Goal: Task Accomplishment & Management: Manage account settings

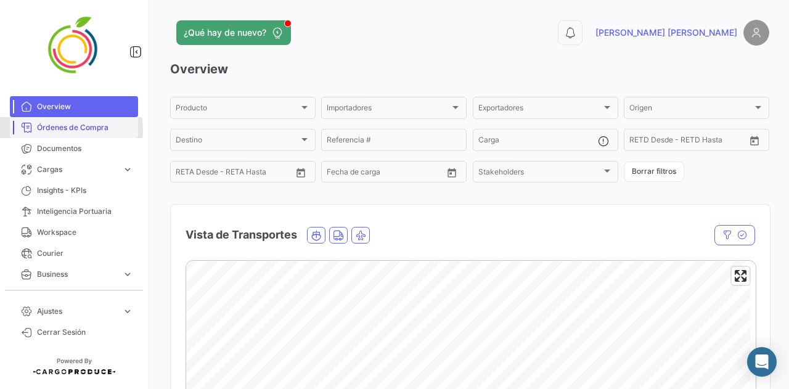
click at [60, 129] on span "Órdenes de Compra" at bounding box center [85, 127] width 96 height 11
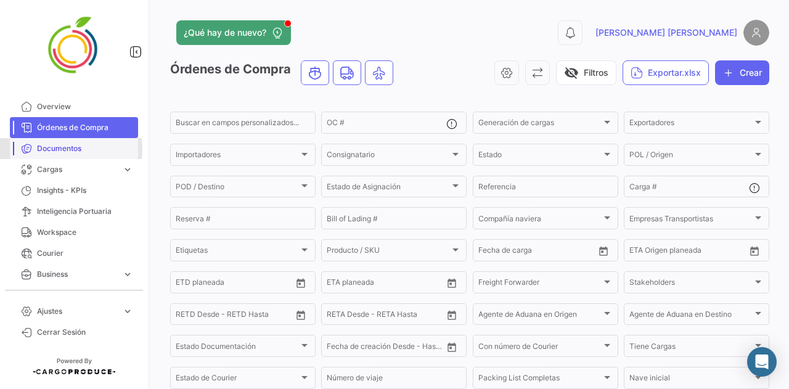
click at [53, 150] on span "Documentos" at bounding box center [85, 148] width 96 height 11
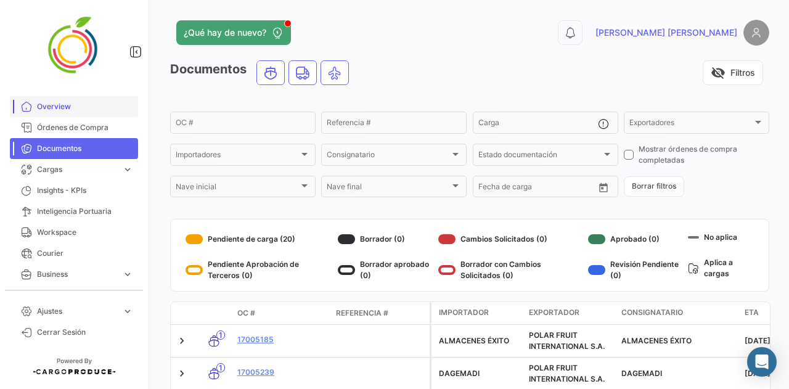
click at [86, 110] on span "Overview" at bounding box center [85, 106] width 96 height 11
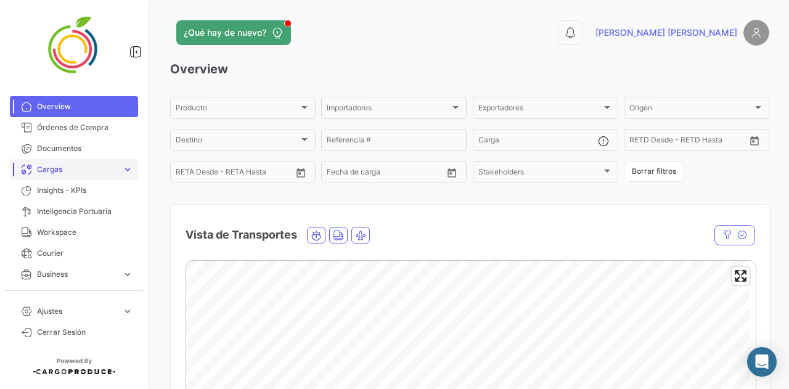
click at [86, 176] on link "Cargas expand_more" at bounding box center [74, 169] width 128 height 21
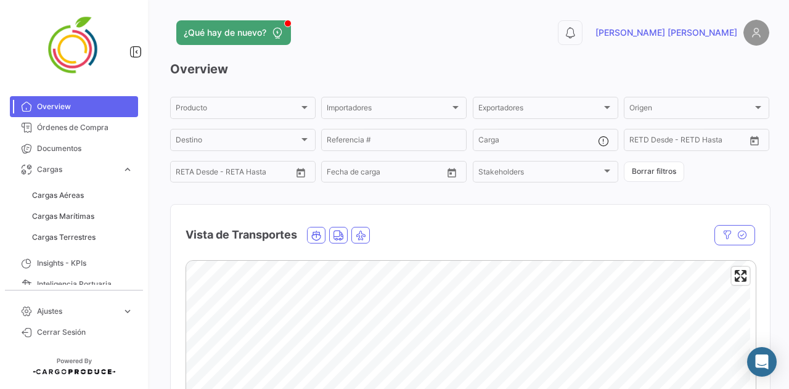
scroll to position [1746, 0]
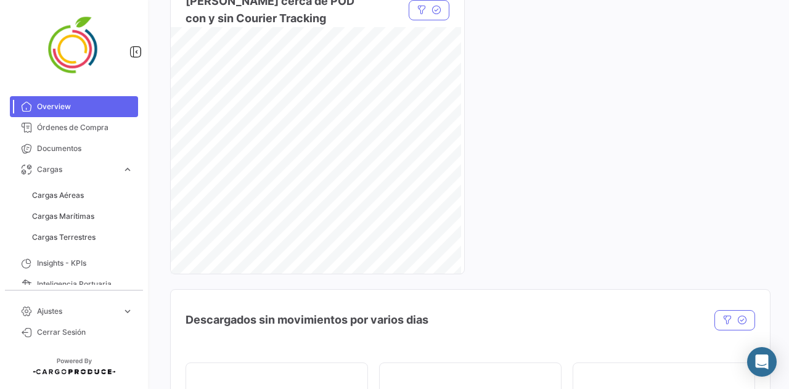
drag, startPoint x: 737, startPoint y: 153, endPoint x: 736, endPoint y: 100, distance: 53.0
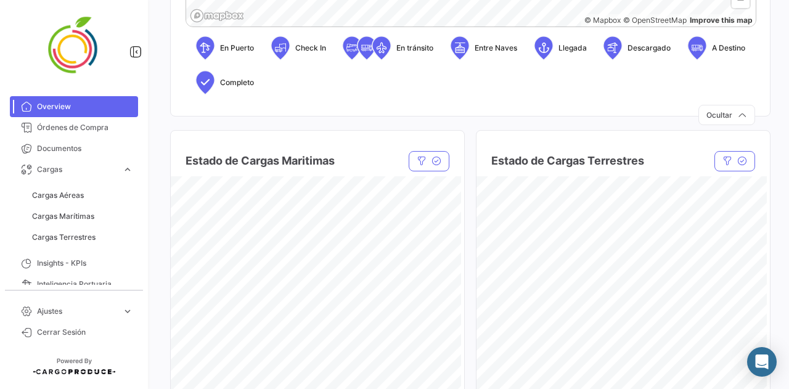
drag, startPoint x: 736, startPoint y: 100, endPoint x: 695, endPoint y: 136, distance: 54.6
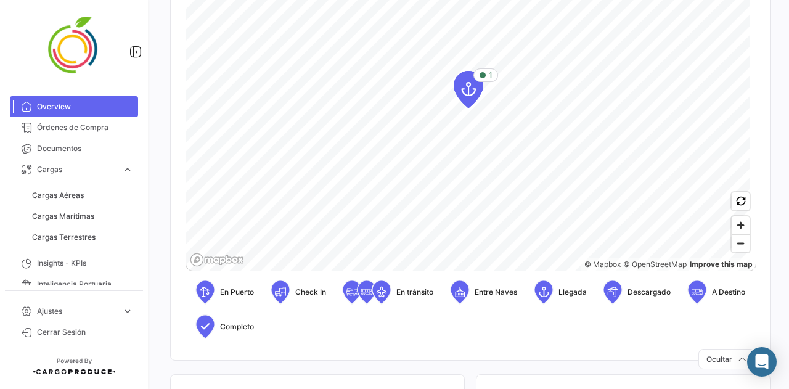
scroll to position [0, 0]
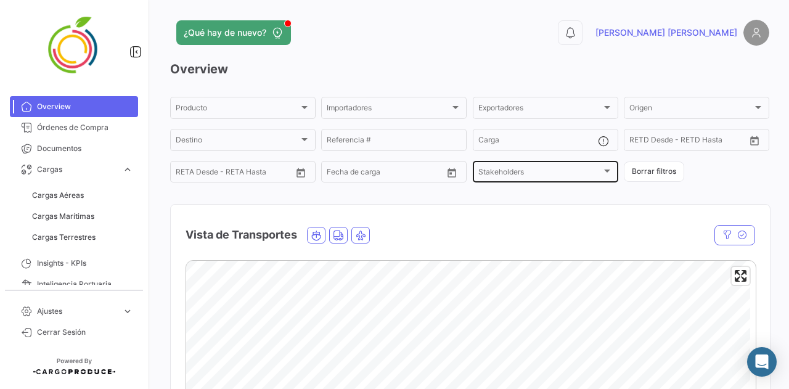
click at [495, 177] on span "Stakeholders" at bounding box center [539, 174] width 123 height 9
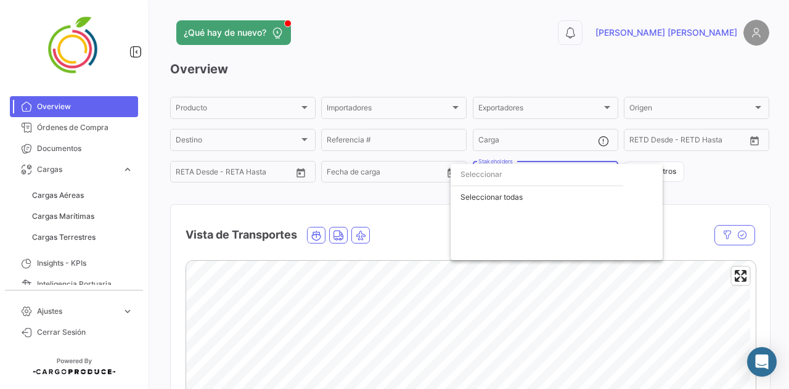
click at [369, 208] on div at bounding box center [394, 194] width 789 height 389
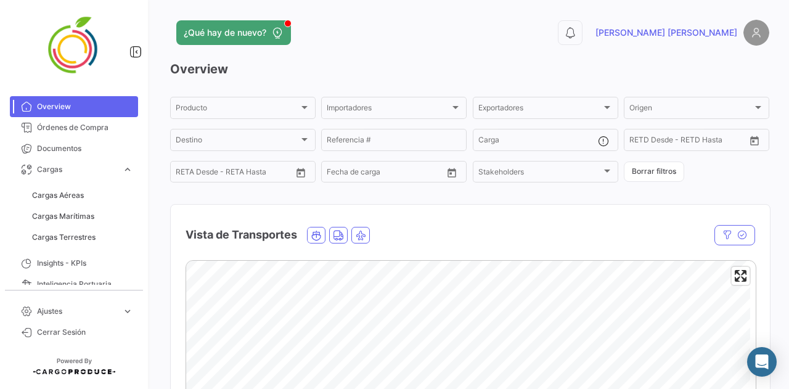
click at [359, 119] on app-importers-select "Importadores Importadores" at bounding box center [393, 108] width 145 height 26
click at [358, 99] on div "Importadores Importadores" at bounding box center [394, 107] width 134 height 24
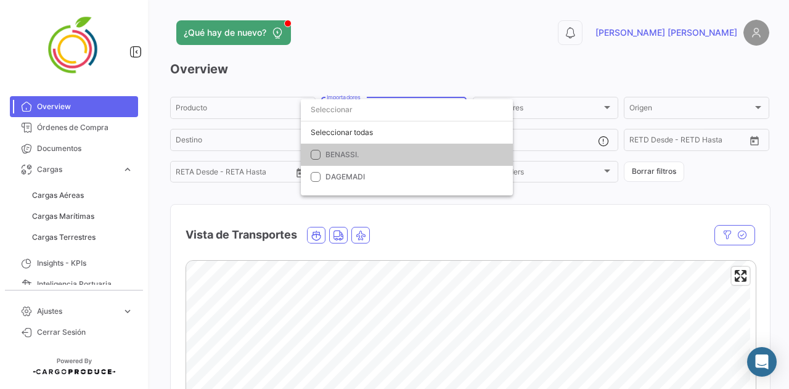
click at [279, 112] on div at bounding box center [394, 194] width 789 height 389
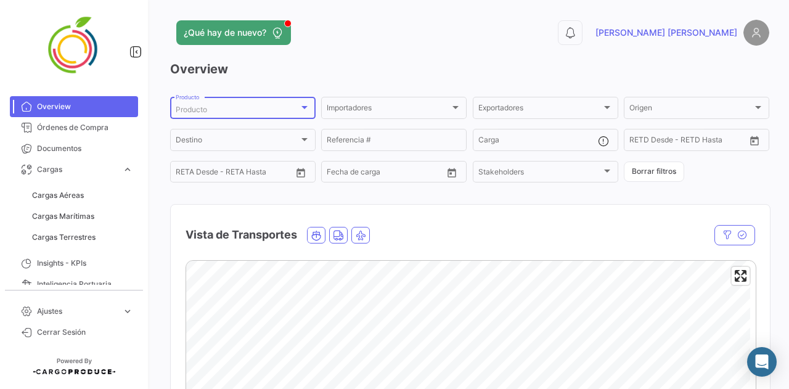
click at [244, 112] on div "Producto" at bounding box center [237, 109] width 123 height 9
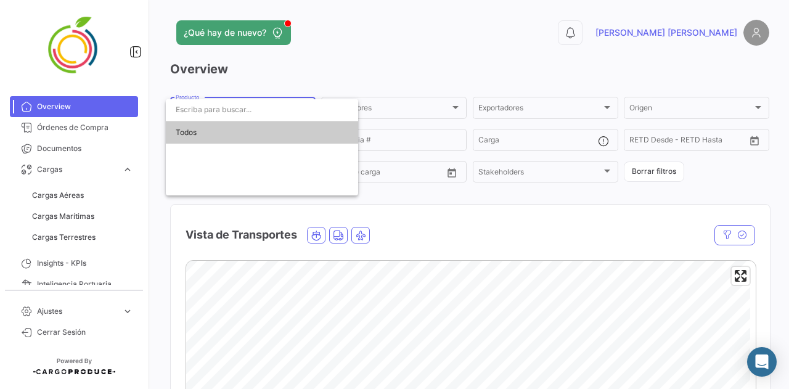
click at [234, 87] on div at bounding box center [394, 194] width 789 height 389
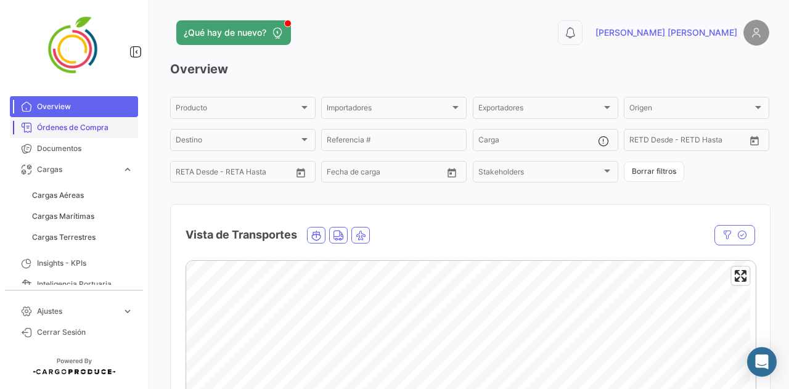
click at [86, 133] on span "Órdenes de Compra" at bounding box center [85, 127] width 96 height 11
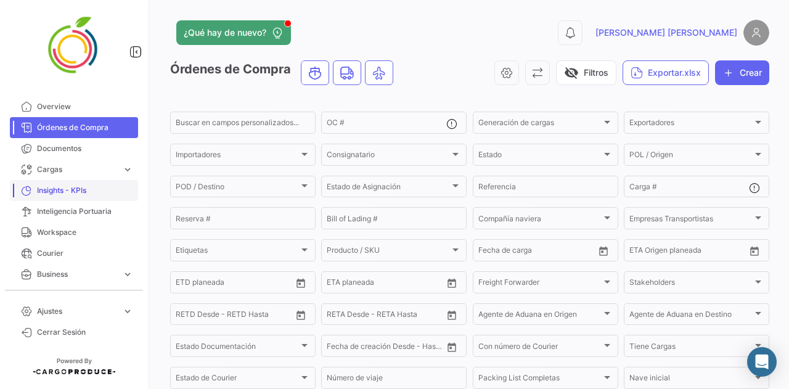
click at [73, 196] on link "Insights - KPIs" at bounding box center [74, 190] width 128 height 21
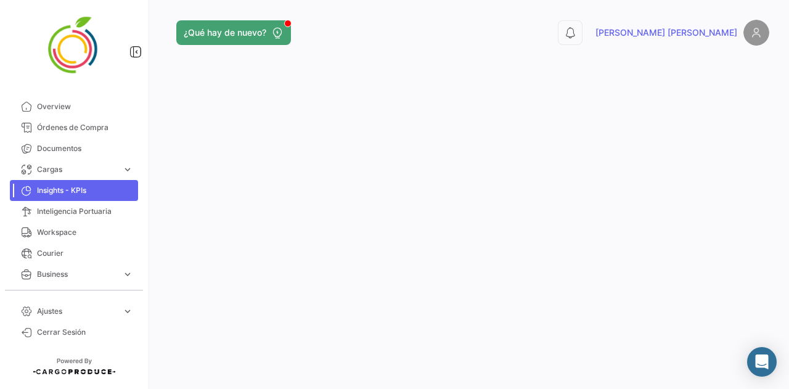
click at [25, 91] on div at bounding box center [74, 45] width 148 height 91
click at [26, 115] on mat-tooltip-component "Overview" at bounding box center [37, 129] width 65 height 35
click at [53, 107] on span "Overview" at bounding box center [85, 106] width 96 height 11
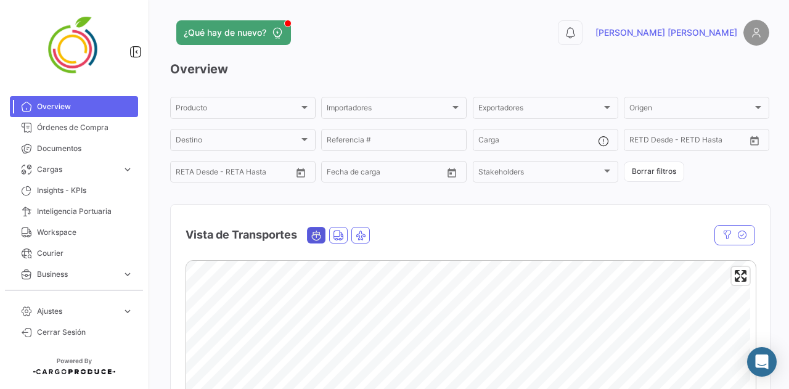
click at [319, 239] on icon "Ocean" at bounding box center [316, 235] width 11 height 11
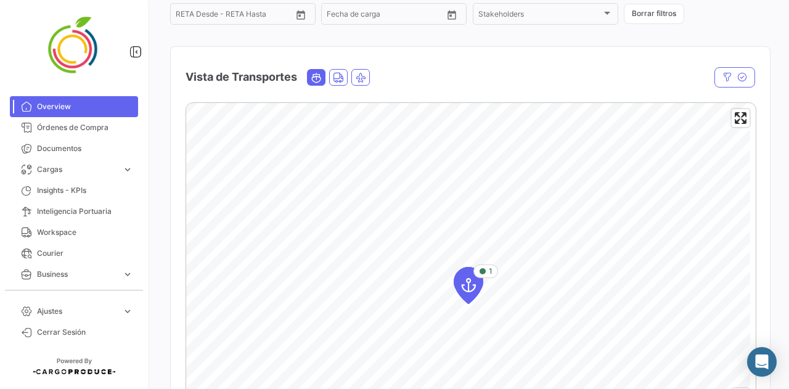
scroll to position [165, 0]
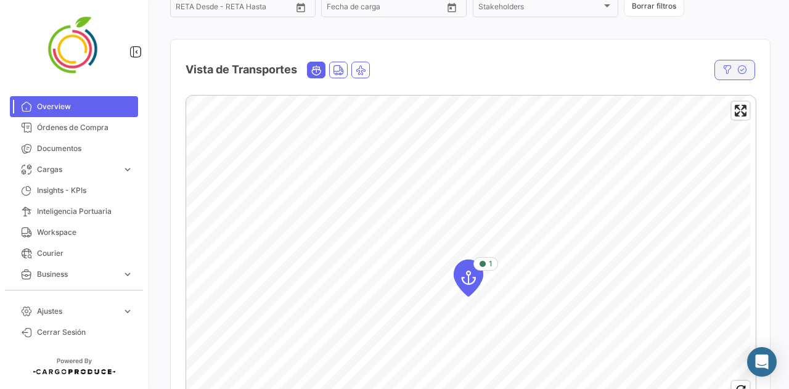
click at [714, 70] on button "button" at bounding box center [734, 70] width 41 height 20
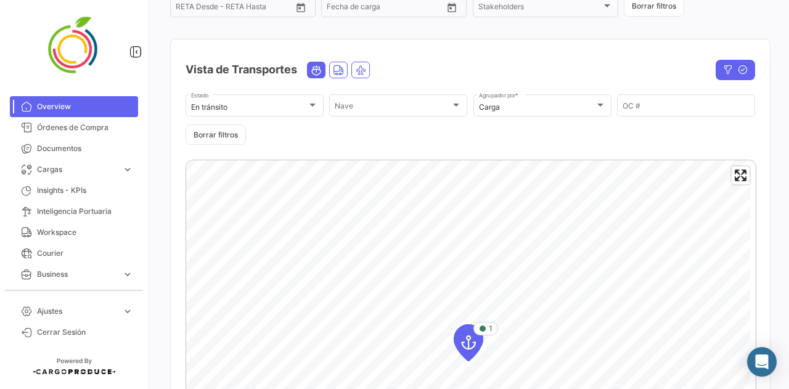
click at [470, 137] on div "En [PERSON_NAME] Estado [PERSON_NAME] [PERSON_NAME] Carga Agrupador por * OC # …" at bounding box center [471, 118] width 570 height 52
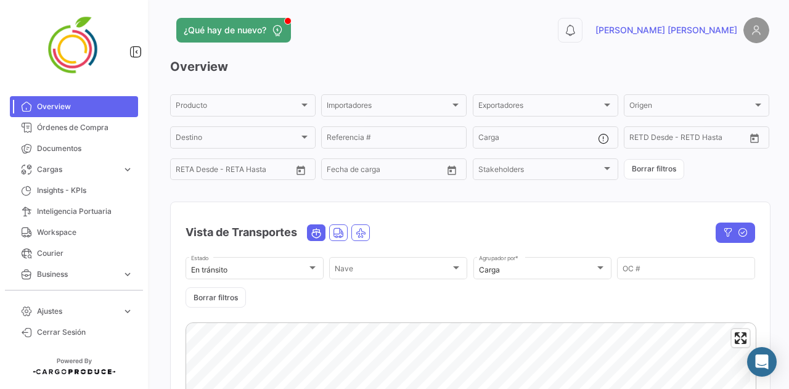
scroll to position [0, 0]
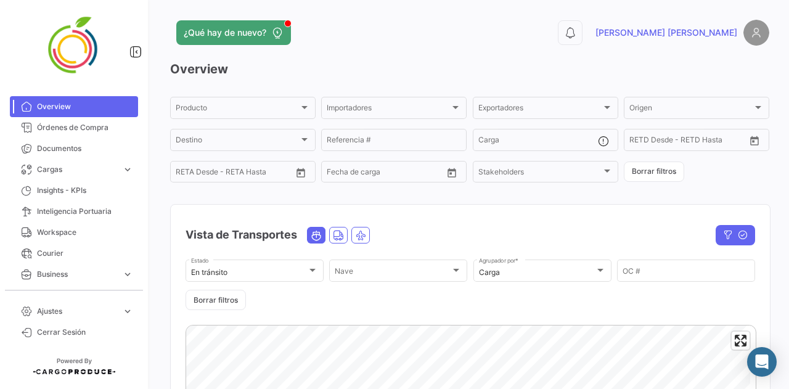
drag, startPoint x: 591, startPoint y: 82, endPoint x: 597, endPoint y: 40, distance: 42.5
click at [359, 144] on input "Referencia #" at bounding box center [394, 141] width 134 height 9
click at [515, 227] on div "Vista de Transportes" at bounding box center [385, 234] width 399 height 31
click at [351, 232] on mat-button-toggle-group at bounding box center [340, 235] width 67 height 17
click at [725, 232] on icon "button" at bounding box center [728, 235] width 10 height 10
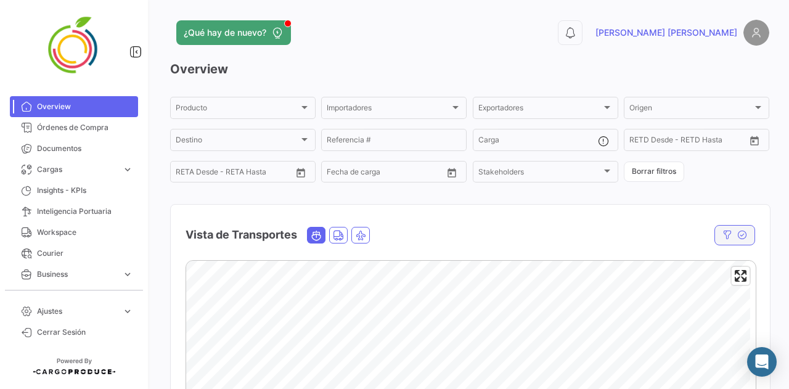
click at [725, 232] on icon "button" at bounding box center [727, 235] width 10 height 10
click at [738, 235] on icon "button" at bounding box center [743, 235] width 10 height 10
click at [738, 235] on icon "button" at bounding box center [742, 235] width 10 height 10
drag, startPoint x: 380, startPoint y: 83, endPoint x: 229, endPoint y: 73, distance: 150.8
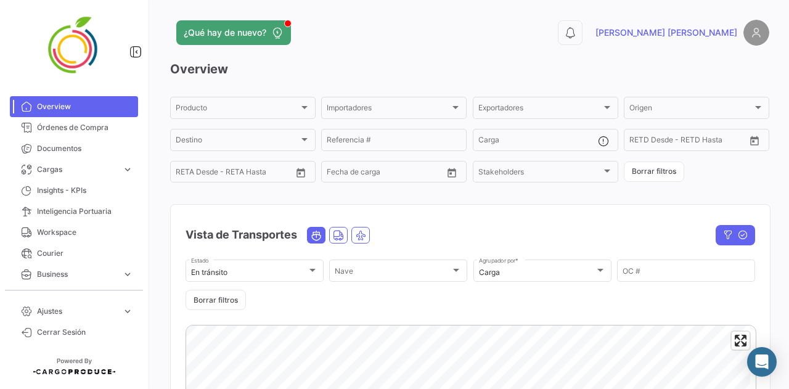
click at [181, 61] on h3 "Overview" at bounding box center [469, 68] width 599 height 17
click at [200, 66] on h3 "Overview" at bounding box center [469, 68] width 599 height 17
click at [299, 105] on div at bounding box center [304, 107] width 11 height 10
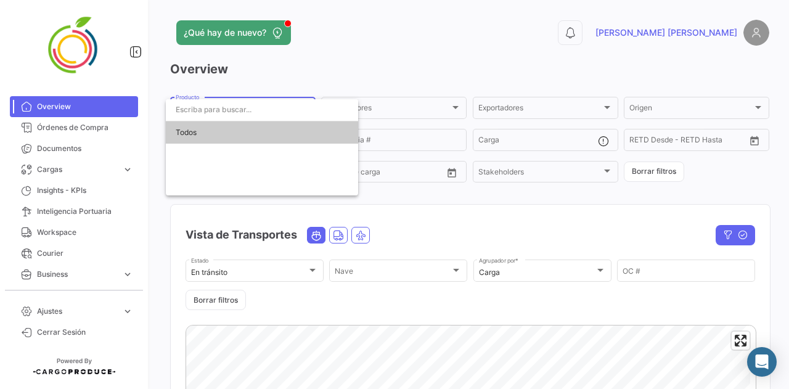
click at [299, 105] on input "dropdown search" at bounding box center [262, 110] width 192 height 22
click at [383, 190] on div at bounding box center [394, 194] width 789 height 389
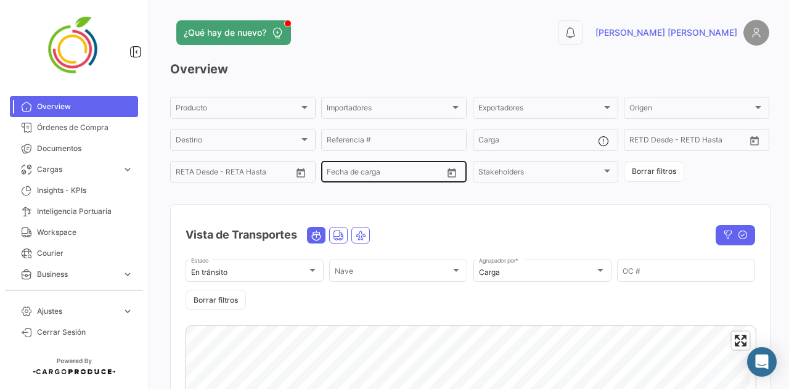
click at [385, 173] on input "text" at bounding box center [385, 174] width 55 height 9
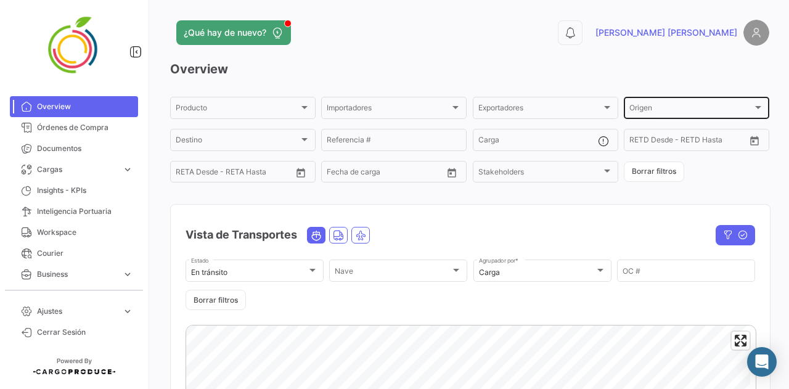
click at [691, 102] on div "Origen Origen" at bounding box center [696, 107] width 134 height 24
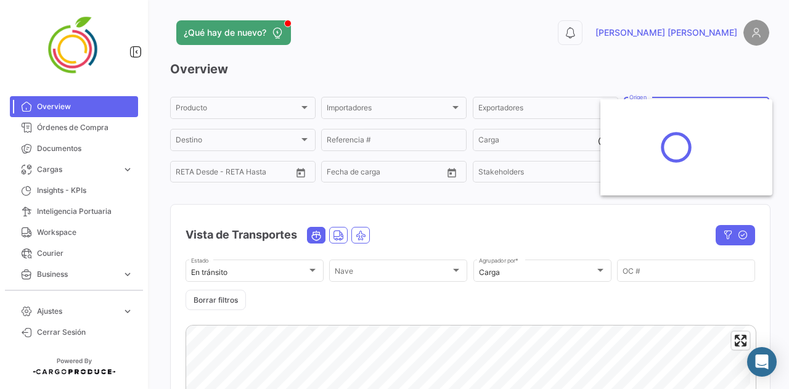
click at [691, 102] on div at bounding box center [676, 147] width 152 height 96
click at [689, 76] on div at bounding box center [394, 194] width 789 height 389
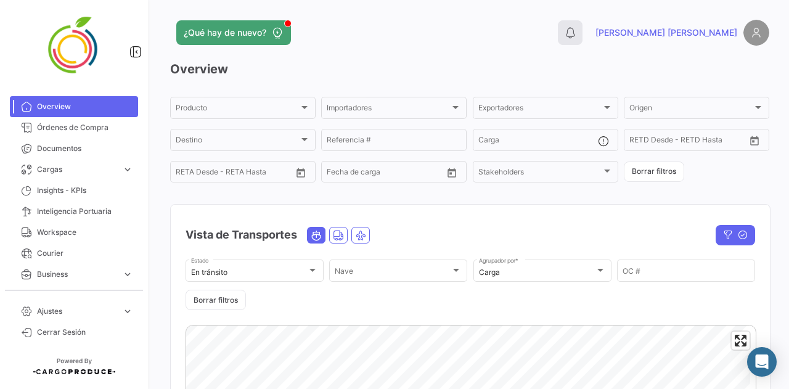
click at [582, 33] on button "0" at bounding box center [570, 32] width 25 height 25
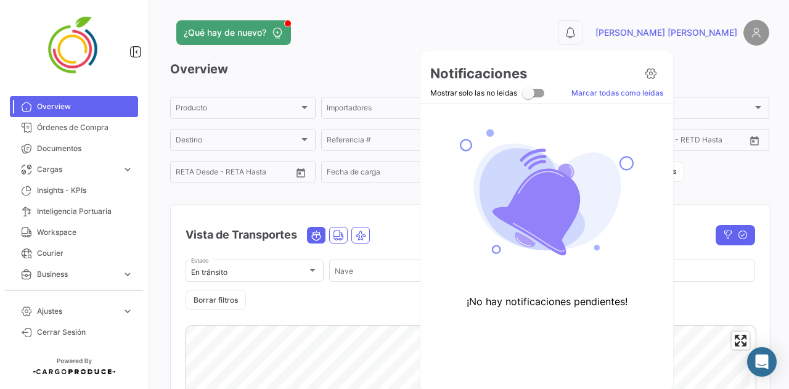
click at [723, 91] on div at bounding box center [394, 194] width 789 height 389
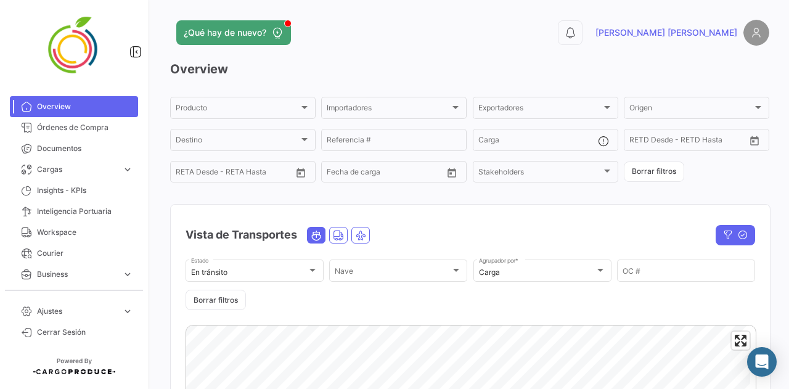
click at [754, 35] on img at bounding box center [756, 33] width 26 height 26
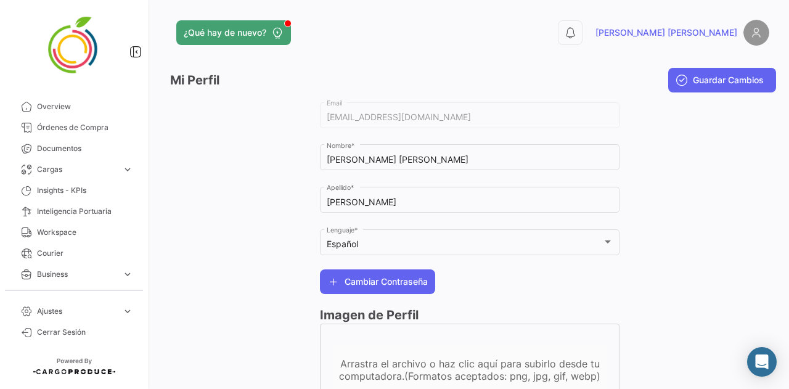
click at [439, 56] on app-header "¿Qué hay de nuevo? 0 [PERSON_NAME] [PERSON_NAME]" at bounding box center [469, 40] width 599 height 41
drag, startPoint x: 58, startPoint y: 105, endPoint x: 62, endPoint y: 112, distance: 7.7
click at [58, 105] on span "Overview" at bounding box center [85, 106] width 96 height 11
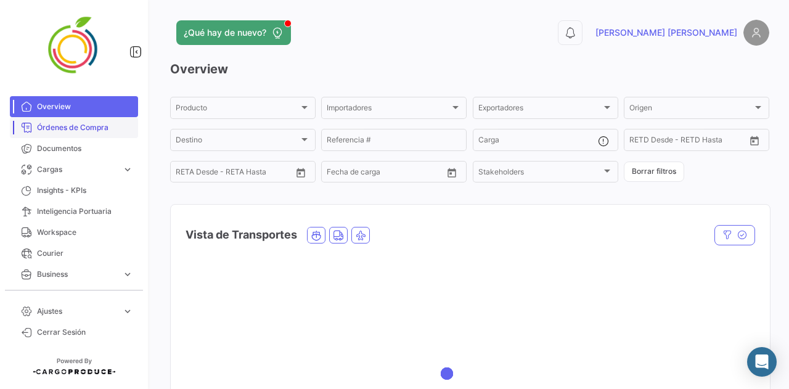
click at [87, 131] on span "Órdenes de Compra" at bounding box center [85, 127] width 96 height 11
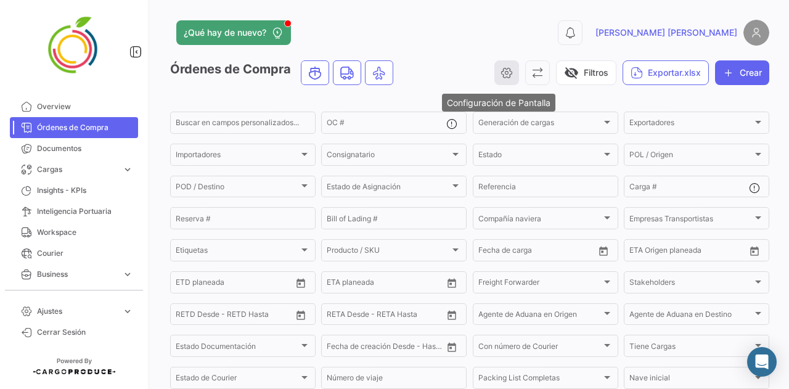
click at [501, 63] on button "button" at bounding box center [506, 72] width 25 height 25
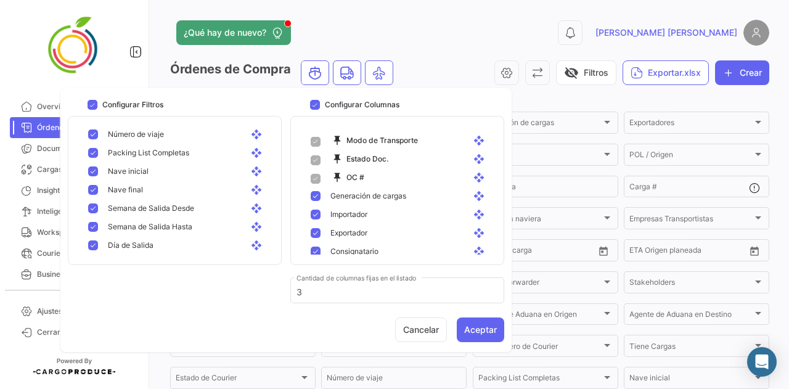
scroll to position [450, 0]
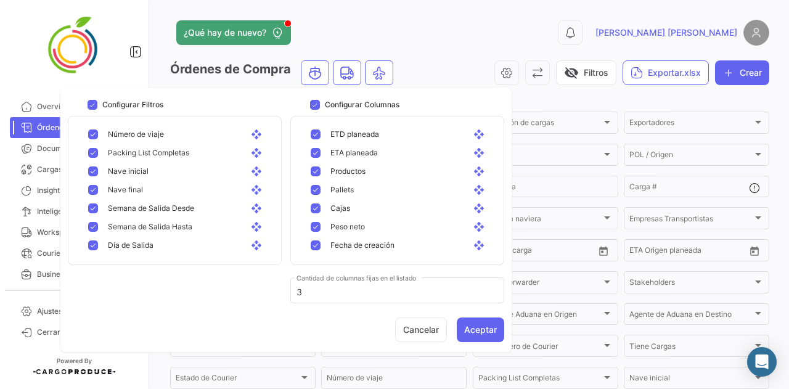
click at [495, 55] on app-header "¿Qué hay de nuevo? 0 [PERSON_NAME] [PERSON_NAME]" at bounding box center [469, 40] width 599 height 41
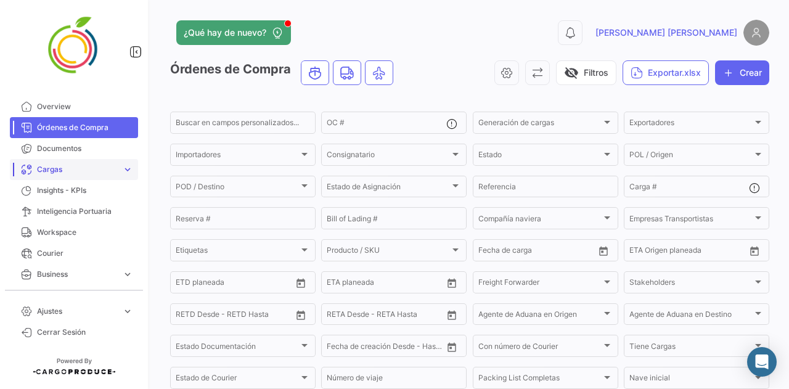
click at [114, 173] on link "Cargas expand_more" at bounding box center [74, 169] width 128 height 21
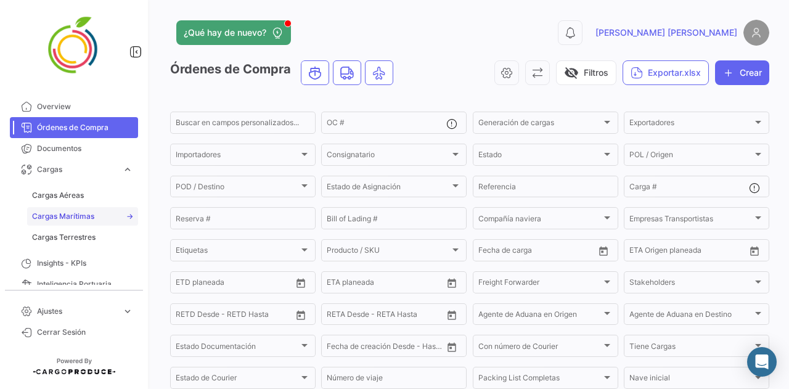
click at [105, 219] on link "Cargas Marítimas" at bounding box center [82, 216] width 111 height 18
click at [127, 214] on link "Cargas Marítimas" at bounding box center [82, 216] width 111 height 18
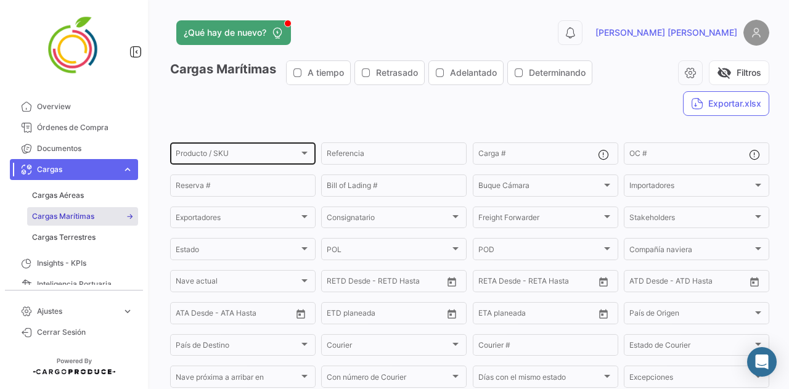
click at [280, 155] on div "Producto / SKU" at bounding box center [237, 155] width 123 height 9
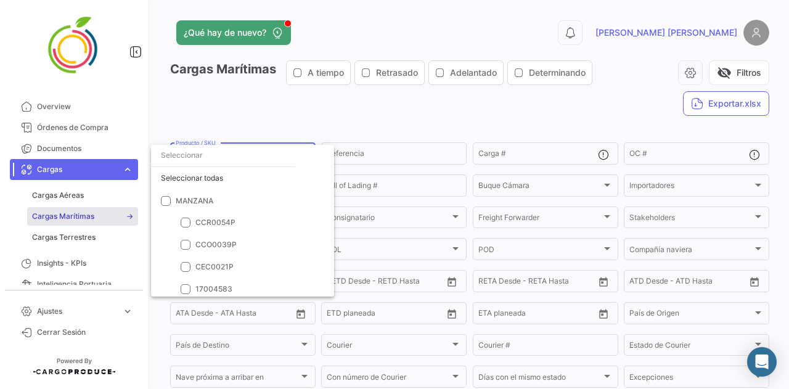
click at [337, 93] on div at bounding box center [394, 194] width 789 height 389
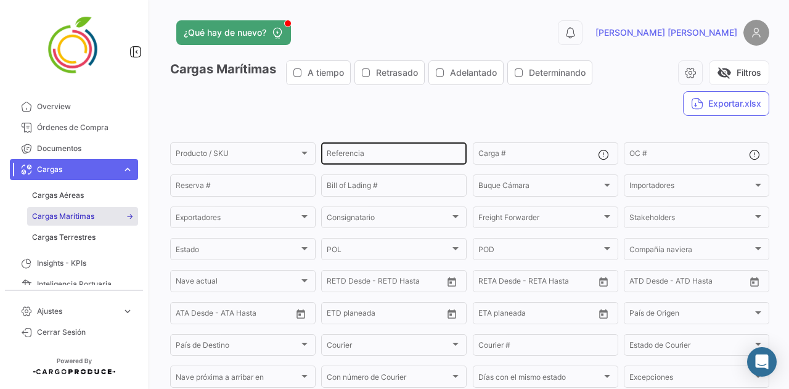
click at [345, 155] on input "Referencia" at bounding box center [394, 155] width 134 height 9
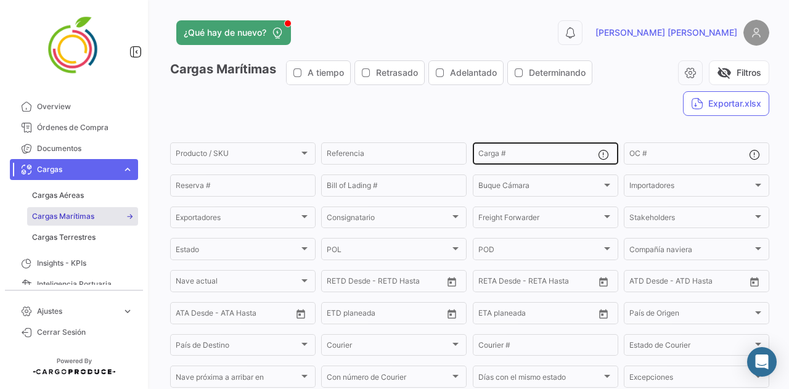
click at [488, 147] on div "Carga #" at bounding box center [538, 153] width 120 height 24
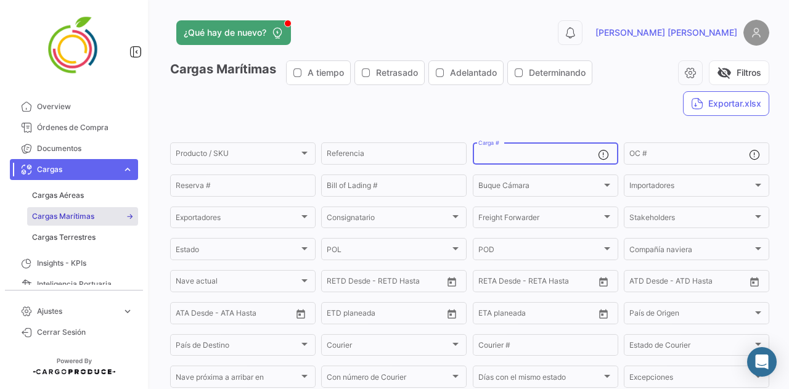
click at [505, 158] on input "Carga #" at bounding box center [538, 155] width 120 height 9
click at [505, 120] on div "Cargas Marítimas A tiempo Retrasado Adelantado Determinando visibility_off Filt…" at bounding box center [469, 92] width 599 height 65
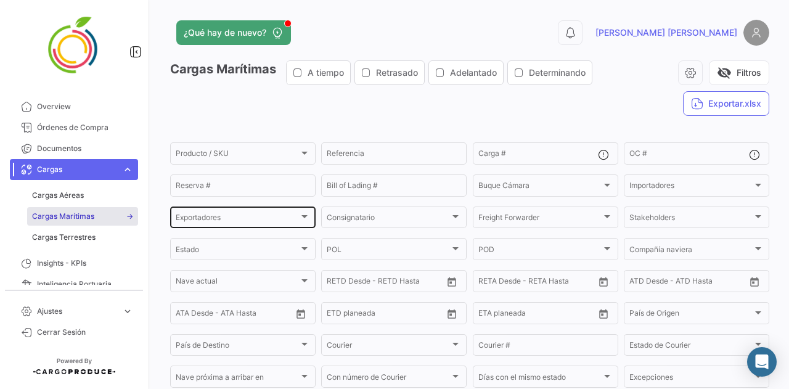
click at [274, 224] on div "Exportadores" at bounding box center [237, 219] width 123 height 9
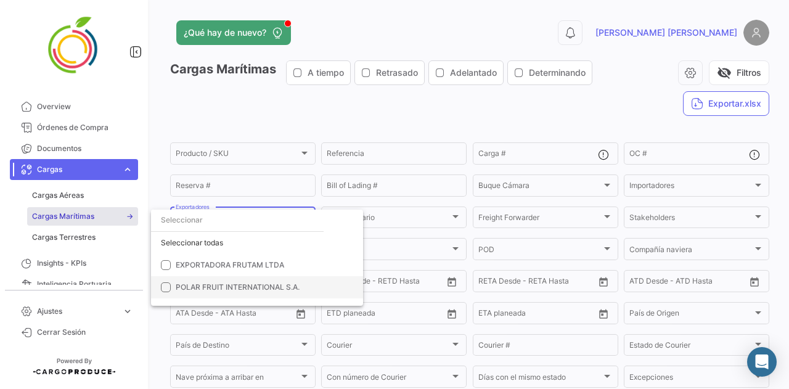
click at [163, 289] on mat-pseudo-checkbox at bounding box center [166, 287] width 10 height 10
click at [325, 100] on div at bounding box center [394, 194] width 789 height 389
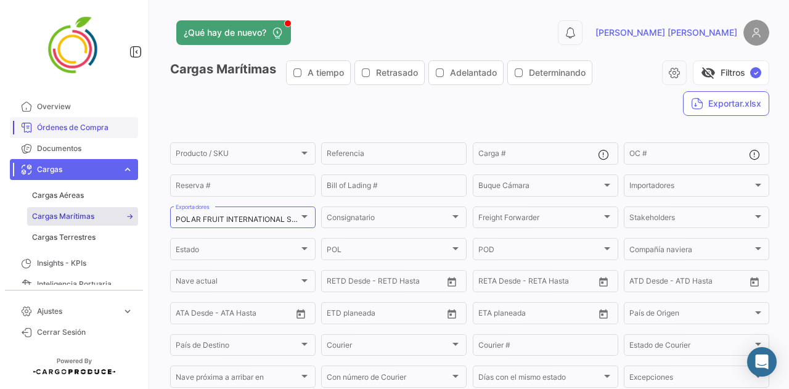
click at [91, 127] on span "Órdenes de Compra" at bounding box center [85, 127] width 96 height 11
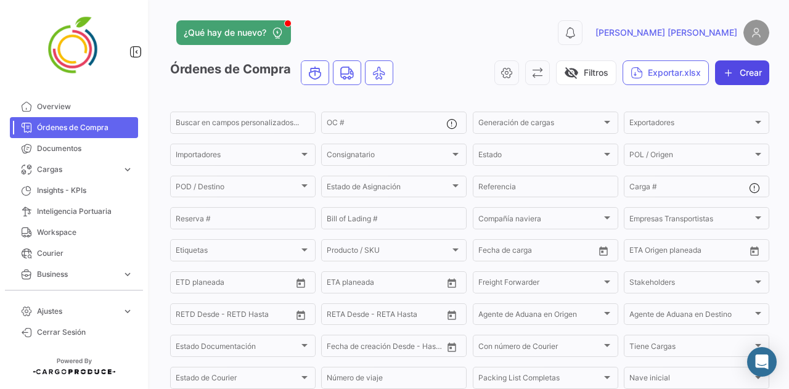
click at [731, 70] on button "Crear" at bounding box center [742, 72] width 54 height 25
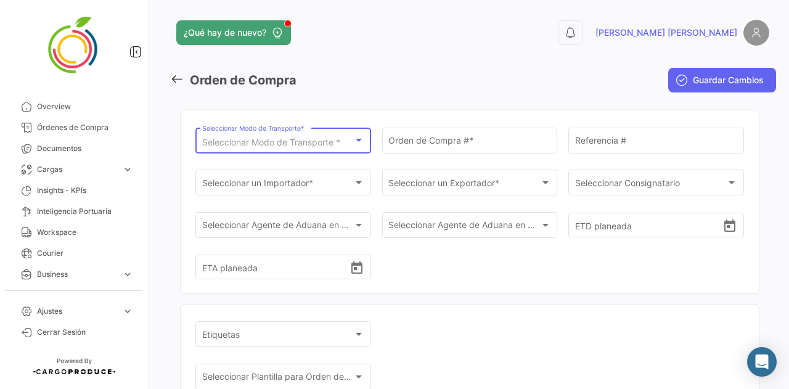
click at [344, 144] on div "Seleccionar Modo de Transporte *" at bounding box center [278, 142] width 152 height 10
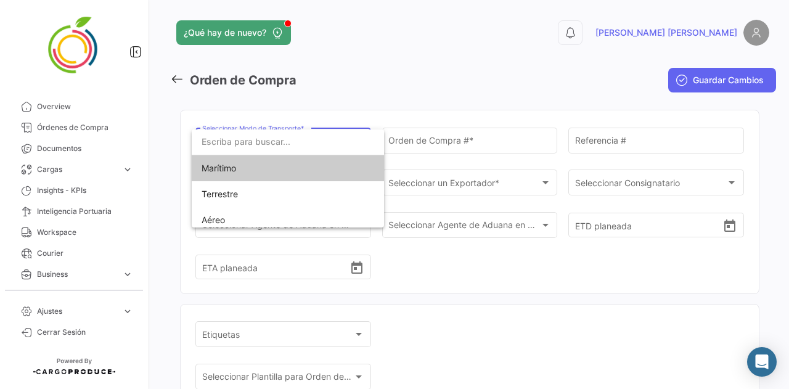
click at [335, 165] on span "Marítimo" at bounding box center [288, 168] width 173 height 26
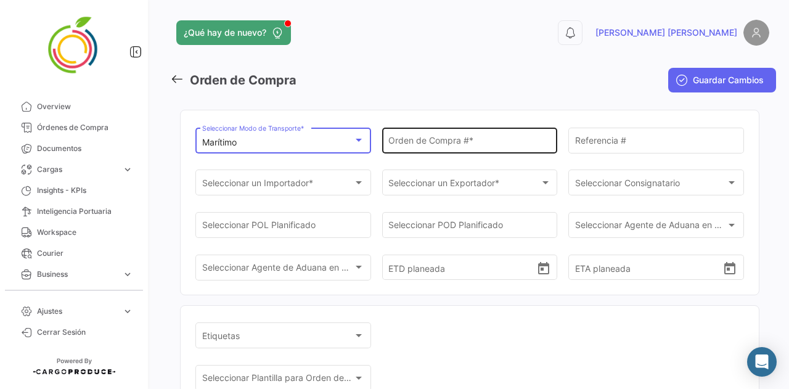
click at [526, 137] on input "Orden de Compra # *" at bounding box center [469, 142] width 163 height 10
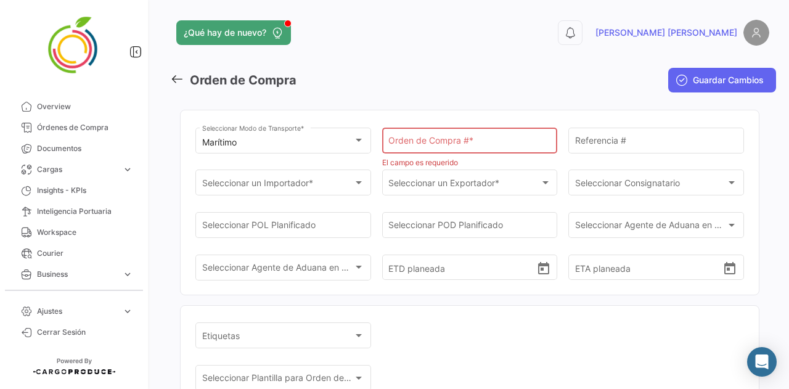
click at [523, 86] on mat-toolbar-row "Orden de Compra" at bounding box center [368, 79] width 396 height 39
click at [491, 185] on span "Seleccionar un Exportador *" at bounding box center [464, 185] width 152 height 10
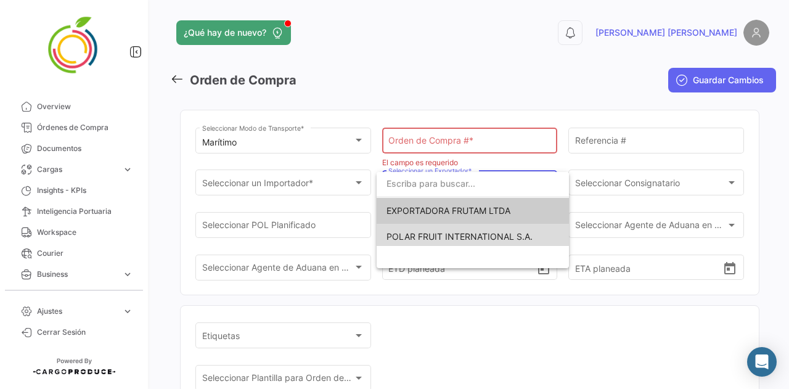
click at [480, 239] on span "POLAR FRUIT INTERNATIONAL S.A." at bounding box center [459, 236] width 146 height 10
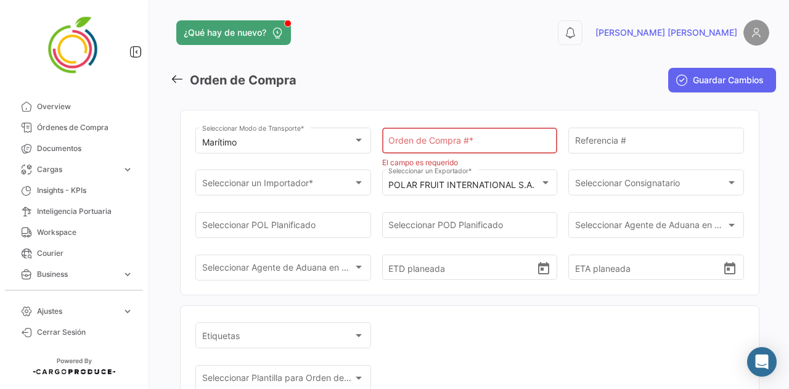
click at [520, 137] on div "Orden de Compra # *" at bounding box center [469, 140] width 163 height 28
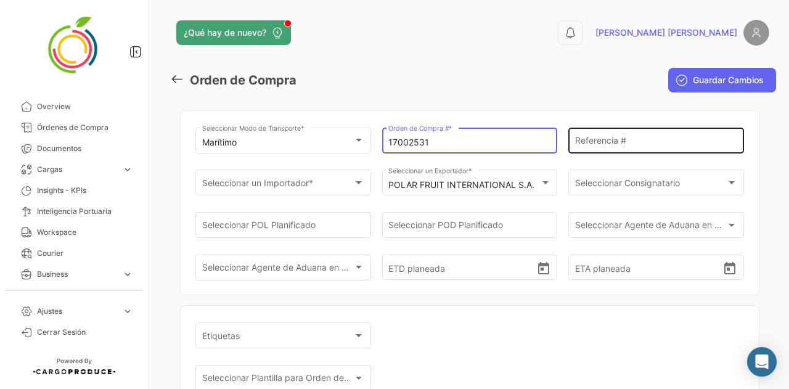
type input "17002531"
click at [619, 128] on div "Referencia #" at bounding box center [656, 139] width 163 height 28
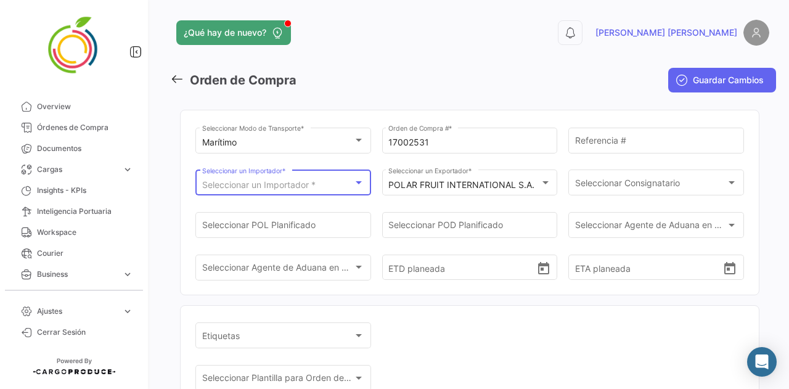
click at [348, 188] on div "Seleccionar un Importador *" at bounding box center [278, 185] width 152 height 10
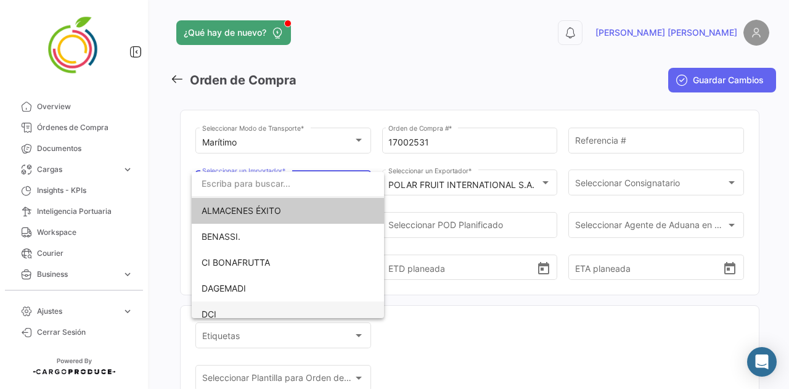
scroll to position [293, 0]
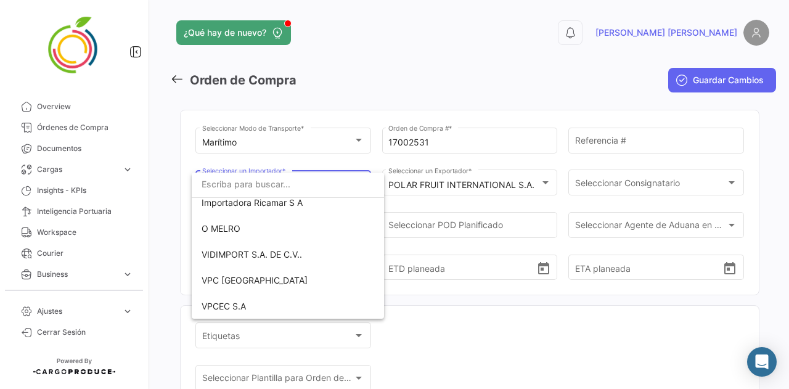
click at [445, 316] on div at bounding box center [394, 194] width 789 height 389
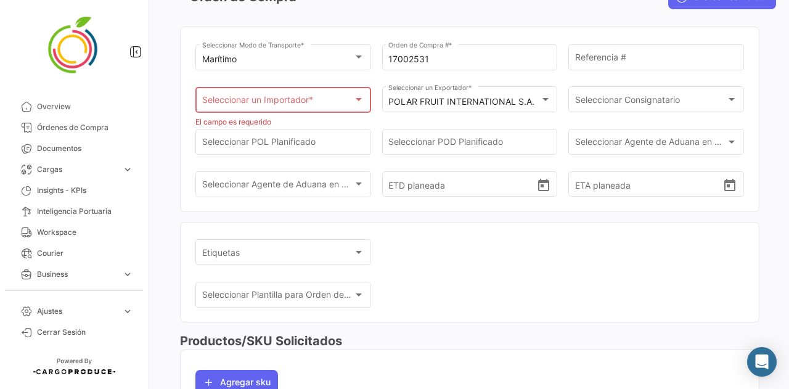
drag, startPoint x: 452, startPoint y: 265, endPoint x: 454, endPoint y: 184, distance: 80.8
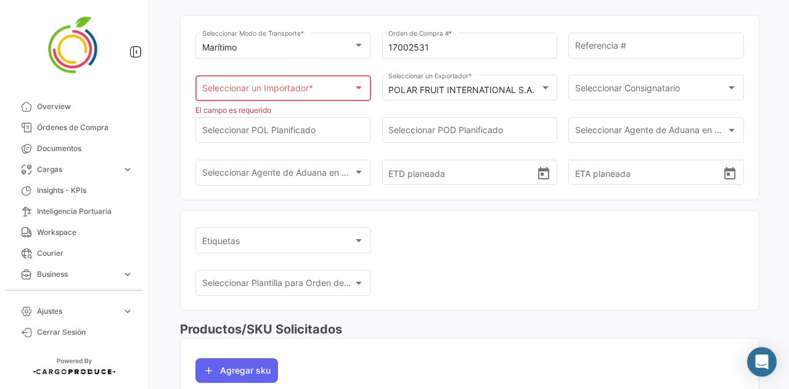
scroll to position [120, 0]
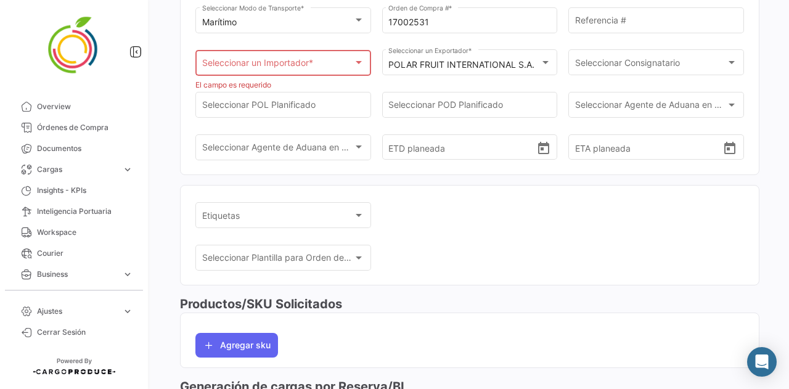
drag, startPoint x: 421, startPoint y: 293, endPoint x: 439, endPoint y: 350, distance: 60.0
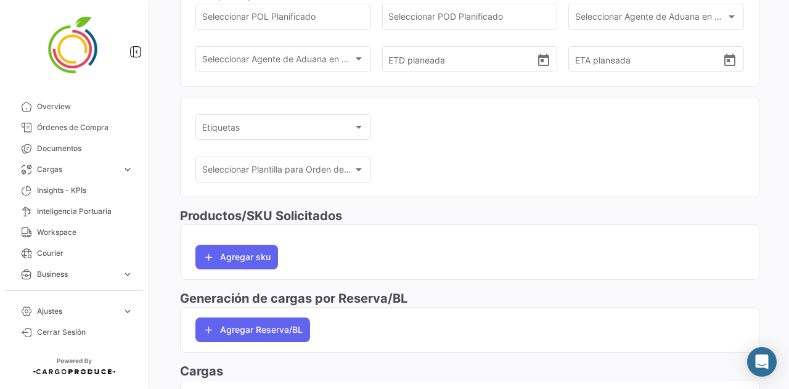
scroll to position [302, 0]
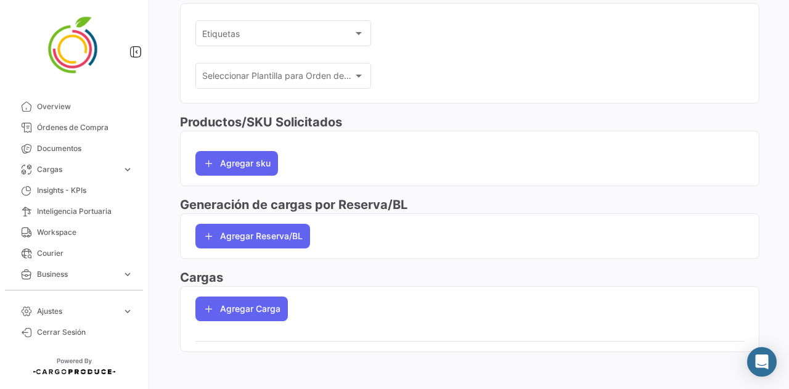
drag, startPoint x: 420, startPoint y: 220, endPoint x: 424, endPoint y: 323, distance: 103.0
click at [73, 111] on span "Overview" at bounding box center [85, 106] width 96 height 11
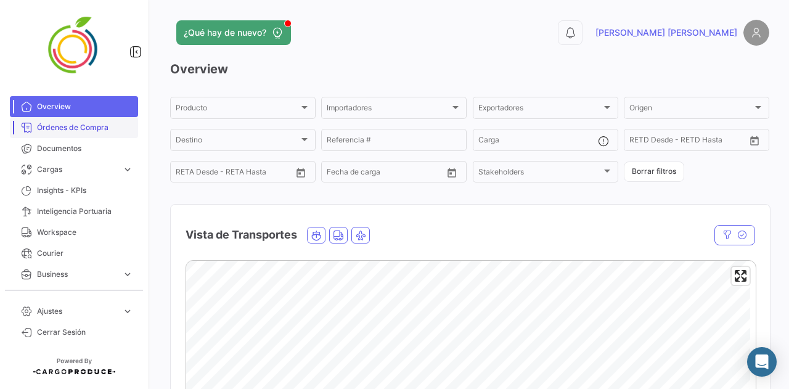
click at [53, 137] on link "Órdenes de Compra" at bounding box center [74, 127] width 128 height 21
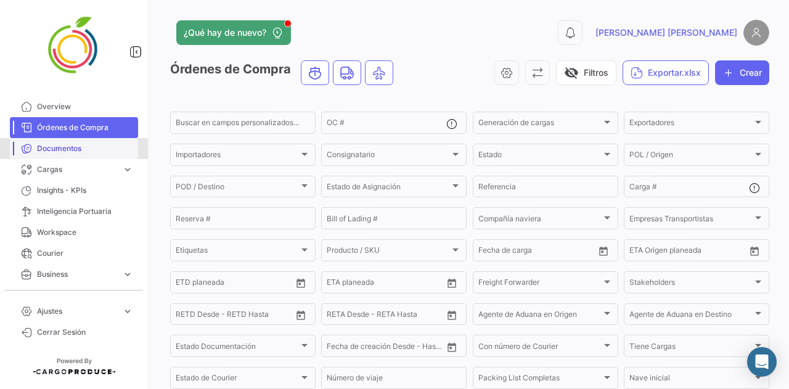
click at [89, 157] on link "Documentos" at bounding box center [74, 148] width 128 height 21
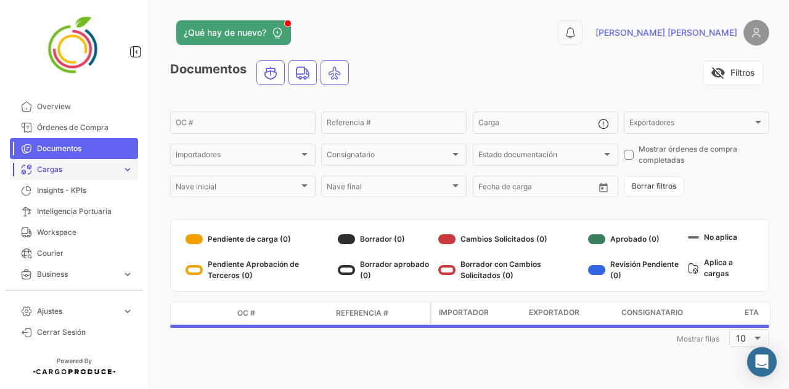
click at [86, 173] on span "Cargas" at bounding box center [77, 169] width 80 height 11
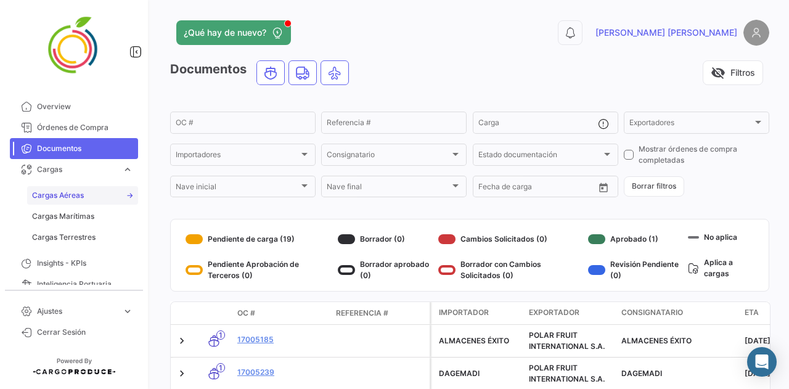
click at [83, 197] on span "Cargas Aéreas" at bounding box center [58, 195] width 52 height 11
click at [81, 221] on span "Cargas Marítimas" at bounding box center [63, 216] width 62 height 11
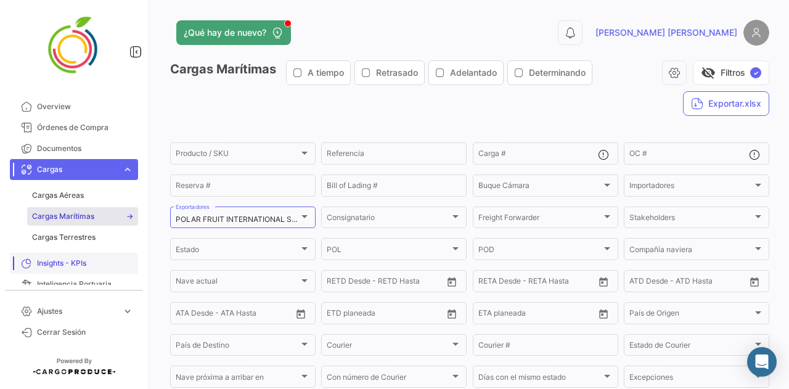
click at [74, 263] on span "Insights - KPIs" at bounding box center [85, 263] width 96 height 11
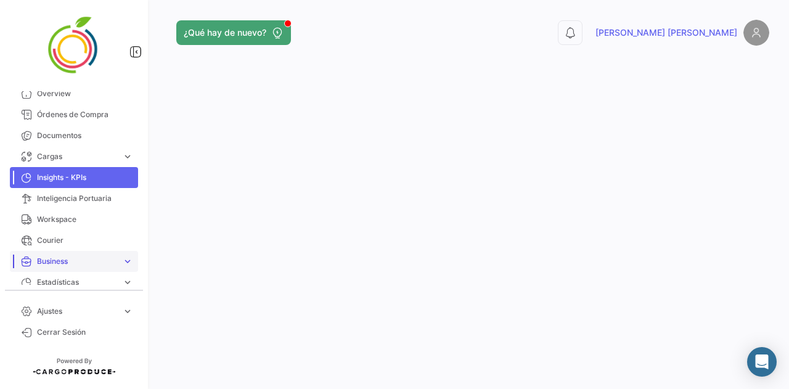
scroll to position [20, 0]
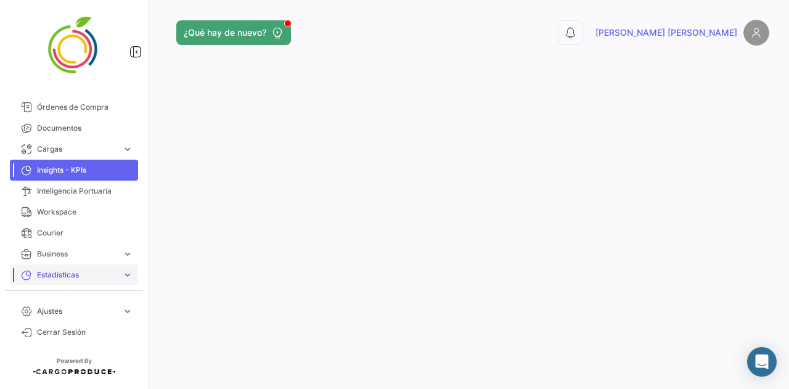
click at [69, 281] on link "Estadísticas expand_more" at bounding box center [74, 274] width 128 height 21
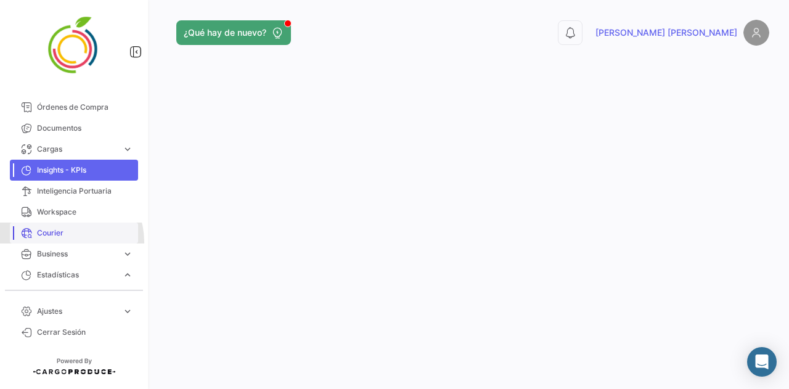
click at [68, 241] on link "Courier" at bounding box center [74, 233] width 128 height 21
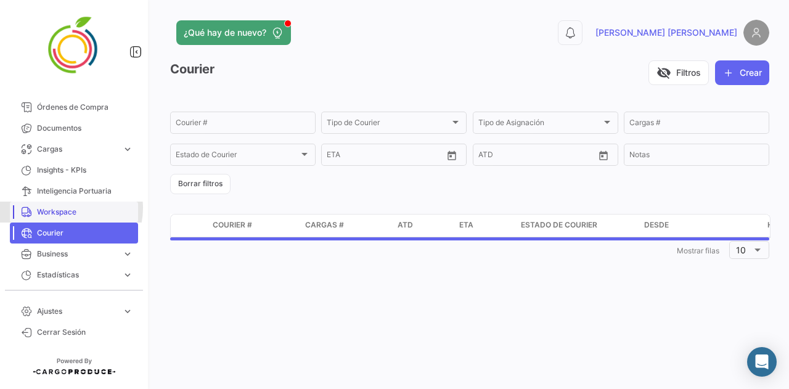
click at [70, 208] on span "Workspace" at bounding box center [85, 211] width 96 height 11
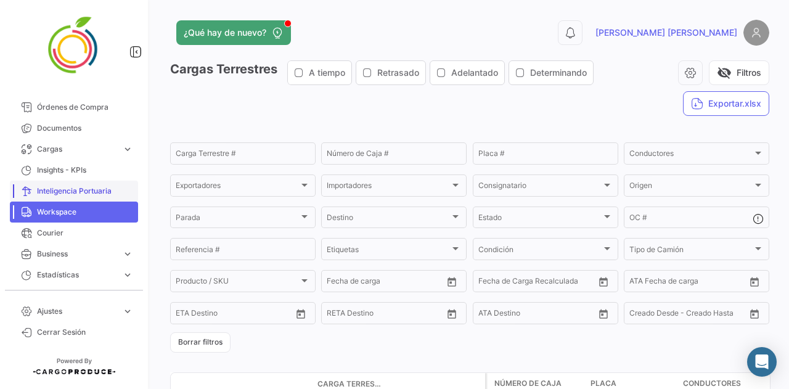
click at [70, 193] on span "Inteligencia Portuaria" at bounding box center [85, 191] width 96 height 11
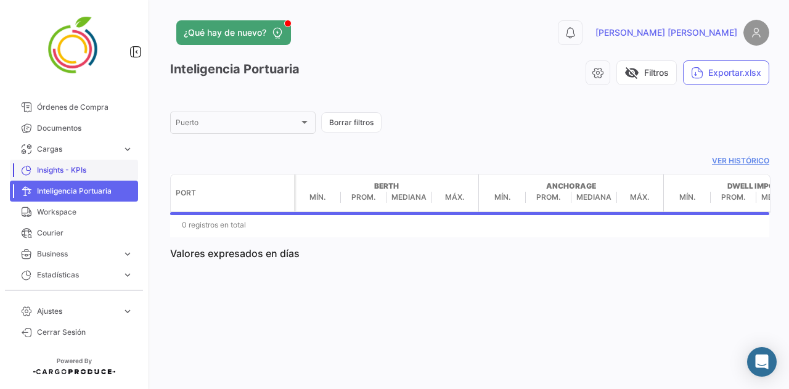
click at [74, 171] on span "Insights - KPIs" at bounding box center [85, 170] width 96 height 11
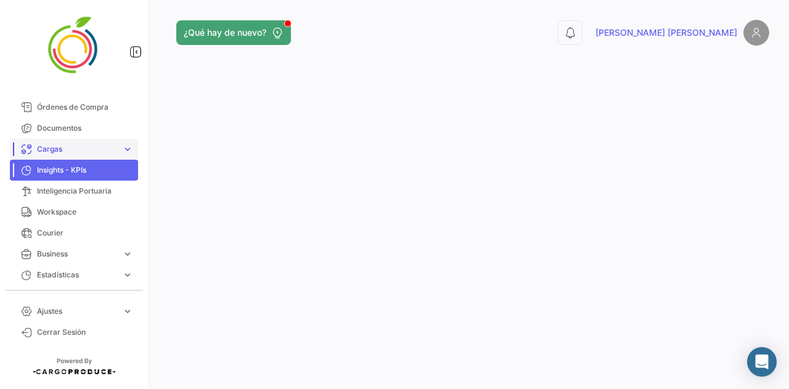
click at [74, 153] on span "Cargas" at bounding box center [77, 149] width 80 height 11
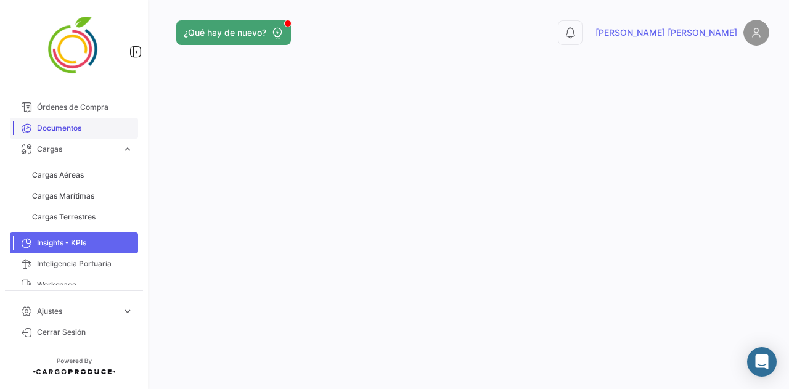
click at [74, 137] on link "Documentos" at bounding box center [74, 128] width 128 height 21
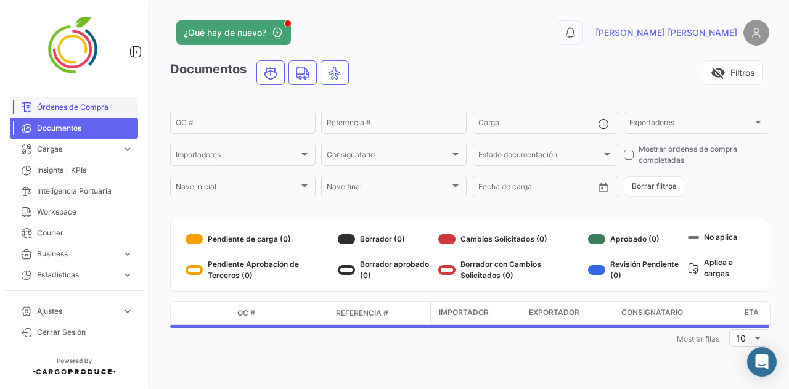
click at [74, 113] on link "Órdenes de Compra" at bounding box center [74, 107] width 128 height 21
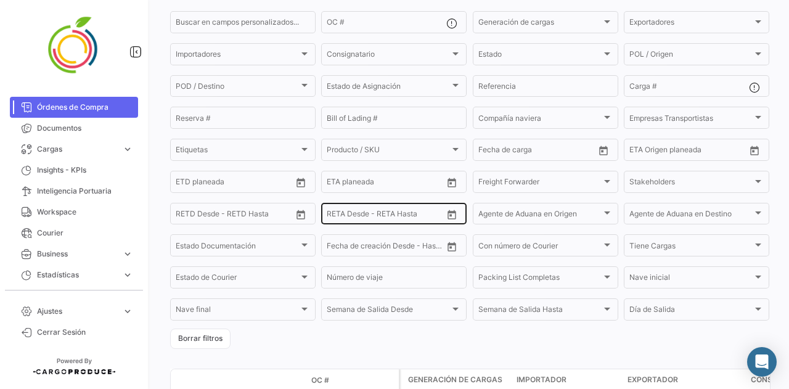
drag, startPoint x: 360, startPoint y: 278, endPoint x: 369, endPoint y: 308, distance: 31.6
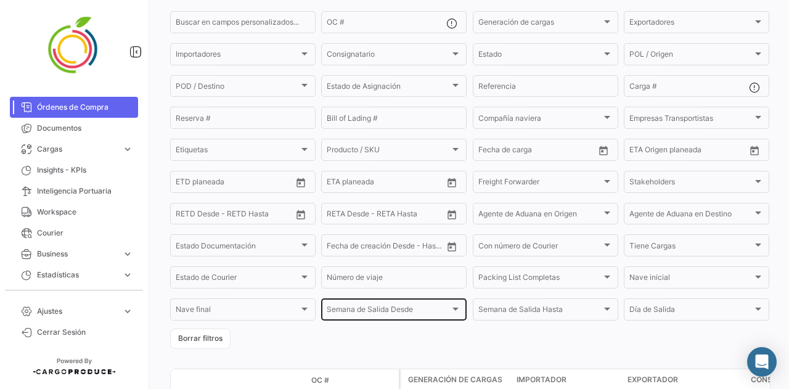
scroll to position [107, 0]
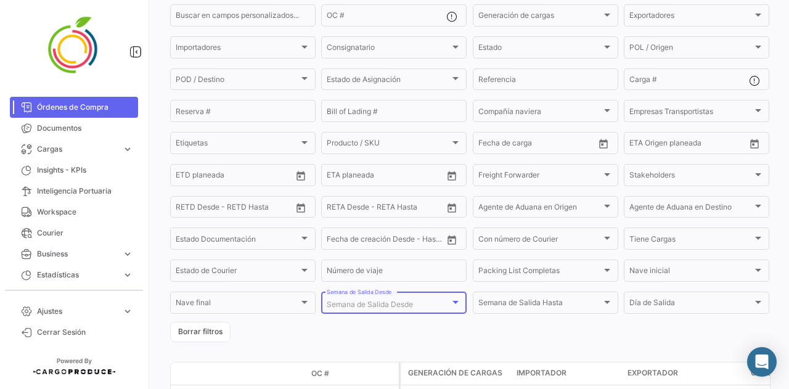
click at [354, 306] on span "Semana de Salida Desde" at bounding box center [370, 304] width 86 height 9
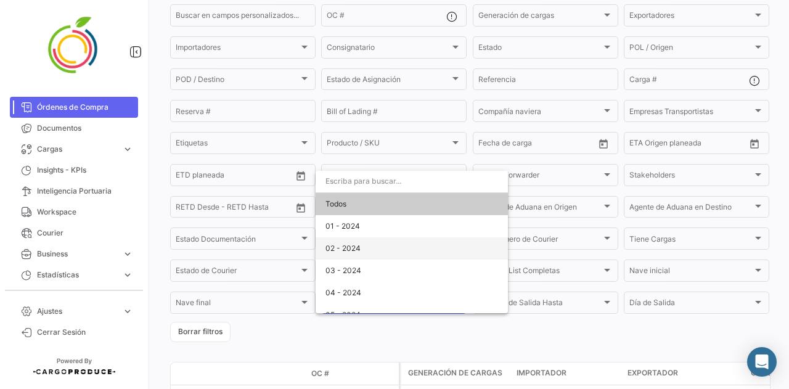
scroll to position [3629, 0]
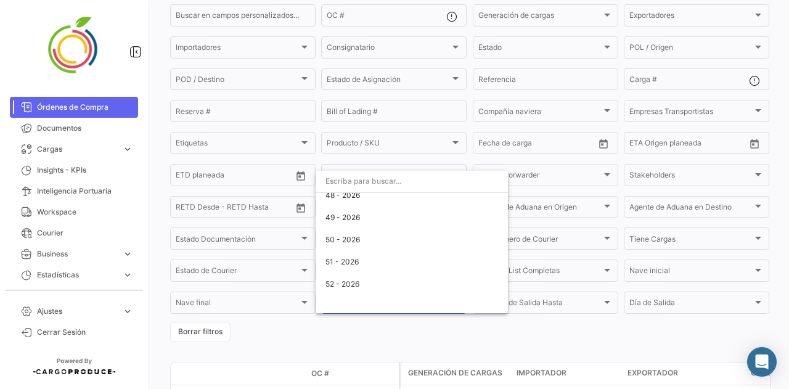
click at [353, 321] on div at bounding box center [394, 194] width 789 height 389
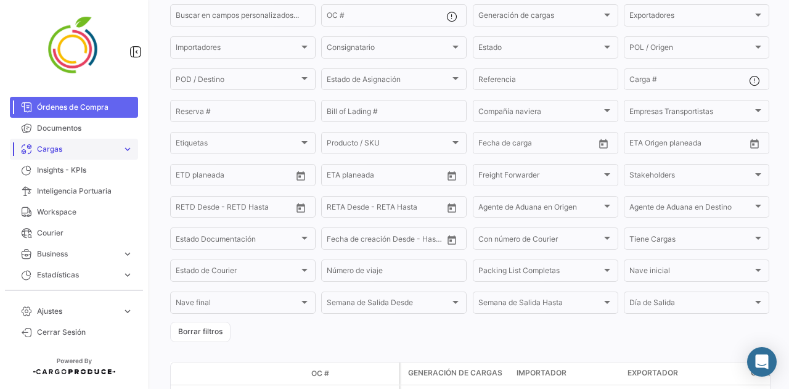
click at [64, 153] on span "Cargas" at bounding box center [77, 149] width 80 height 11
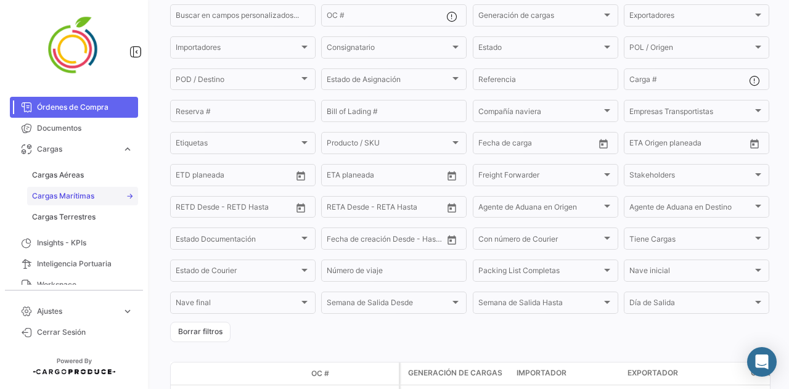
click at [71, 191] on span "Cargas Marítimas" at bounding box center [63, 195] width 62 height 11
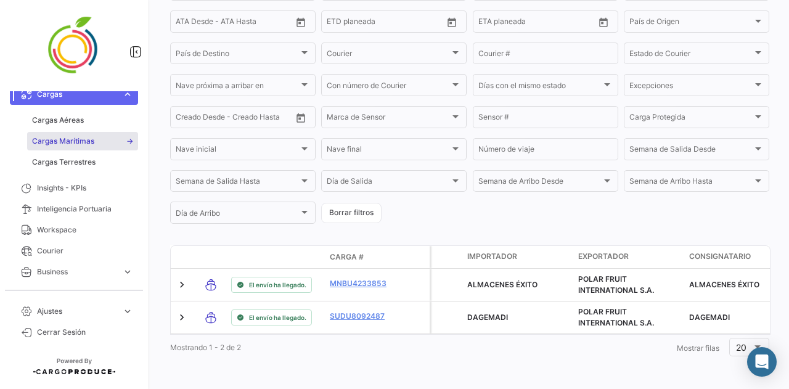
scroll to position [93, 0]
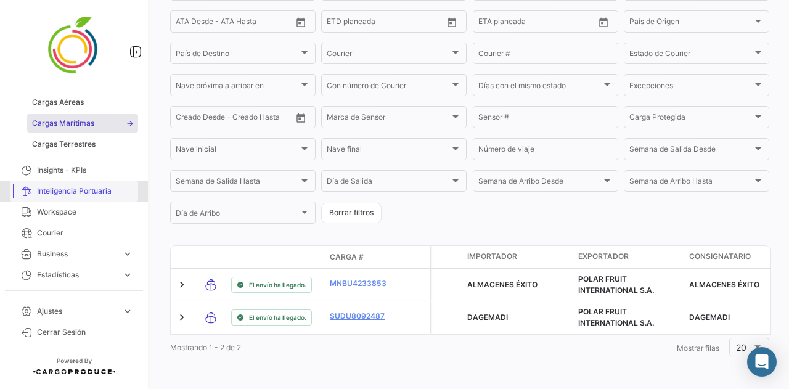
click at [94, 187] on span "Inteligencia Portuaria" at bounding box center [85, 191] width 96 height 11
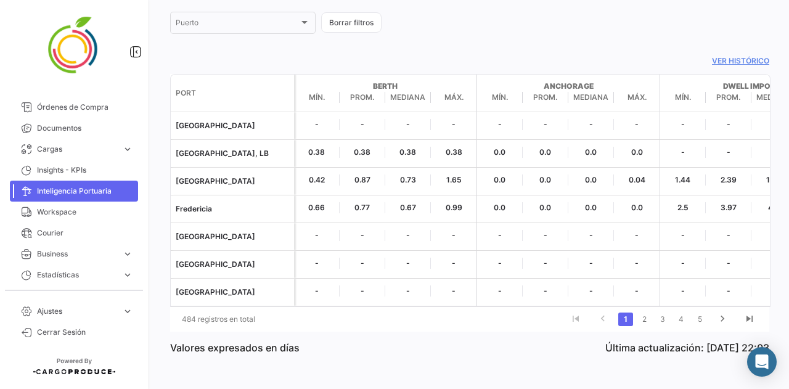
scroll to position [111, 0]
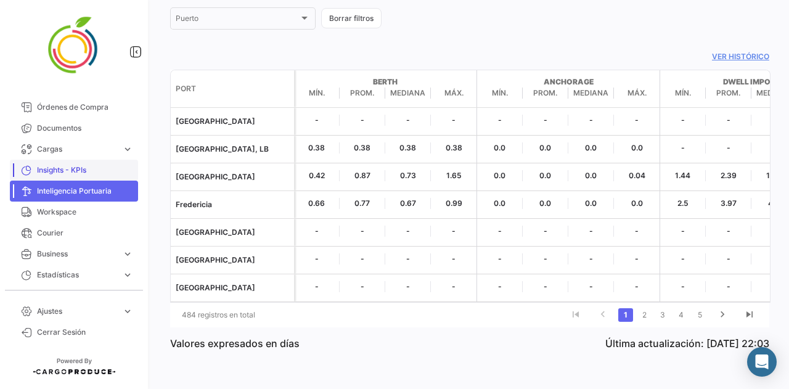
click at [99, 166] on span "Insights - KPIs" at bounding box center [85, 170] width 96 height 11
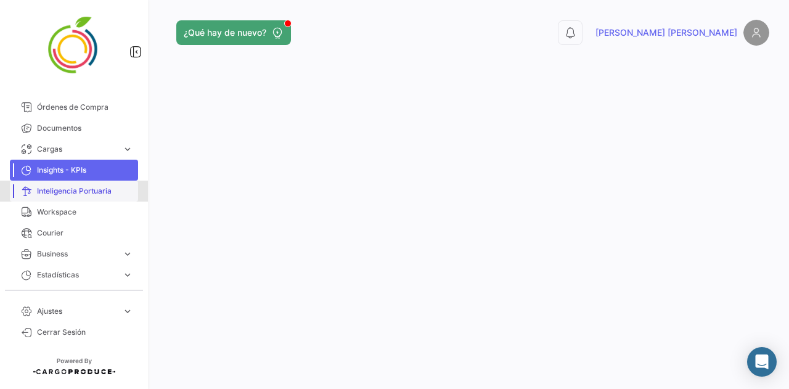
click at [92, 194] on span "Inteligencia Portuaria" at bounding box center [85, 191] width 96 height 11
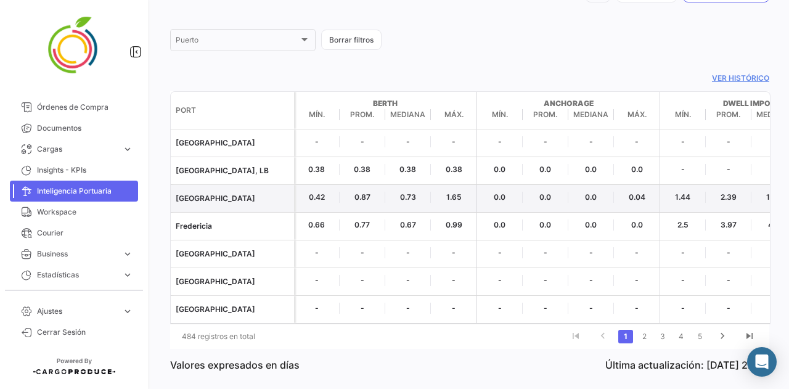
scroll to position [111, 0]
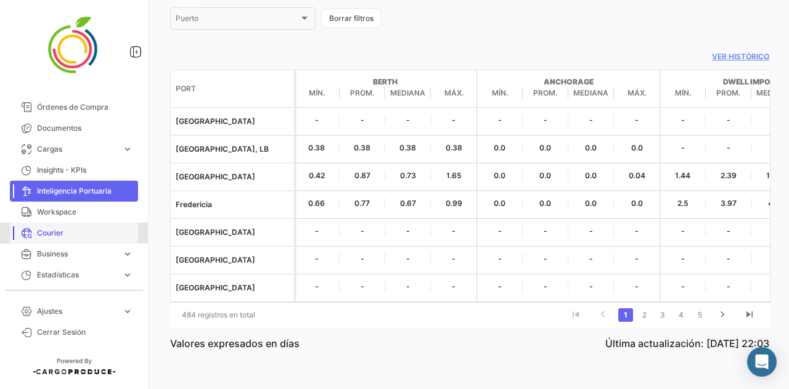
click at [77, 229] on span "Courier" at bounding box center [85, 232] width 96 height 11
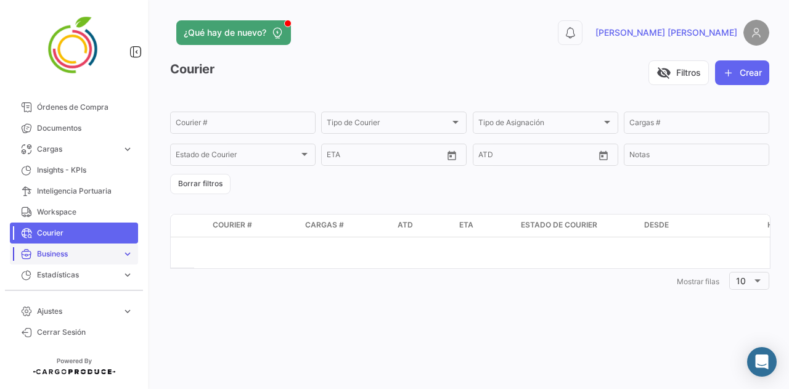
click at [109, 251] on span "Business" at bounding box center [77, 253] width 80 height 11
click at [142, 224] on mat-nav-list "Overview Órdenes de Compra Documentos Cargas expand_more Cargas Aéreas Cargas M…" at bounding box center [74, 188] width 148 height 194
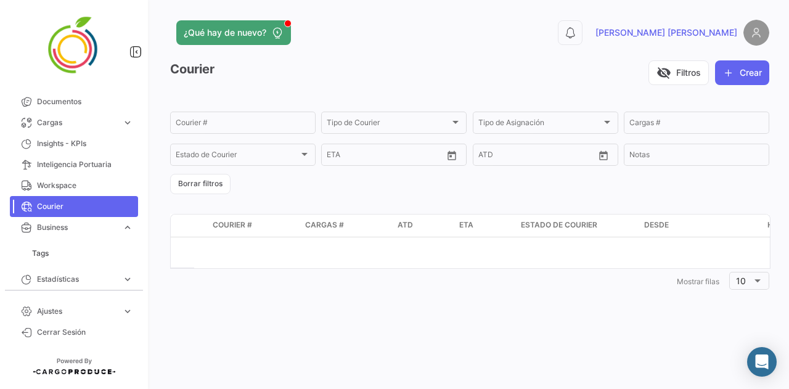
scroll to position [51, 0]
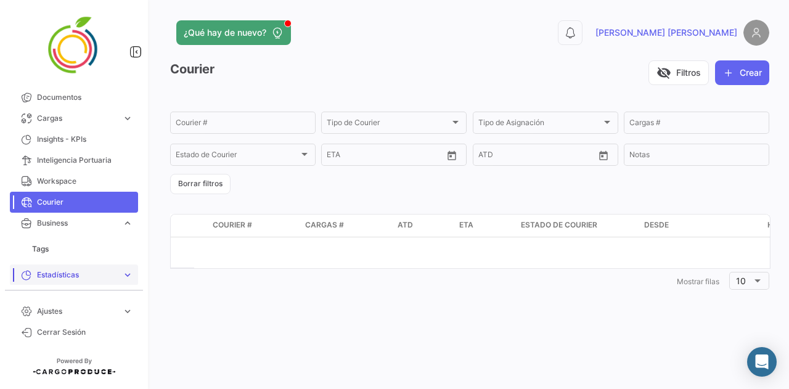
click at [114, 280] on link "Estadísticas expand_more" at bounding box center [74, 274] width 128 height 21
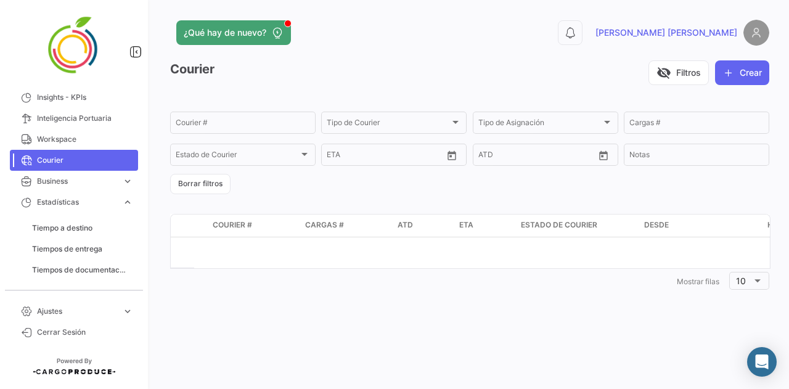
click at [247, 340] on div "¿Qué hay de nuevo? 0 [PERSON_NAME] [PERSON_NAME] Courier visibility_off Filtros…" at bounding box center [469, 194] width 639 height 389
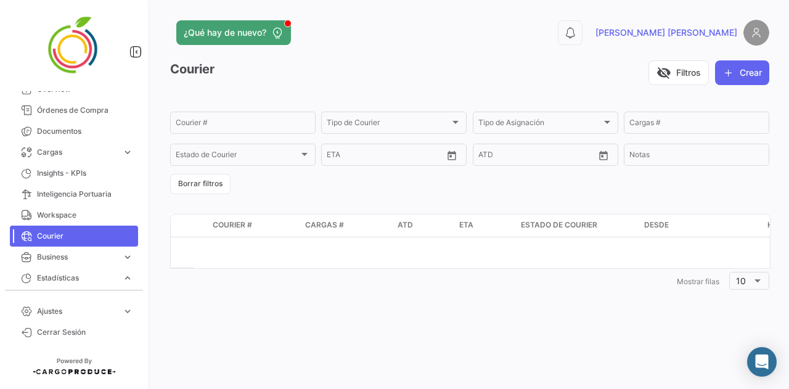
scroll to position [0, 0]
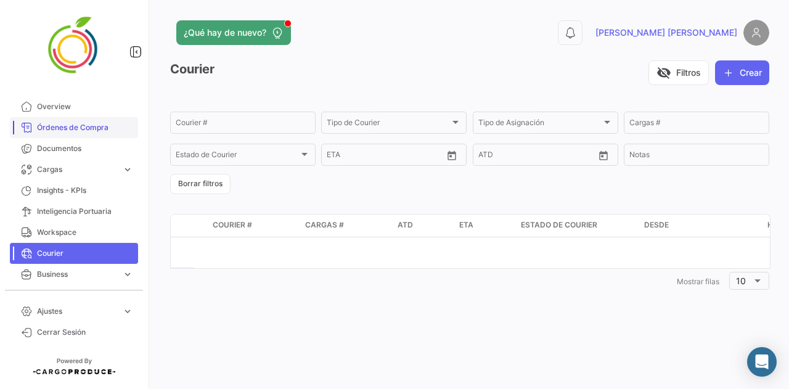
click at [101, 123] on span "Órdenes de Compra" at bounding box center [85, 127] width 96 height 11
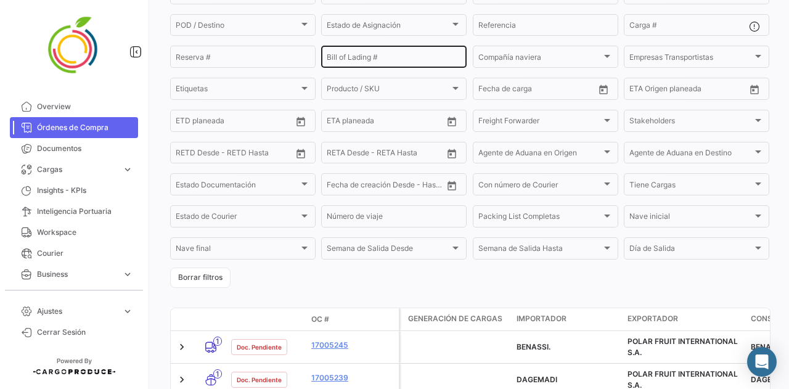
scroll to position [356, 0]
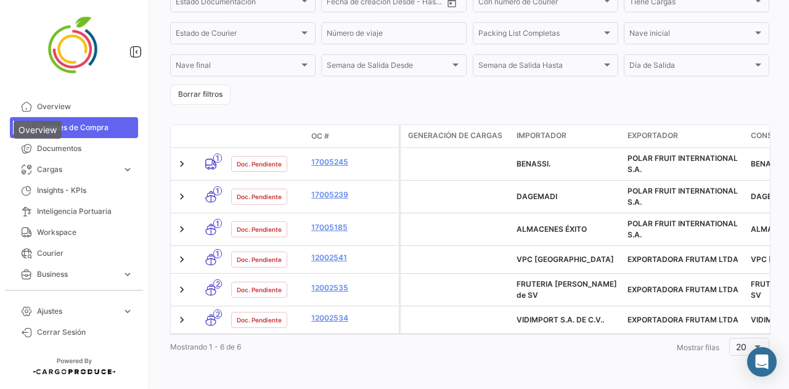
click at [31, 113] on mat-tooltip-component "Overview" at bounding box center [37, 129] width 65 height 35
click at [66, 109] on span "Overview" at bounding box center [85, 106] width 96 height 11
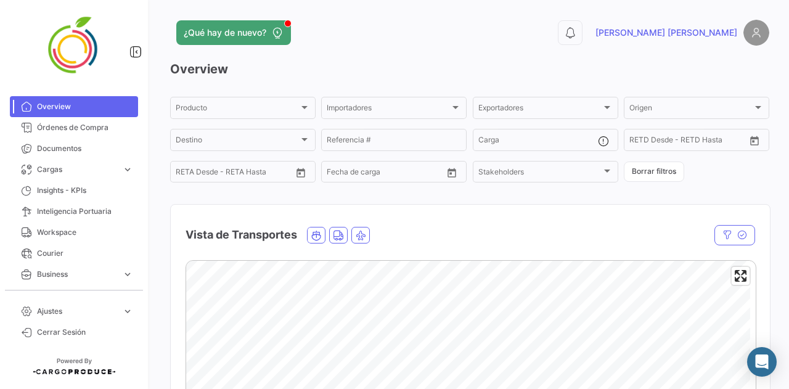
click at [676, 91] on div "Overview Producto Producto Importadores Importadores Exportadores Exportadores …" at bounding box center [469, 386] width 599 height 653
click at [694, 78] on div "Overview Producto Producto Importadores Importadores Exportadores Exportadores …" at bounding box center [469, 386] width 599 height 653
click at [105, 131] on span "Órdenes de Compra" at bounding box center [85, 127] width 96 height 11
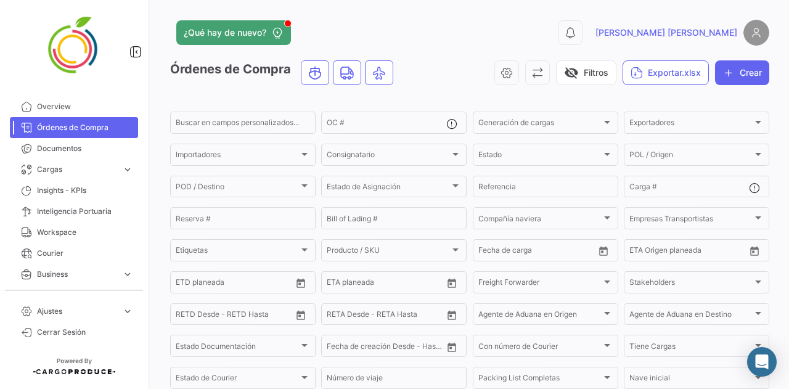
click at [713, 102] on app-list-header "Órdenes de Compra visibility_off Filtros Exportar.xlsx Crear Buscar en [PERSON_…" at bounding box center [469, 254] width 599 height 389
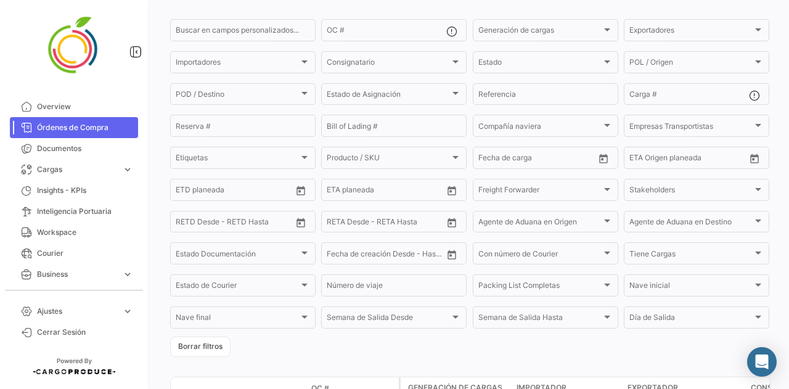
drag, startPoint x: 452, startPoint y: 88, endPoint x: 457, endPoint y: 116, distance: 28.2
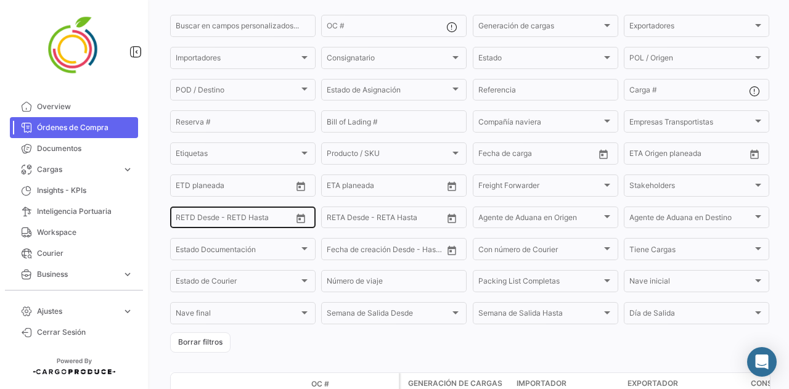
click at [242, 217] on div "Desde – RETD Desde - RETD Hasta" at bounding box center [234, 217] width 116 height 24
click at [247, 220] on input "text" at bounding box center [233, 219] width 55 height 9
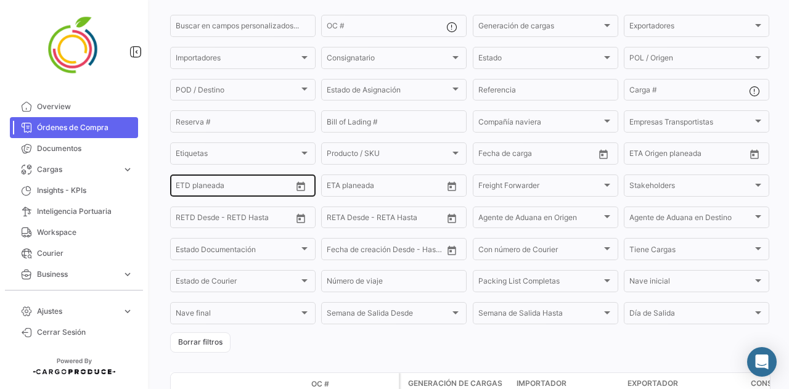
click at [253, 182] on div "Desde – ETD planeada" at bounding box center [234, 185] width 116 height 24
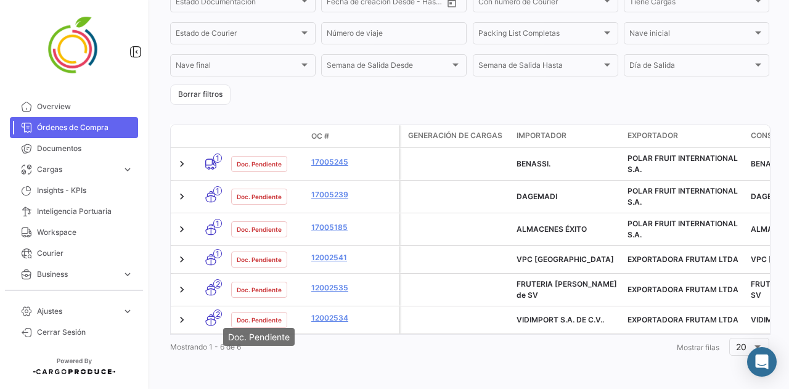
click at [300, 363] on div "¿Qué hay de nuevo? 0 [PERSON_NAME] de Compra visibility_off Filtros Exportar.xl…" at bounding box center [469, 194] width 639 height 389
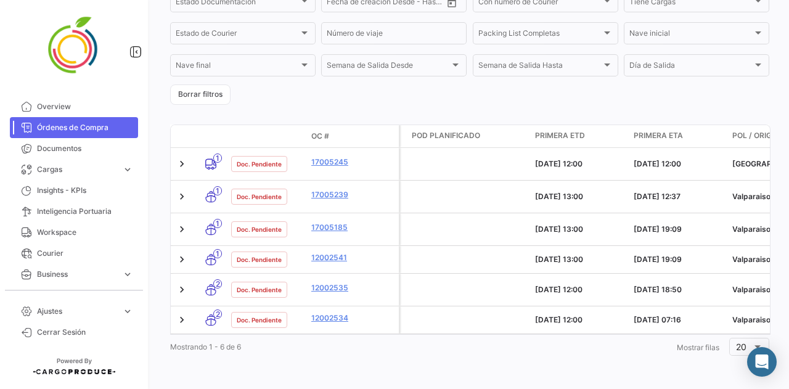
scroll to position [0, 0]
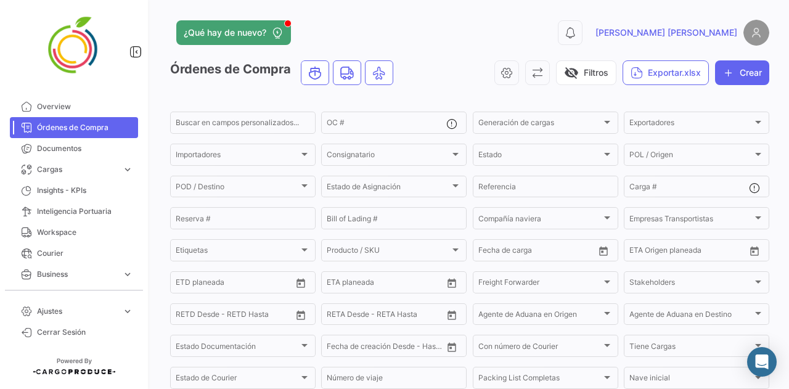
click at [484, 88] on div "Órdenes de Compra visibility_off Filtros Exportar.xlsx Crear" at bounding box center [469, 77] width 599 height 35
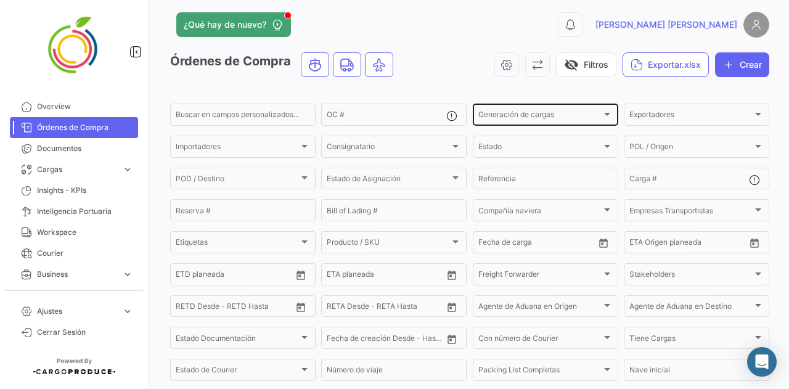
drag, startPoint x: 480, startPoint y: 89, endPoint x: 486, endPoint y: 120, distance: 31.3
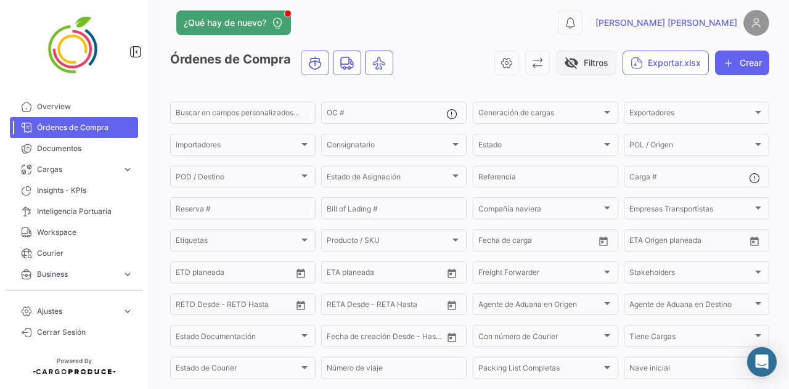
click at [584, 56] on button "visibility_off Filtros" at bounding box center [586, 63] width 60 height 25
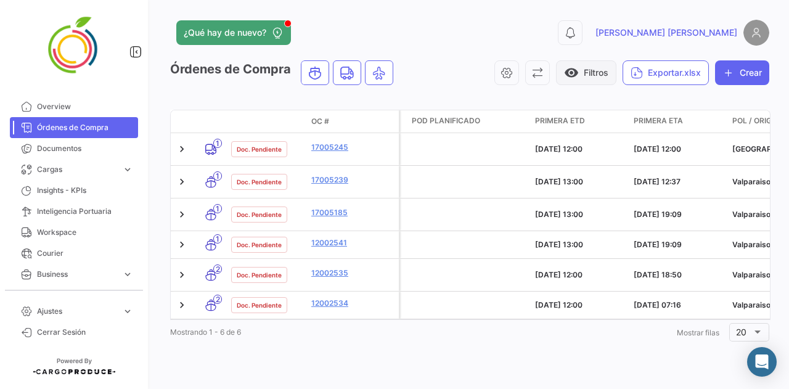
click at [581, 80] on button "visibility Filtros" at bounding box center [586, 72] width 60 height 25
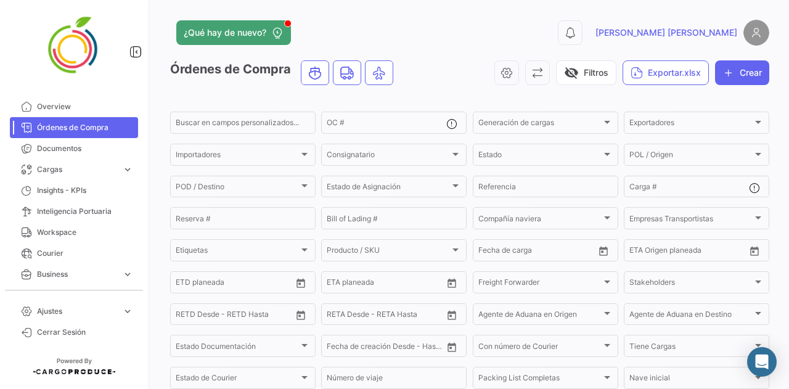
click at [276, 91] on div "Órdenes de Compra visibility_off Filtros Exportar.xlsx Crear" at bounding box center [469, 77] width 599 height 35
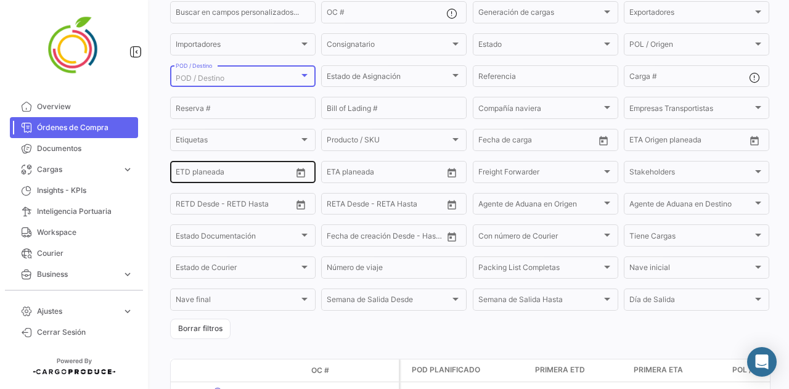
drag, startPoint x: 278, startPoint y: 202, endPoint x: 280, endPoint y: 235, distance: 32.8
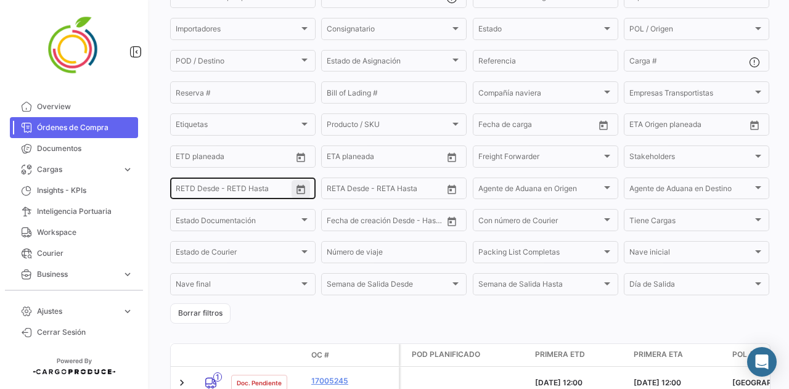
click at [296, 186] on button "Open calendar" at bounding box center [301, 189] width 18 height 18
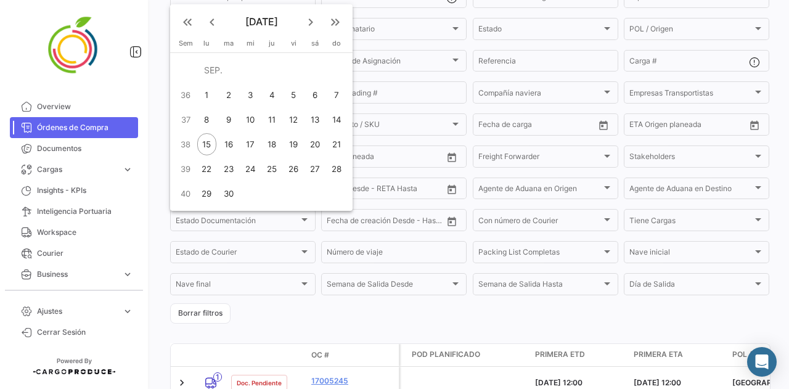
click at [250, 173] on div "24" at bounding box center [250, 169] width 20 height 22
type input "[DATE]"
click at [419, 316] on div at bounding box center [394, 194] width 789 height 389
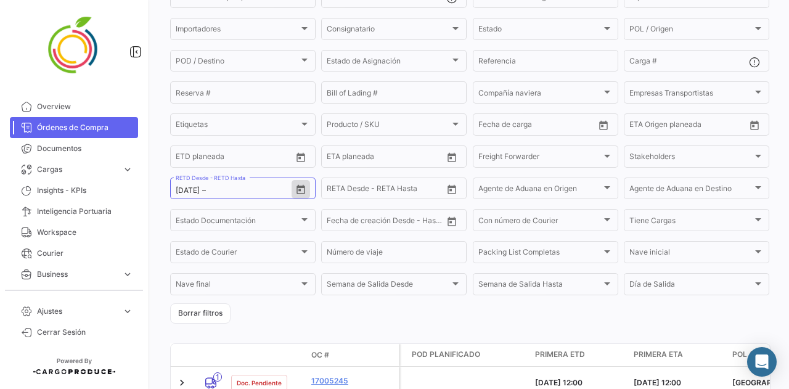
scroll to position [356, 0]
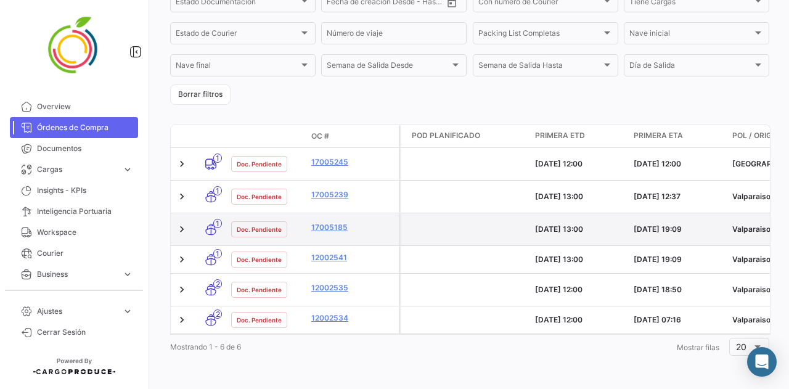
click at [441, 234] on datatable-body-cell at bounding box center [468, 229] width 123 height 32
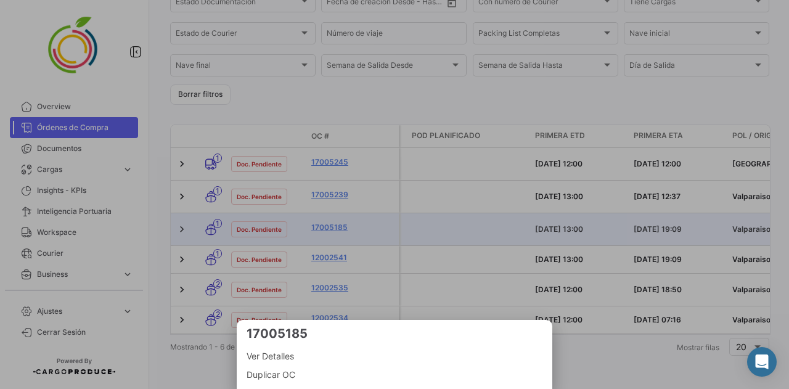
click at [420, 98] on div at bounding box center [394, 194] width 789 height 389
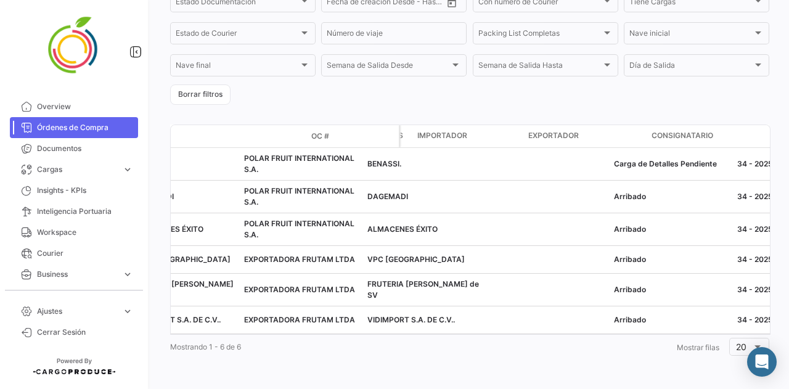
scroll to position [0, 0]
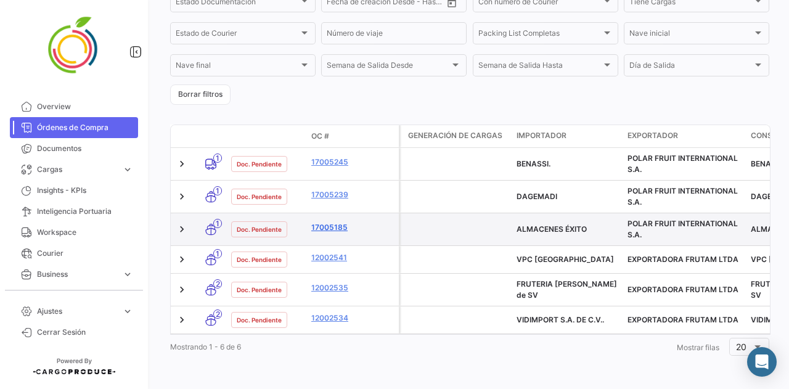
click at [334, 222] on link "17005185" at bounding box center [352, 227] width 83 height 11
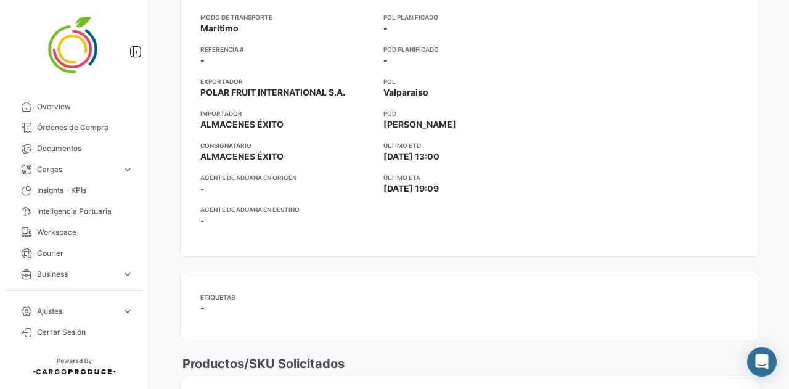
drag, startPoint x: 503, startPoint y: 181, endPoint x: 508, endPoint y: 232, distance: 52.0
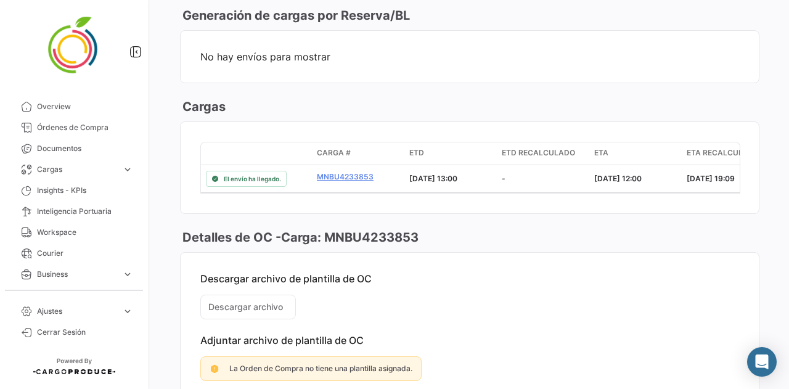
drag, startPoint x: 522, startPoint y: 194, endPoint x: 539, endPoint y: 304, distance: 111.6
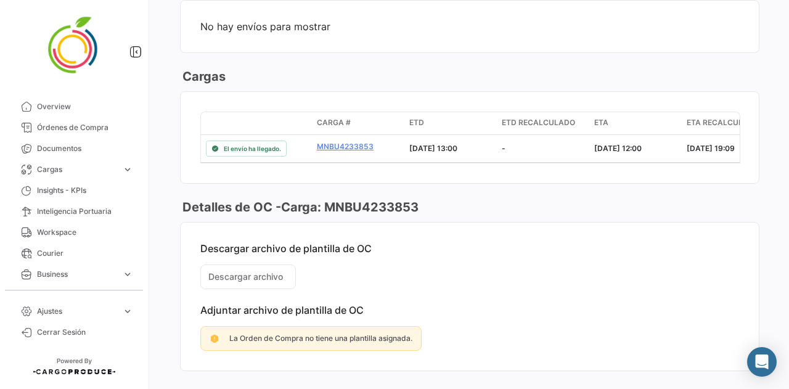
drag, startPoint x: 526, startPoint y: 278, endPoint x: 524, endPoint y: 293, distance: 15.6
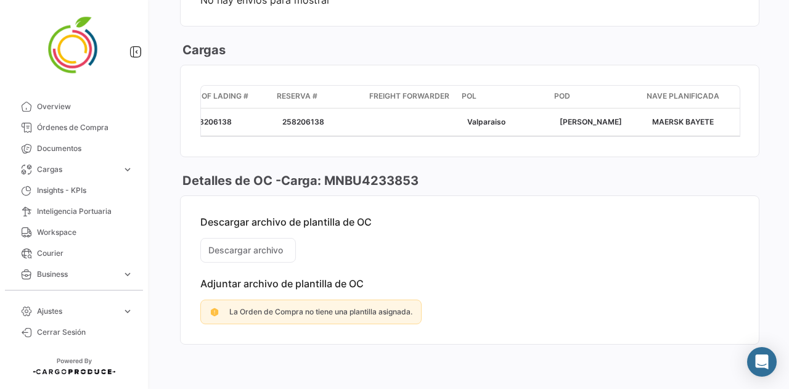
scroll to position [904, 0]
drag, startPoint x: 612, startPoint y: 232, endPoint x: 602, endPoint y: 305, distance: 74.1
drag, startPoint x: 602, startPoint y: 306, endPoint x: 590, endPoint y: 292, distance: 18.4
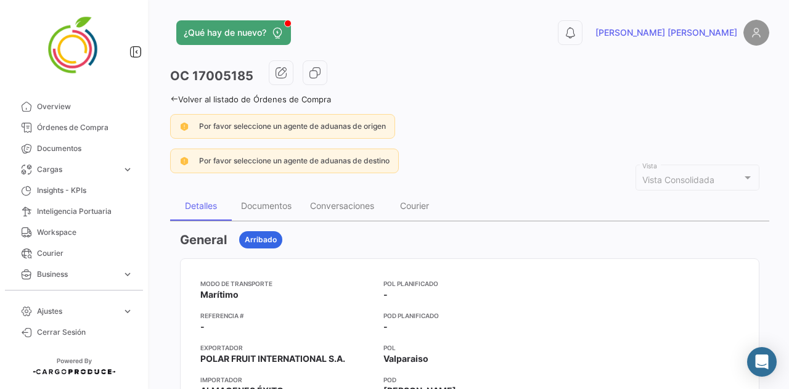
click at [538, 205] on div "Detalles Documentos Conversaciones Courier" at bounding box center [469, 206] width 599 height 30
click at [252, 204] on div "Documentos" at bounding box center [266, 205] width 51 height 10
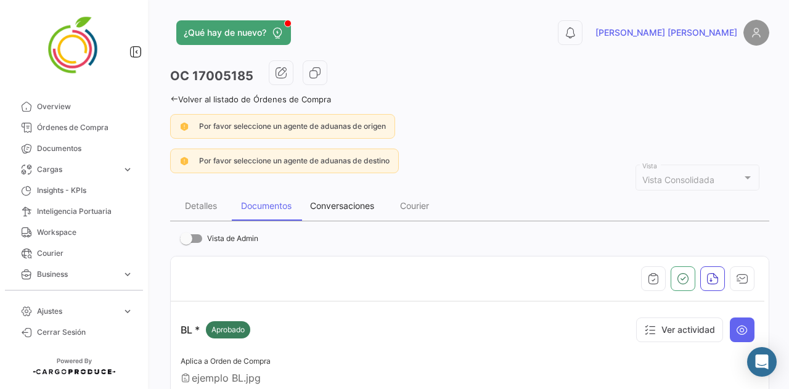
drag, startPoint x: 356, startPoint y: 211, endPoint x: 371, endPoint y: 209, distance: 15.0
click at [355, 211] on div "Conversaciones" at bounding box center [342, 206] width 83 height 30
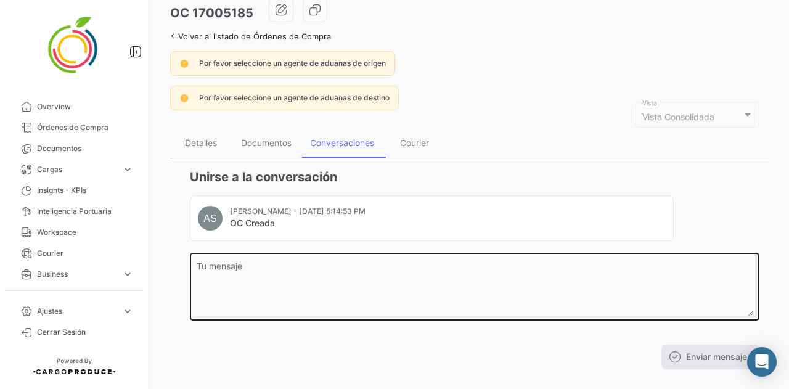
drag, startPoint x: 502, startPoint y: 208, endPoint x: 509, endPoint y: 277, distance: 69.4
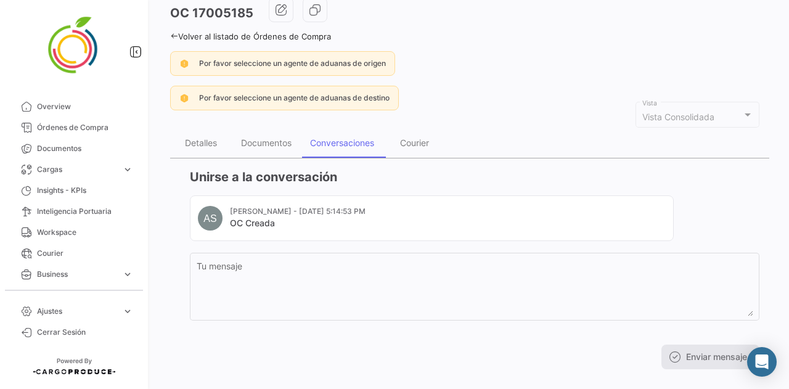
scroll to position [74, 0]
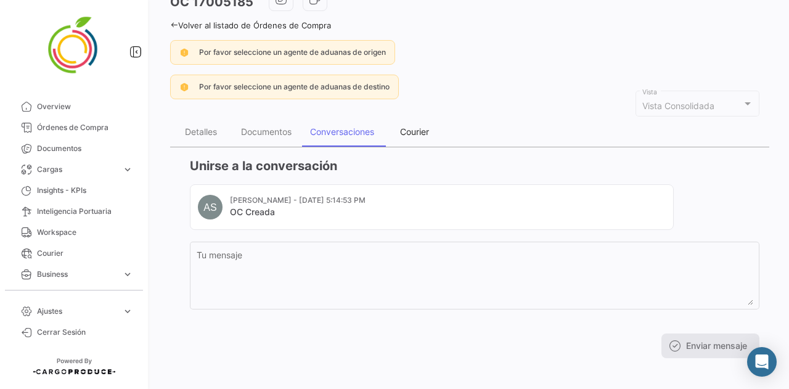
drag, startPoint x: 396, startPoint y: 116, endPoint x: 409, endPoint y: 121, distance: 14.1
click at [400, 117] on div "Courier" at bounding box center [414, 132] width 62 height 30
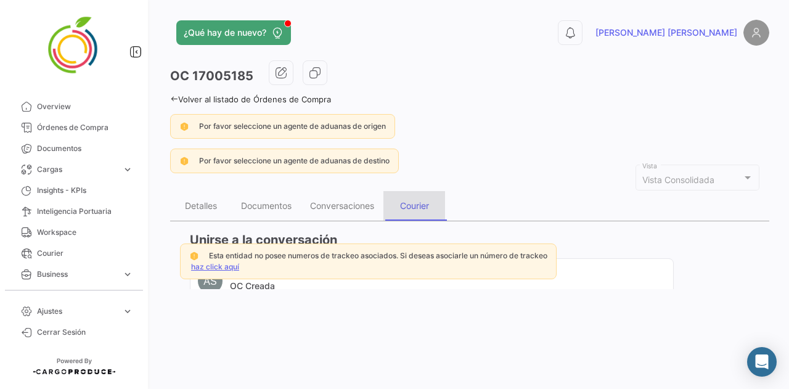
scroll to position [0, 0]
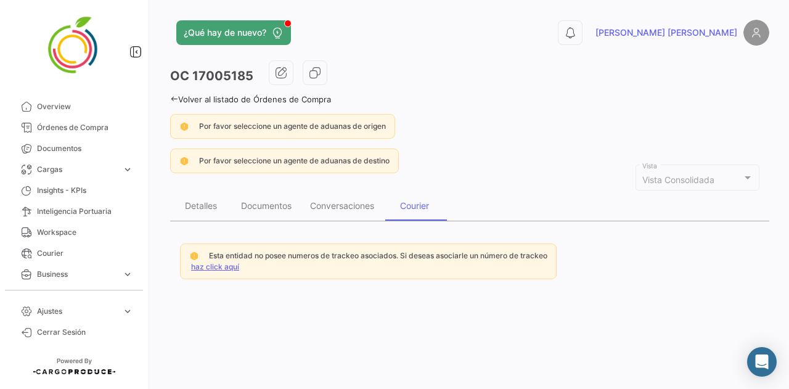
drag, startPoint x: 498, startPoint y: 146, endPoint x: 507, endPoint y: 198, distance: 52.5
click at [202, 206] on div "Detalles" at bounding box center [201, 205] width 32 height 10
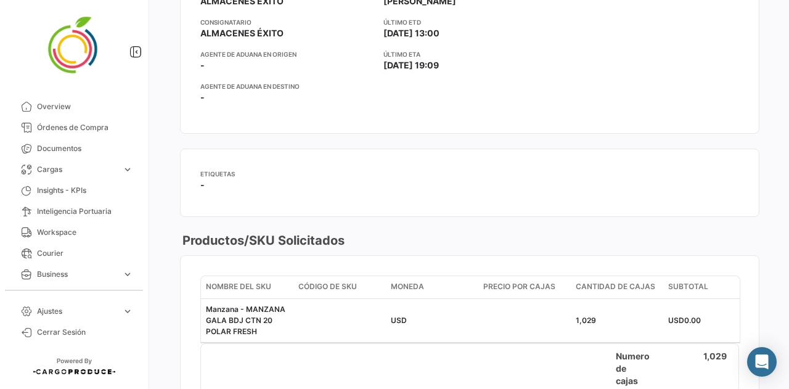
drag, startPoint x: 391, startPoint y: 218, endPoint x: 316, endPoint y: 248, distance: 80.7
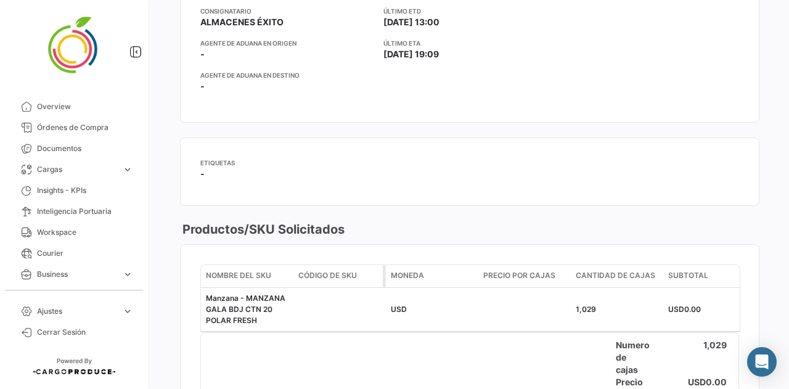
scroll to position [407, 0]
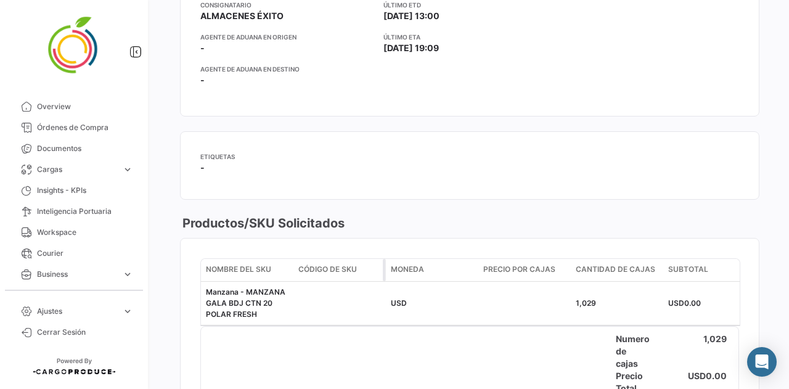
drag, startPoint x: 316, startPoint y: 242, endPoint x: 311, endPoint y: 264, distance: 22.9
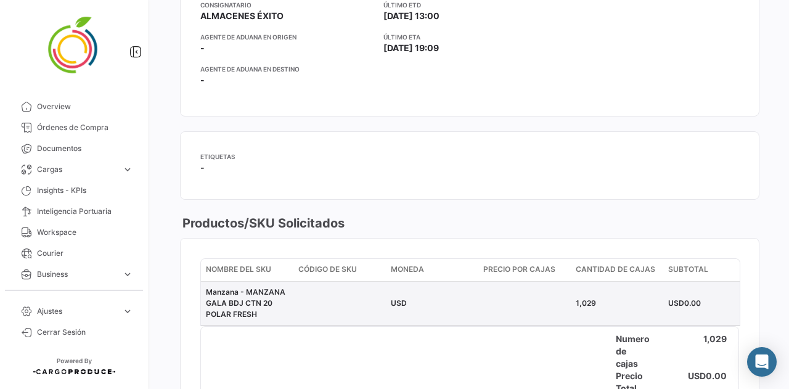
drag, startPoint x: 417, startPoint y: 290, endPoint x: 412, endPoint y: 300, distance: 11.0
click at [417, 296] on datatable-body-cell "USD" at bounding box center [432, 303] width 92 height 43
click at [407, 303] on div "USD" at bounding box center [432, 303] width 83 height 11
click at [371, 300] on datatable-body-cell at bounding box center [339, 303] width 92 height 43
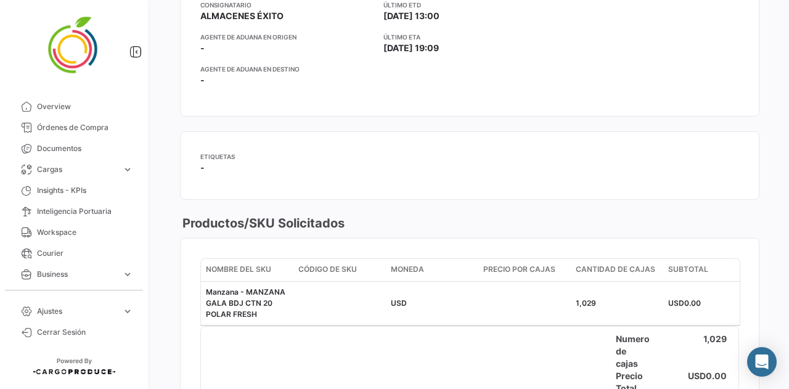
scroll to position [904, 0]
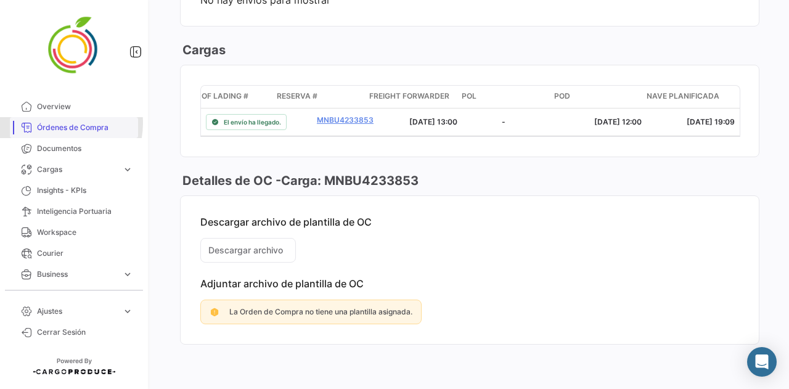
click at [59, 123] on span "Órdenes de Compra" at bounding box center [85, 127] width 96 height 11
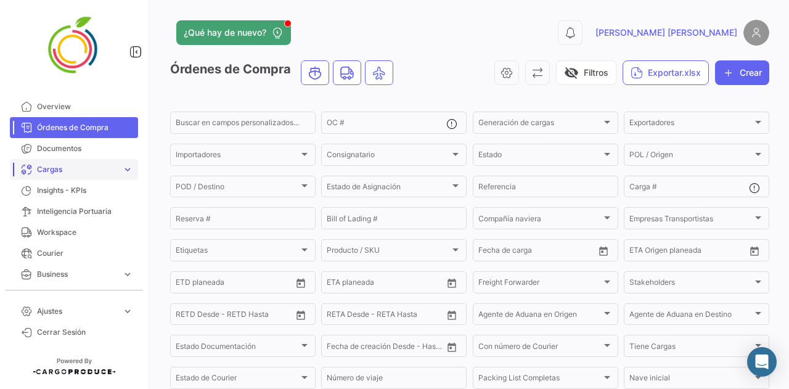
drag, startPoint x: 89, startPoint y: 161, endPoint x: 83, endPoint y: 167, distance: 8.7
click at [87, 160] on link "Cargas expand_more" at bounding box center [74, 169] width 128 height 21
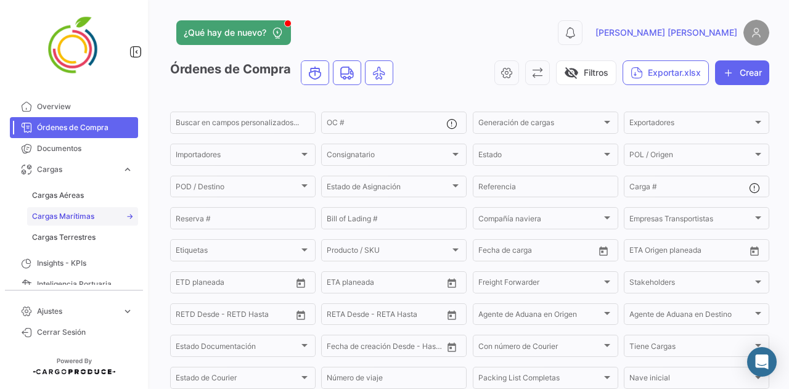
click at [88, 217] on span "Cargas Marítimas" at bounding box center [63, 216] width 62 height 11
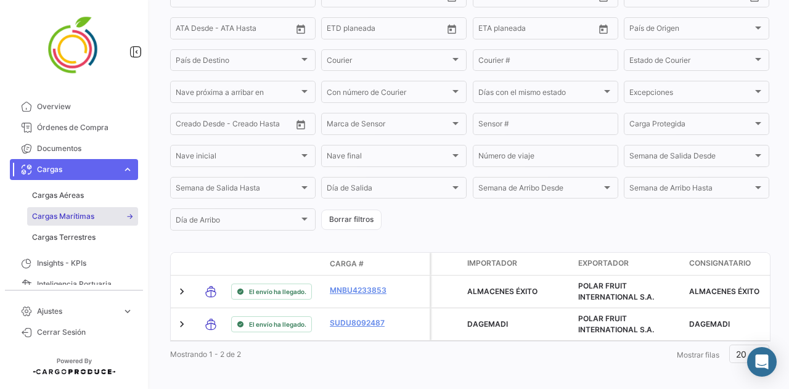
scroll to position [305, 0]
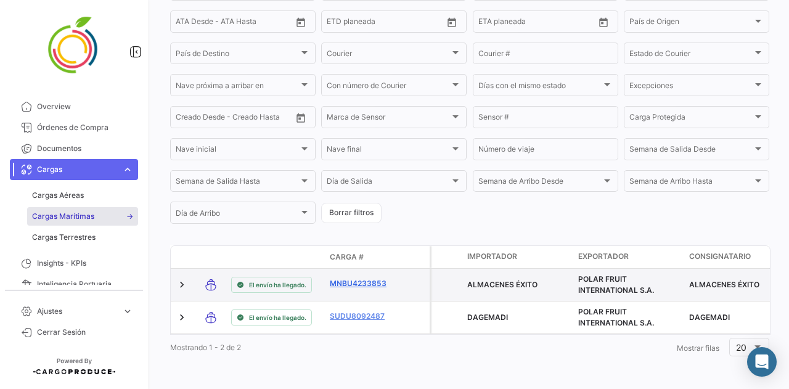
click at [349, 278] on link "MNBU4233853" at bounding box center [362, 283] width 64 height 11
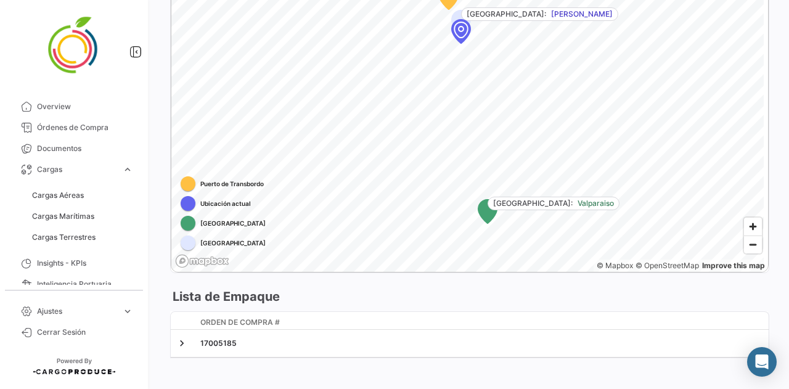
scroll to position [799, 0]
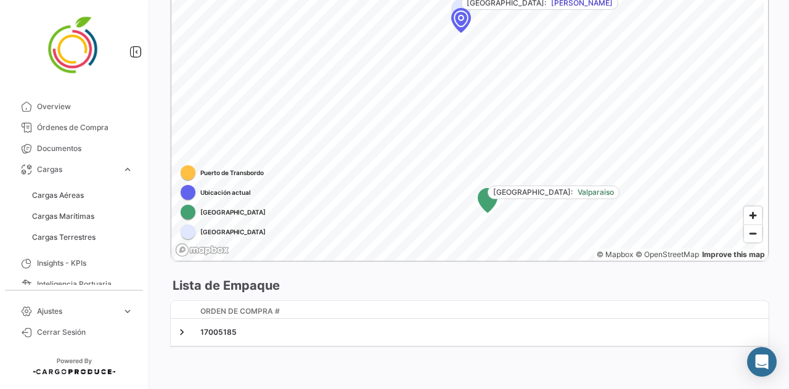
drag, startPoint x: 419, startPoint y: 258, endPoint x: 324, endPoint y: 348, distance: 131.2
drag, startPoint x: 324, startPoint y: 323, endPoint x: 799, endPoint y: 335, distance: 475.4
click at [779, 335] on html "Overview Órdenes de Compra Documentos Cargas expand_more Cargas Aéreas Cargas M…" at bounding box center [394, 194] width 789 height 389
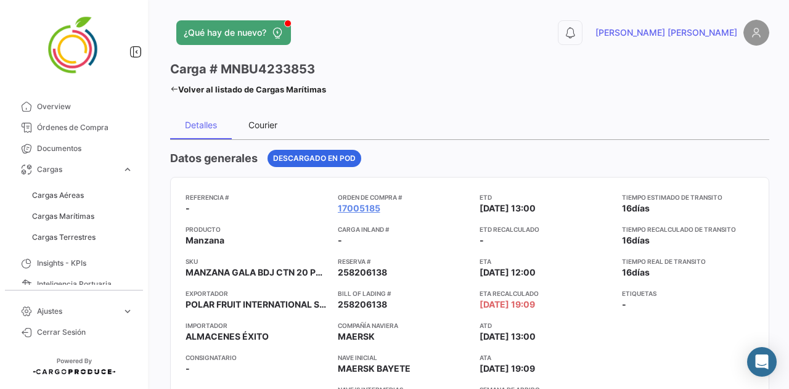
click at [254, 121] on div "Courier" at bounding box center [262, 125] width 29 height 10
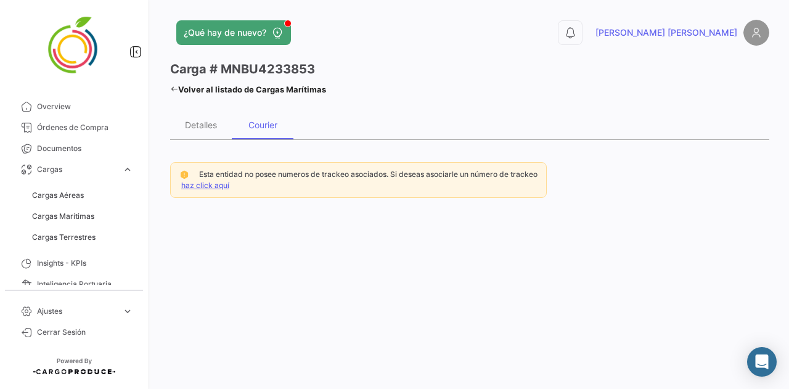
drag, startPoint x: 616, startPoint y: 195, endPoint x: 599, endPoint y: 253, distance: 60.3
click at [99, 167] on span "Cargas" at bounding box center [77, 169] width 80 height 11
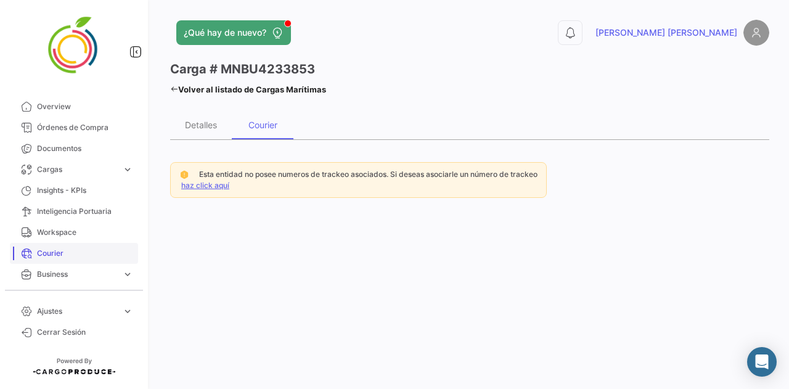
click at [107, 257] on span "Courier" at bounding box center [85, 253] width 96 height 11
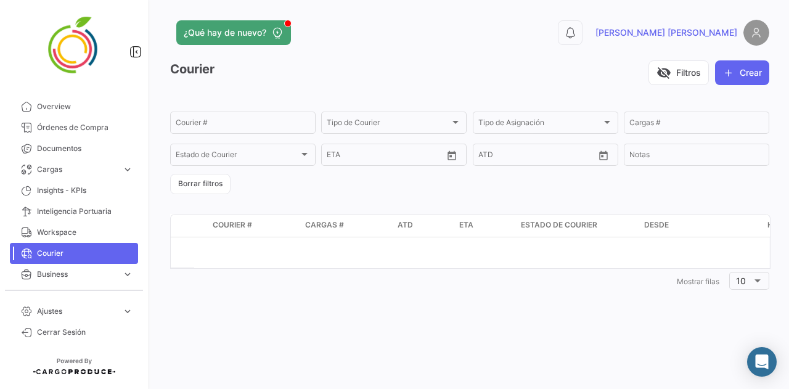
drag, startPoint x: 362, startPoint y: 197, endPoint x: 362, endPoint y: 235, distance: 37.6
drag, startPoint x: 297, startPoint y: 229, endPoint x: 296, endPoint y: 251, distance: 22.2
click at [296, 250] on div "logo Courier # Cargas # ATD ETA Estado de Courier Desde Hasta Notas 1 Mostrar […" at bounding box center [469, 254] width 599 height 80
click at [285, 263] on datatable-selection at bounding box center [470, 252] width 599 height 31
click at [244, 248] on datatable-selection at bounding box center [470, 252] width 599 height 31
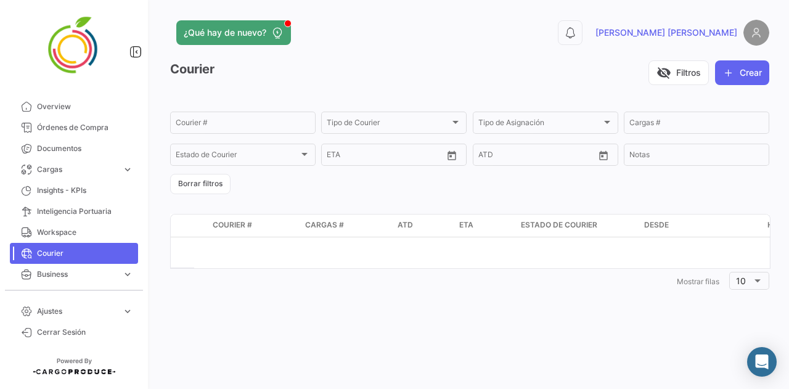
drag, startPoint x: 287, startPoint y: 267, endPoint x: 769, endPoint y: 284, distance: 482.3
click at [769, 284] on div "¿Qué hay de nuevo? 0 [PERSON_NAME] [PERSON_NAME] Courier visibility_off Filtros…" at bounding box center [469, 194] width 639 height 389
click at [670, 81] on button "visibility_off Filtros" at bounding box center [678, 72] width 60 height 25
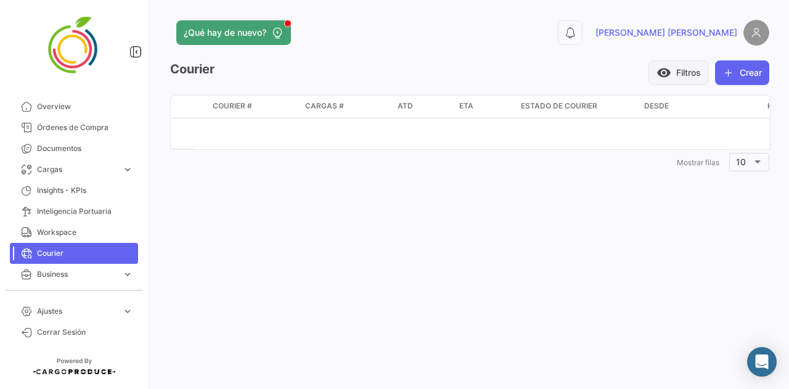
click at [670, 76] on button "visibility Filtros" at bounding box center [678, 72] width 60 height 25
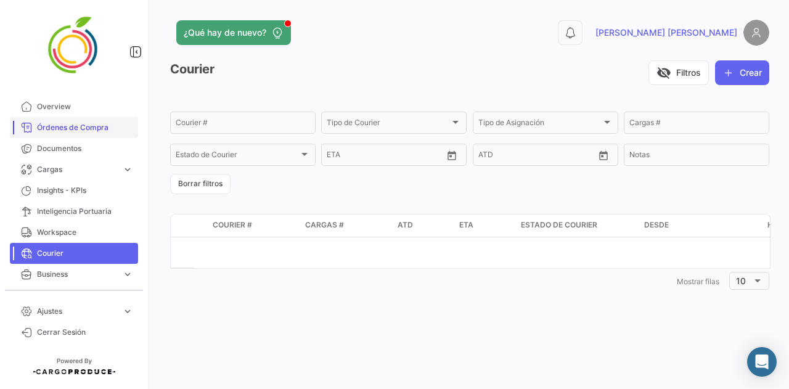
click at [91, 122] on span "Órdenes de Compra" at bounding box center [85, 127] width 96 height 11
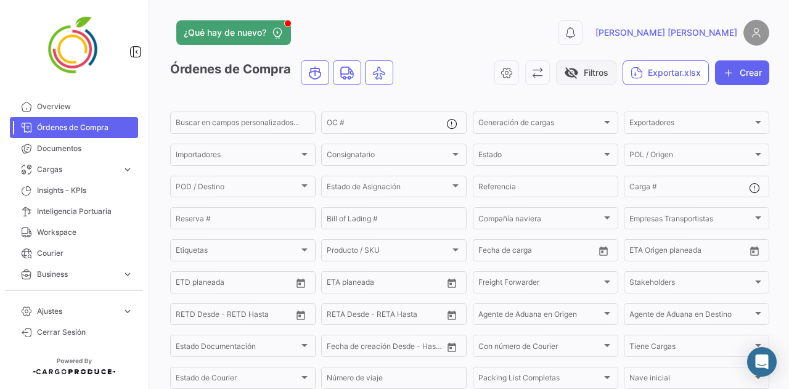
click at [593, 72] on button "visibility_off Filtros" at bounding box center [586, 72] width 60 height 25
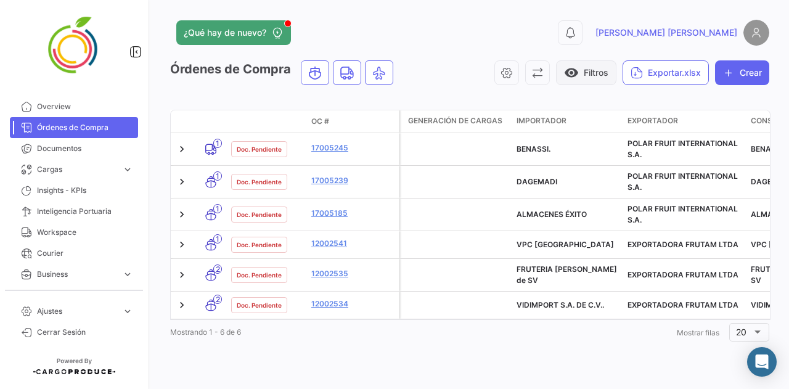
click at [587, 63] on button "visibility Filtros" at bounding box center [586, 72] width 60 height 25
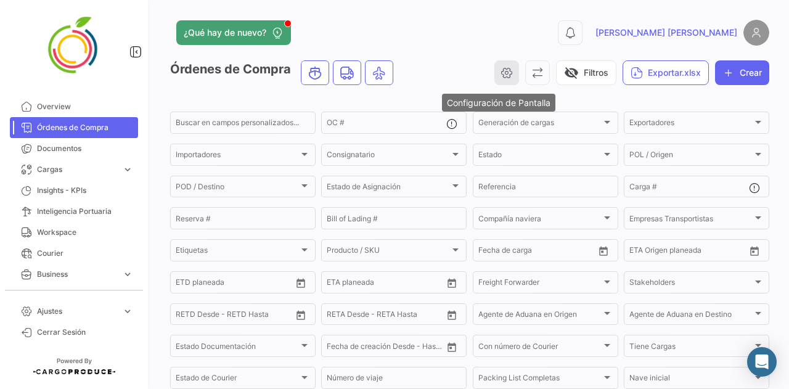
click at [501, 72] on icon "button" at bounding box center [507, 73] width 12 height 12
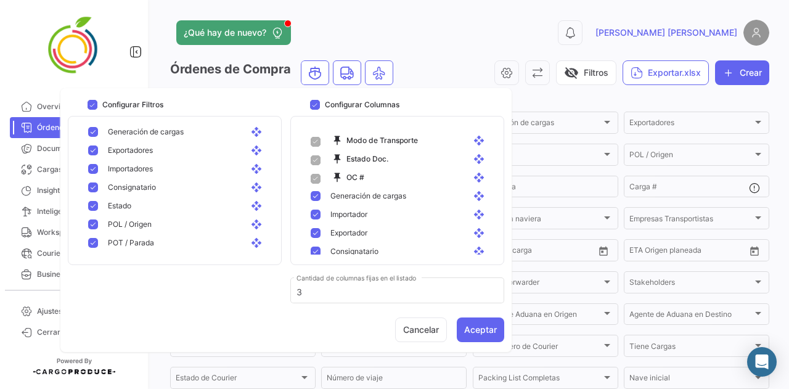
scroll to position [72, 0]
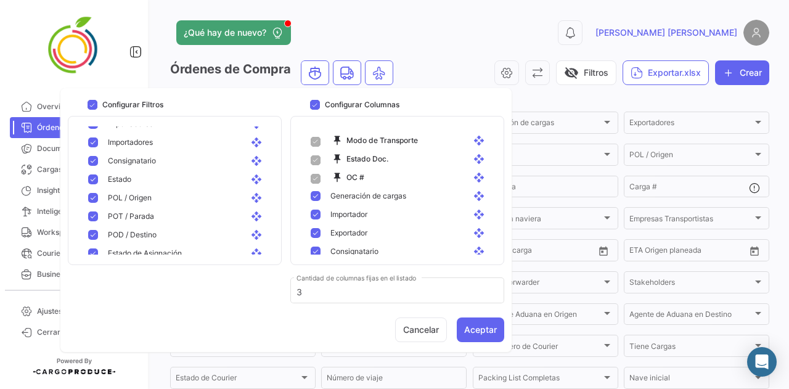
click at [87, 195] on div "POL / Origen open_with" at bounding box center [176, 198] width 197 height 18
checkbox input "false"
click at [83, 215] on div "POT / [PERSON_NAME] open_with" at bounding box center [176, 216] width 197 height 18
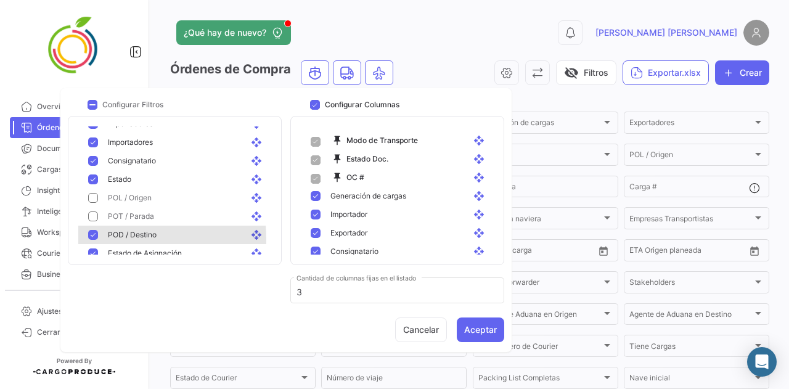
click at [84, 240] on div "POD / Destino open_with" at bounding box center [176, 235] width 197 height 18
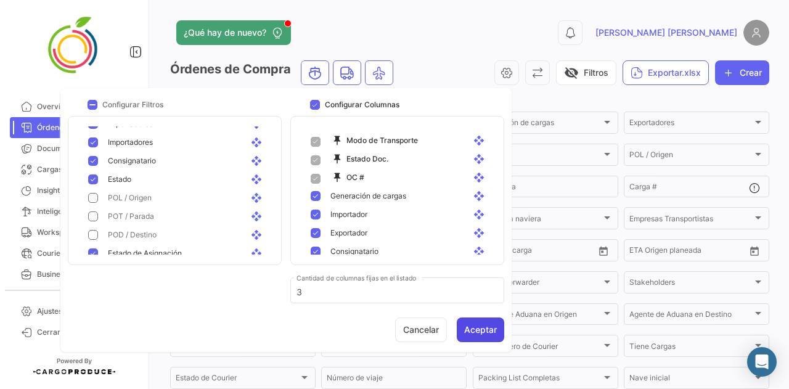
click at [482, 337] on button "Aceptar" at bounding box center [480, 329] width 47 height 25
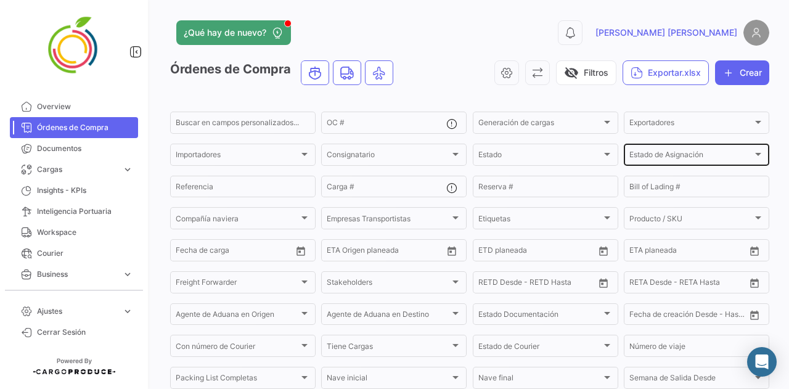
click at [685, 162] on div "Estado de Asignación Estado de Asignación" at bounding box center [696, 154] width 134 height 24
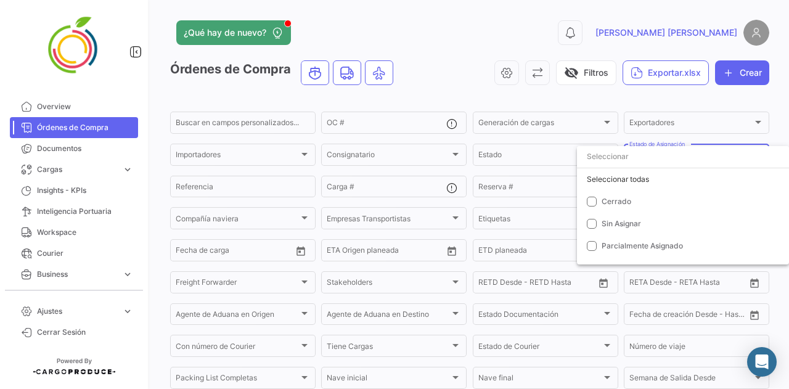
click at [679, 152] on input "dropdown search" at bounding box center [683, 156] width 212 height 22
click at [570, 67] on div at bounding box center [394, 194] width 789 height 389
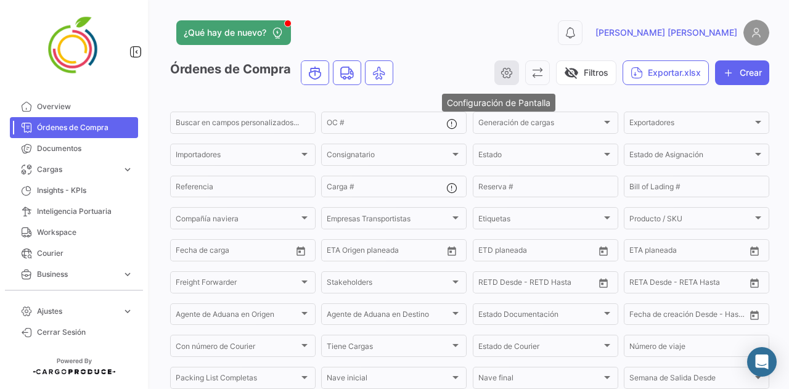
click at [501, 75] on icon "button" at bounding box center [507, 73] width 12 height 12
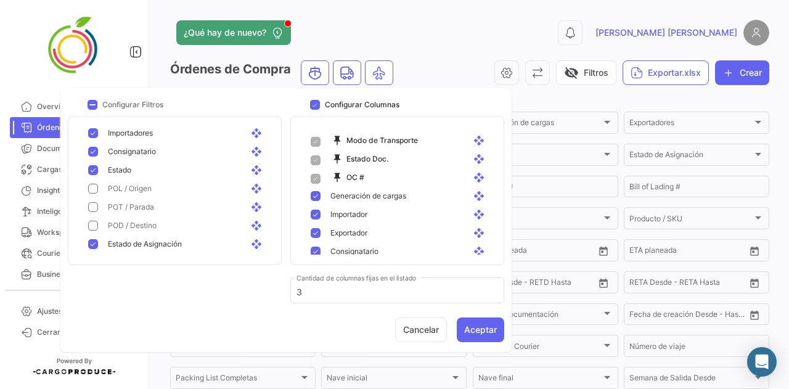
scroll to position [99, 0]
click at [94, 223] on mat-pseudo-checkbox at bounding box center [93, 227] width 10 height 10
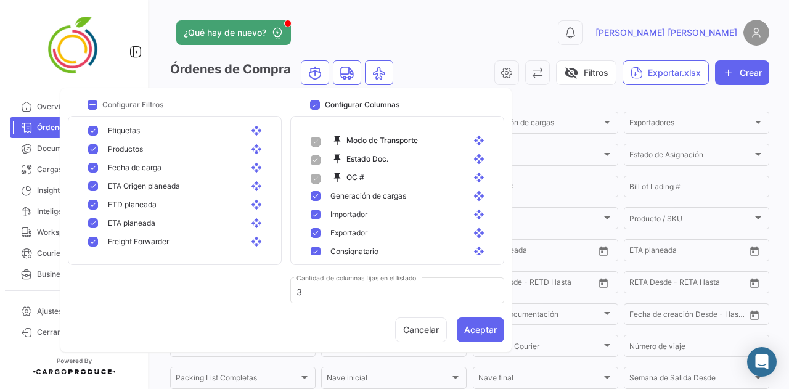
scroll to position [339, 0]
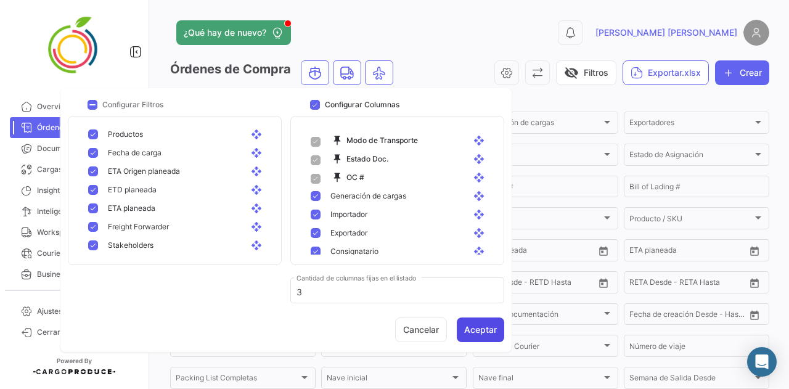
click at [484, 340] on button "Aceptar" at bounding box center [480, 329] width 47 height 25
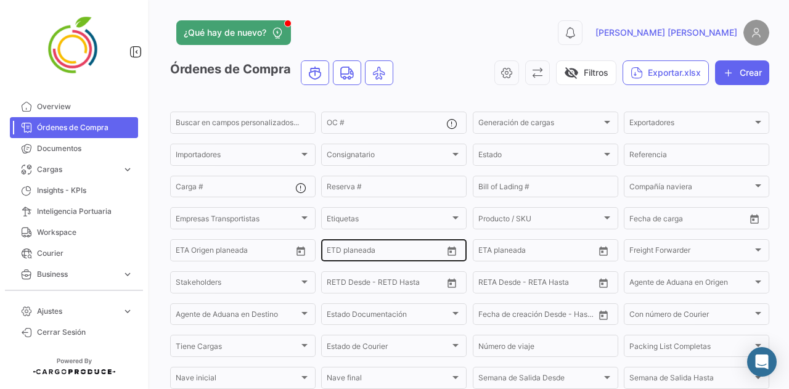
scroll to position [329, 0]
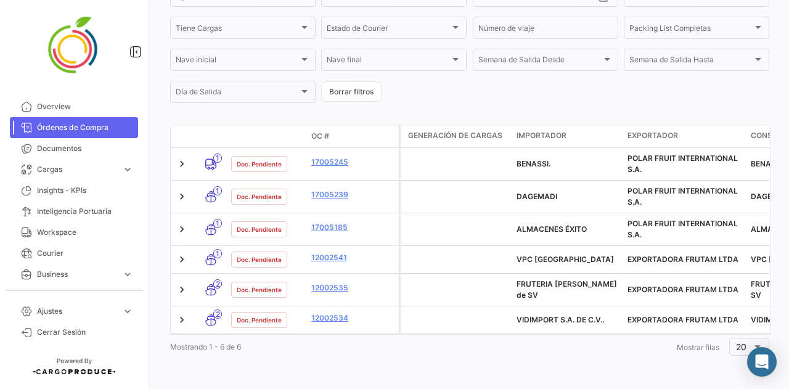
drag, startPoint x: 481, startPoint y: 263, endPoint x: 794, endPoint y: 303, distance: 315.1
click at [779, 303] on html "Overview Órdenes de Compra Documentos Cargas expand_more Cargas Aéreas Cargas M…" at bounding box center [394, 194] width 789 height 389
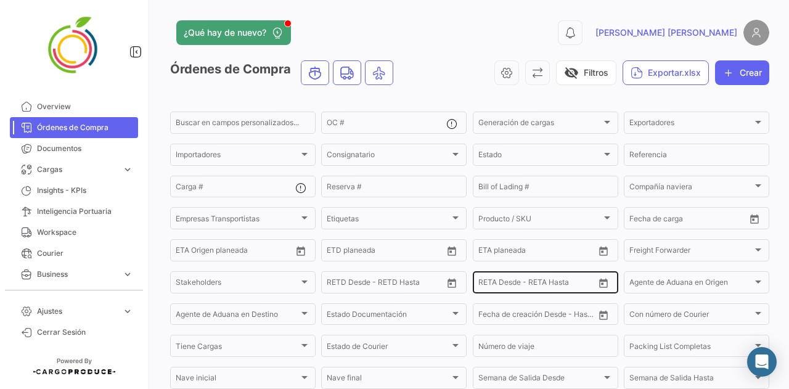
click at [570, 293] on div "Desde – [PERSON_NAME] Desde - [PERSON_NAME] Hasta" at bounding box center [536, 281] width 116 height 24
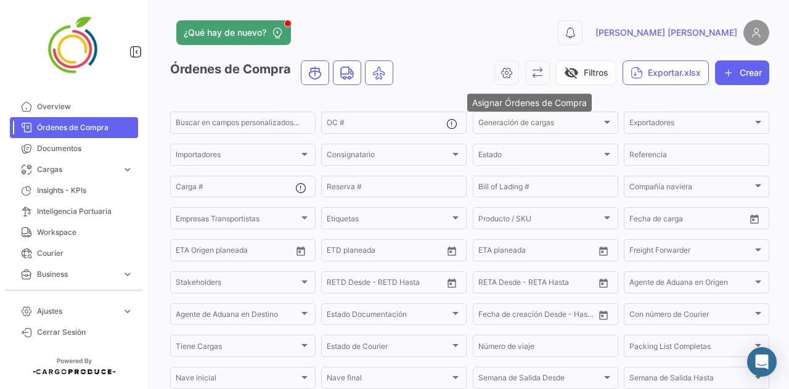
click at [516, 69] on div "visibility_off Filtros Exportar.xlsx Crear" at bounding box center [586, 72] width 366 height 25
click at [494, 71] on button "button" at bounding box center [506, 72] width 25 height 25
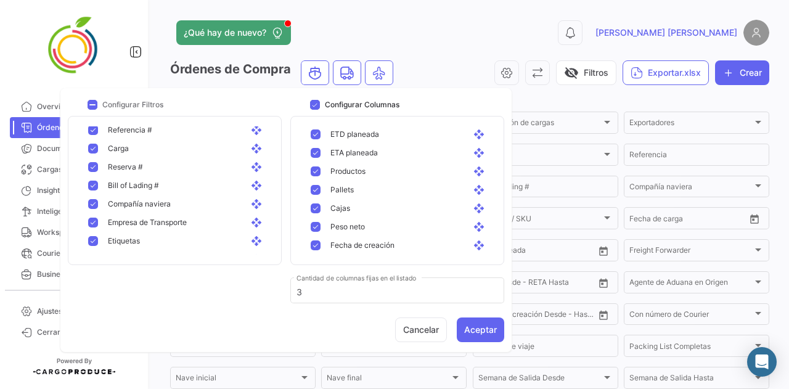
scroll to position [237, 0]
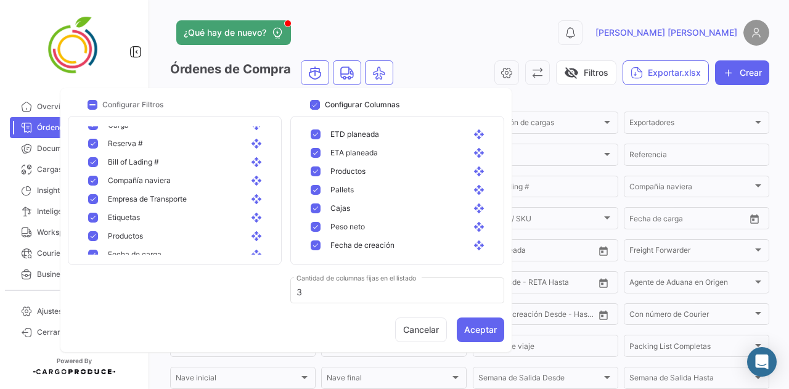
click at [90, 183] on mat-pseudo-checkbox at bounding box center [93, 181] width 10 height 10
click at [91, 194] on mat-pseudo-checkbox at bounding box center [93, 199] width 10 height 10
click at [91, 213] on mat-pseudo-checkbox at bounding box center [93, 218] width 10 height 10
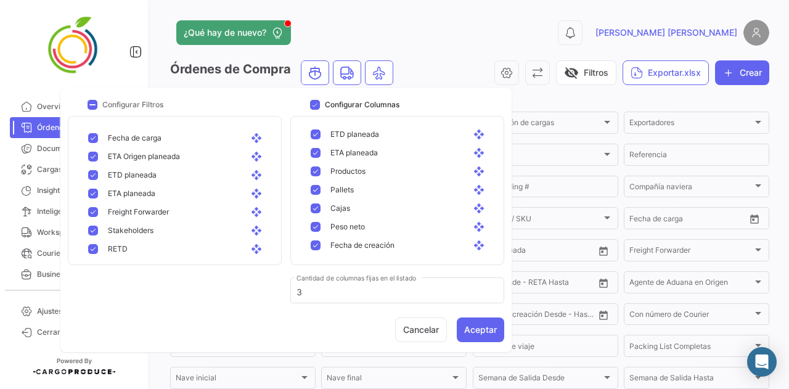
click at [99, 213] on div "Freight Forwarder open_with" at bounding box center [182, 211] width 168 height 11
click at [100, 230] on div "Stakeholders open_with" at bounding box center [182, 230] width 168 height 11
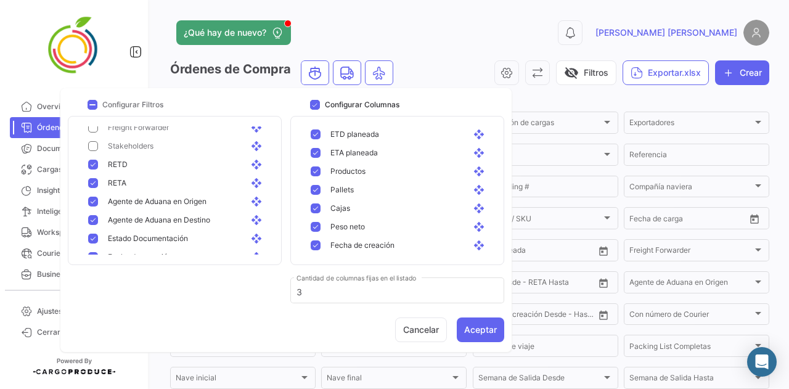
scroll to position [444, 0]
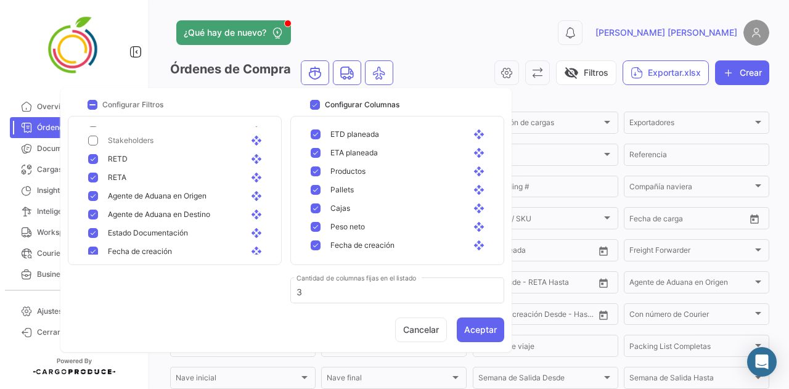
drag, startPoint x: 94, startPoint y: 197, endPoint x: 91, endPoint y: 203, distance: 7.2
click at [91, 213] on mat-pseudo-checkbox at bounding box center [93, 215] width 10 height 10
click at [93, 201] on div "Agente de Aduana en Origen open_with" at bounding box center [176, 196] width 197 height 18
click at [488, 330] on button "Aceptar" at bounding box center [480, 329] width 47 height 25
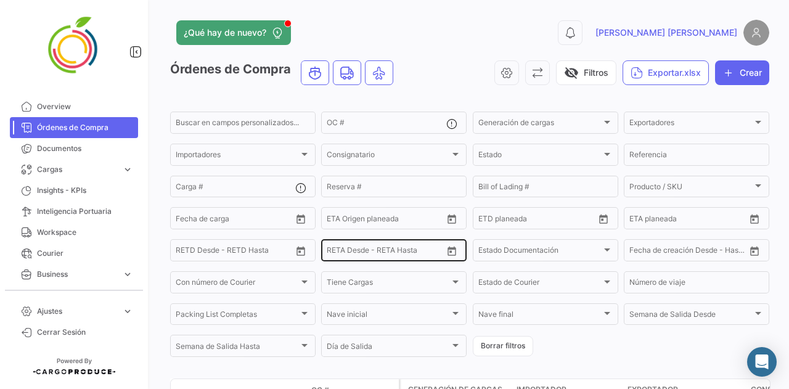
scroll to position [265, 0]
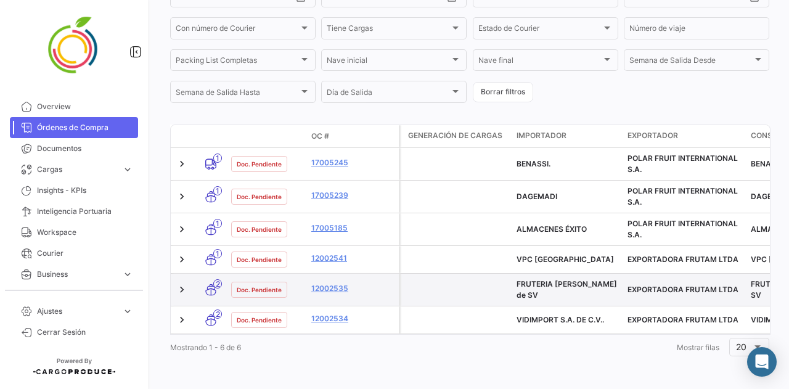
drag, startPoint x: 455, startPoint y: 263, endPoint x: 469, endPoint y: 266, distance: 14.4
drag, startPoint x: 462, startPoint y: 264, endPoint x: 525, endPoint y: 265, distance: 62.9
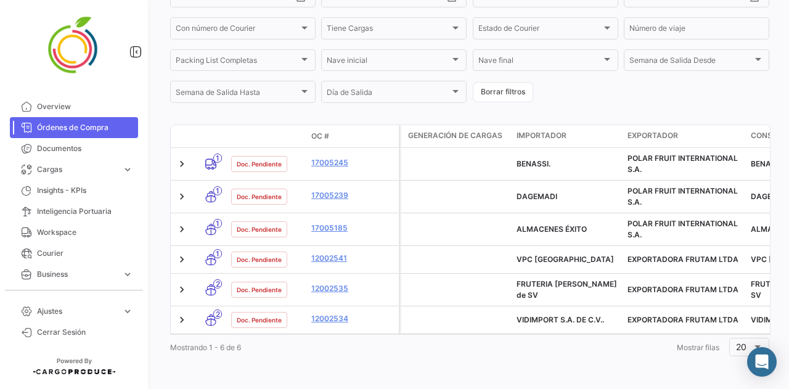
scroll to position [0, 0]
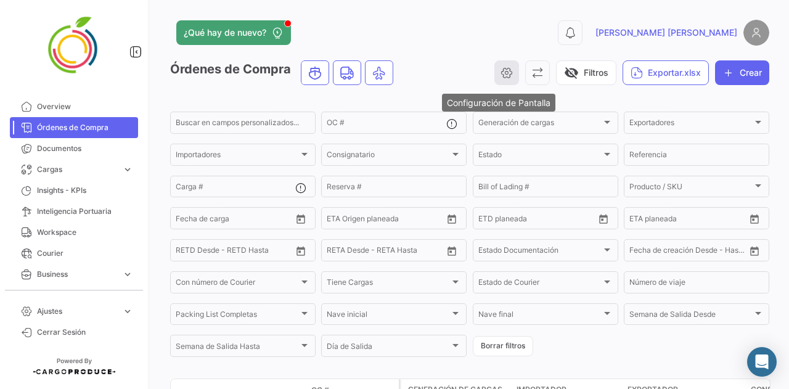
click at [501, 75] on icon "button" at bounding box center [507, 73] width 12 height 12
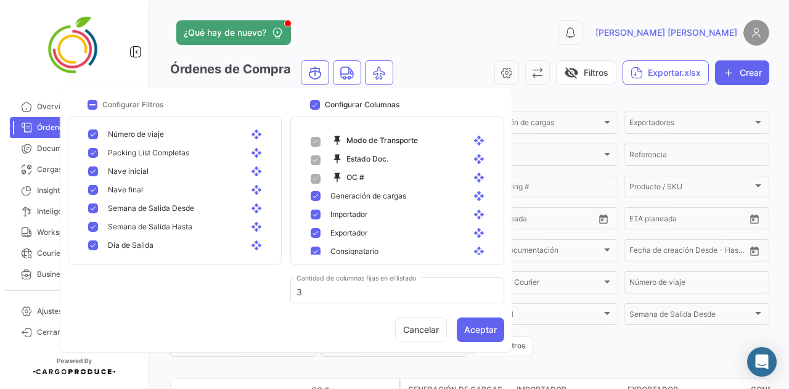
scroll to position [450, 0]
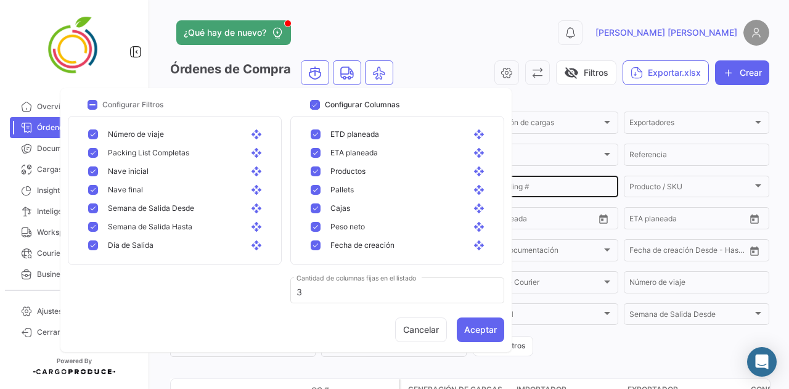
click at [539, 178] on div "Bill of Lading #" at bounding box center [545, 186] width 134 height 24
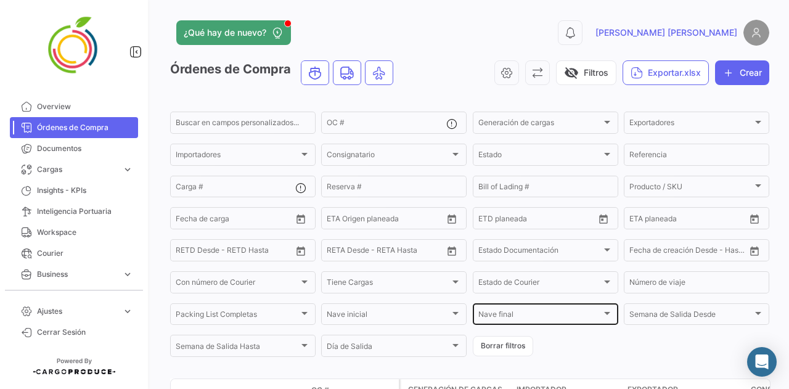
click at [530, 312] on div "[PERSON_NAME] final [PERSON_NAME] final" at bounding box center [545, 313] width 134 height 24
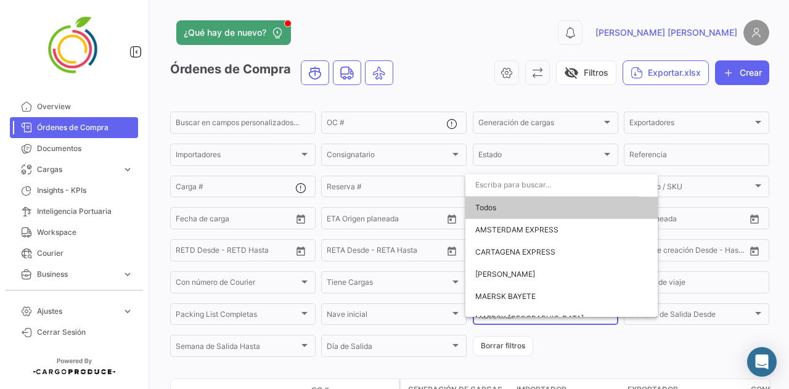
click at [591, 366] on div at bounding box center [394, 194] width 789 height 389
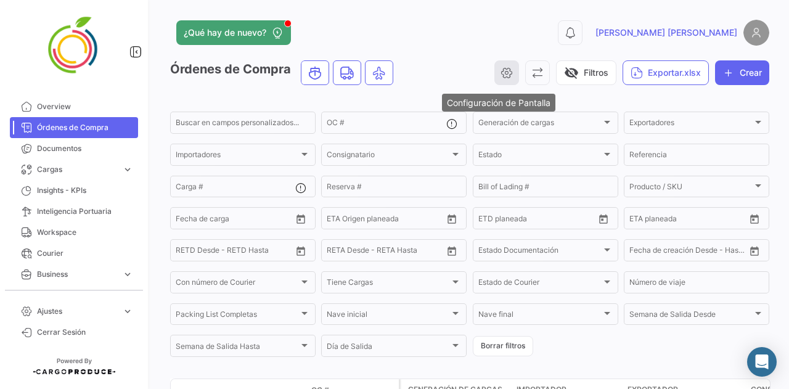
click at [504, 70] on icon "button" at bounding box center [507, 73] width 12 height 12
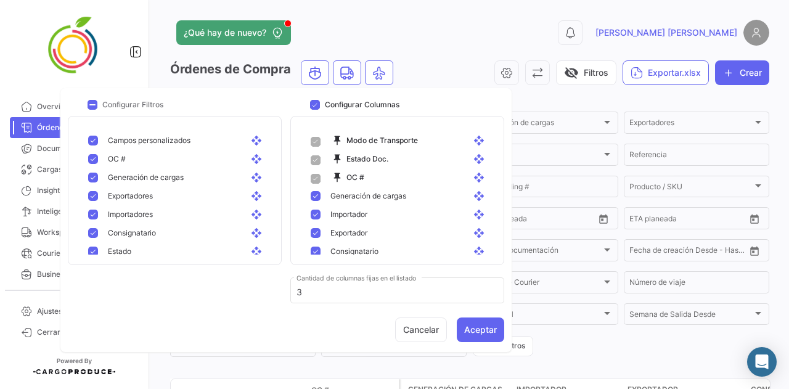
scroll to position [635, 0]
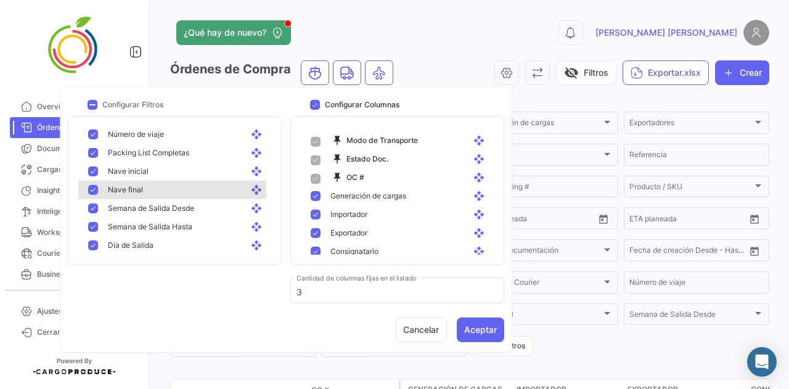
click at [94, 190] on mat-pseudo-checkbox at bounding box center [93, 190] width 10 height 10
click at [89, 175] on mat-pseudo-checkbox at bounding box center [93, 171] width 10 height 10
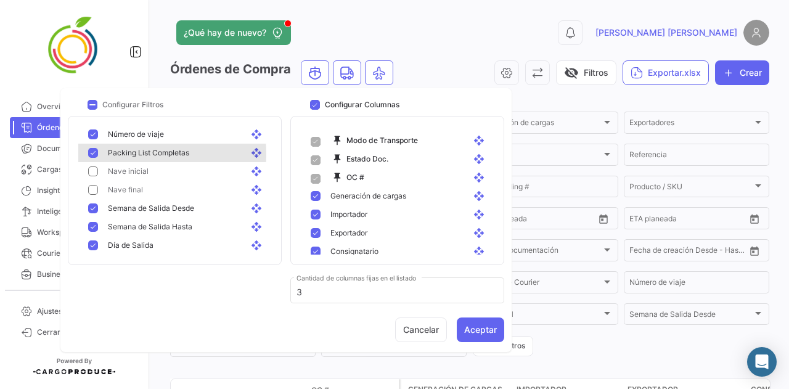
click at [95, 153] on mat-pseudo-checkbox at bounding box center [93, 153] width 10 height 10
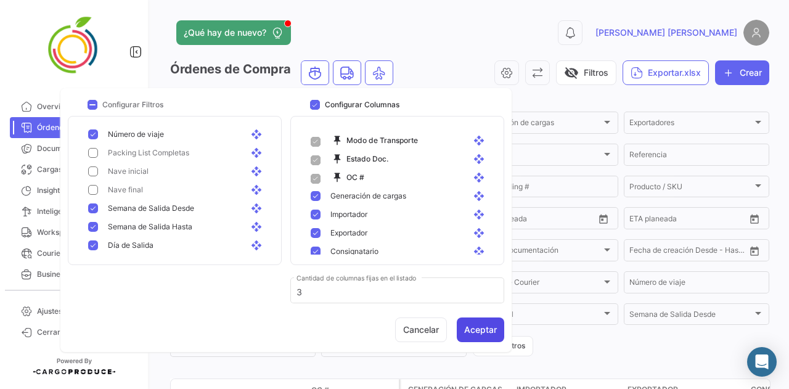
click at [470, 321] on button "Aceptar" at bounding box center [480, 329] width 47 height 25
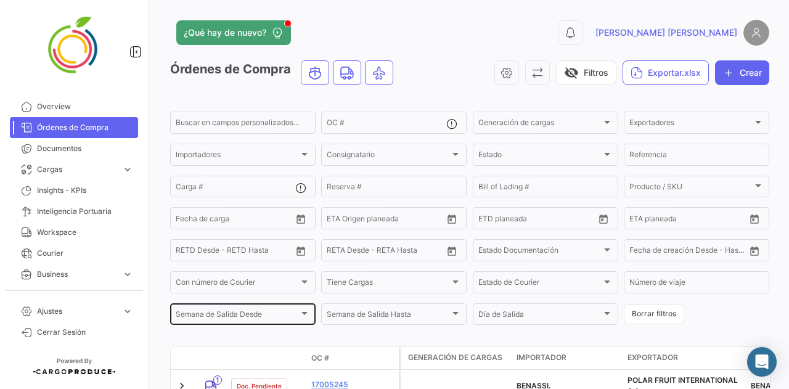
click at [269, 319] on div "Semana de Salida Desde" at bounding box center [237, 316] width 123 height 9
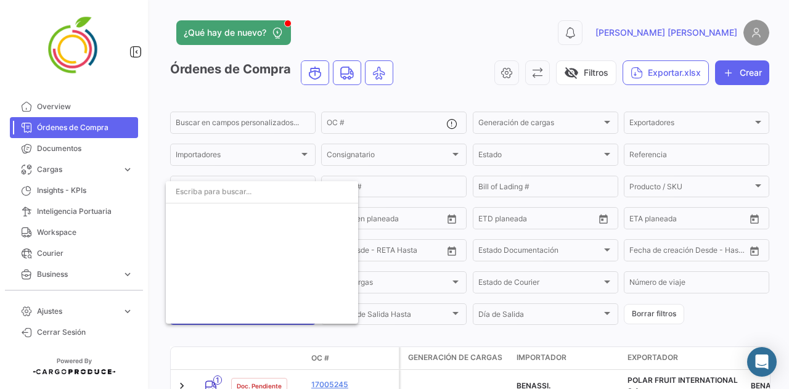
scroll to position [3629, 0]
click at [759, 311] on div at bounding box center [394, 194] width 789 height 389
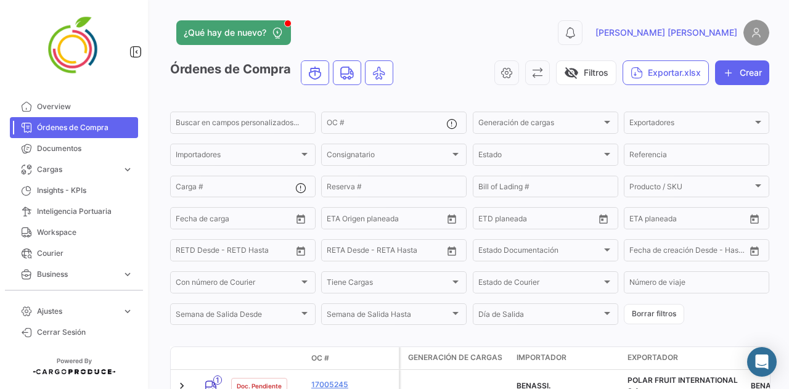
drag, startPoint x: 733, startPoint y: 303, endPoint x: 735, endPoint y: 315, distance: 12.0
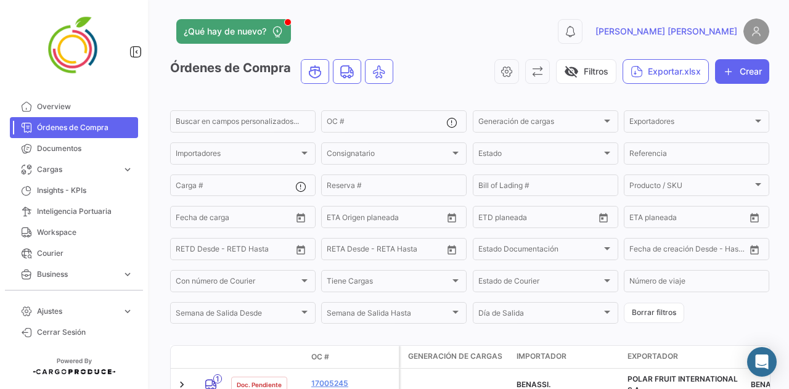
scroll to position [2, 0]
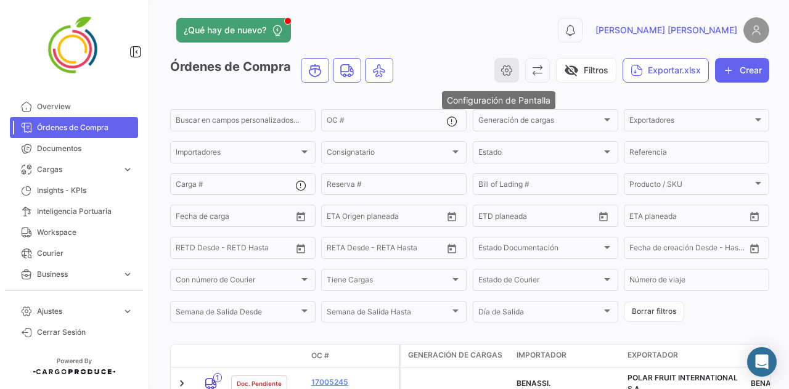
click at [494, 76] on button "button" at bounding box center [506, 70] width 25 height 25
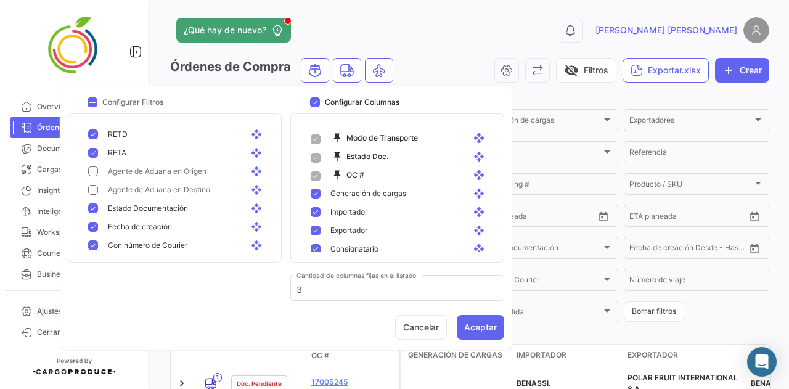
scroll to position [493, 0]
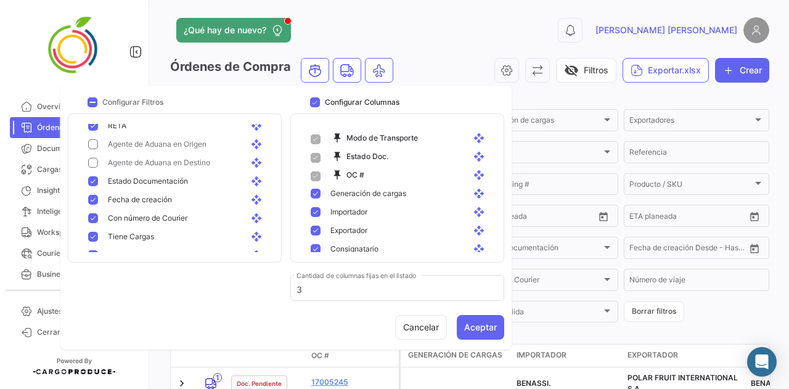
click at [101, 200] on div "Fecha de creación open_with" at bounding box center [182, 199] width 168 height 11
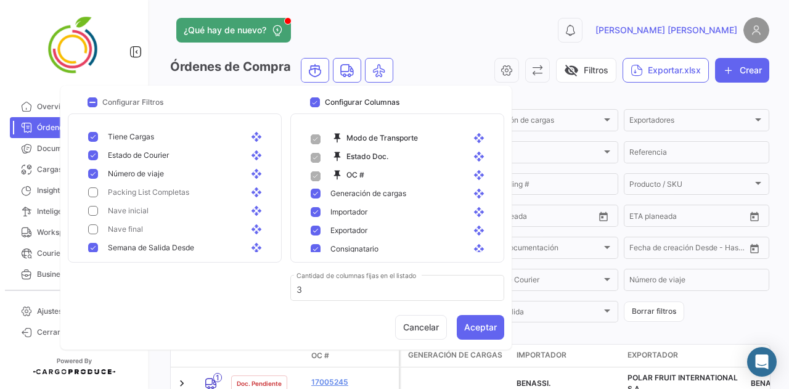
scroll to position [635, 0]
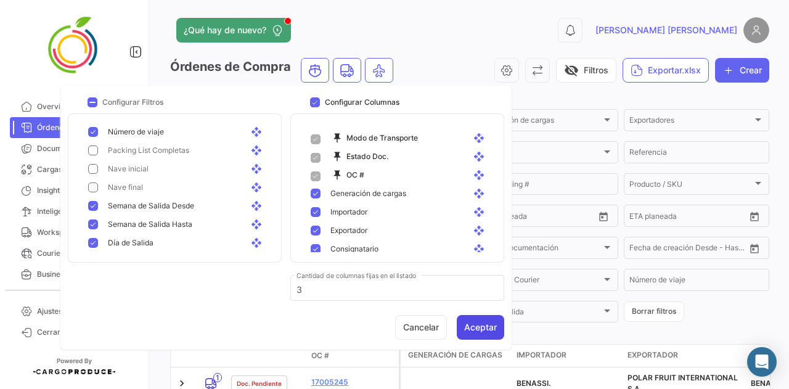
click at [477, 315] on button "Aceptar" at bounding box center [480, 327] width 47 height 25
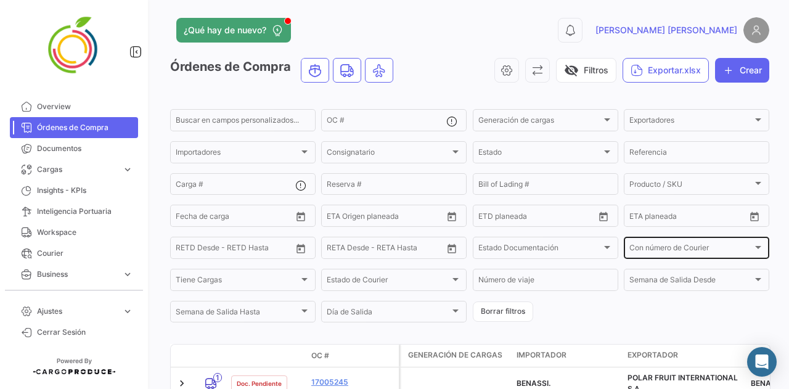
click at [660, 245] on div "Con número de Courier Con número de Courier" at bounding box center [696, 247] width 134 height 24
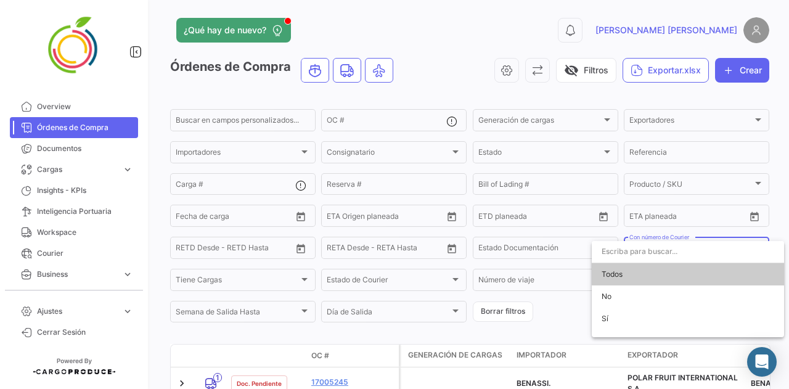
click at [660, 250] on input "dropdown search" at bounding box center [688, 251] width 192 height 22
click at [557, 317] on div at bounding box center [394, 194] width 789 height 389
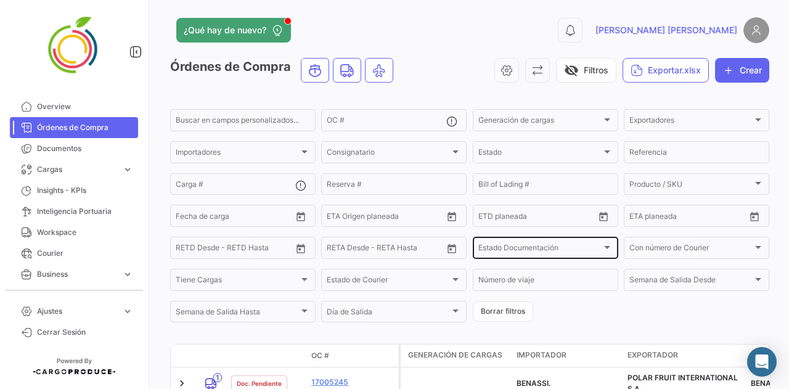
click at [571, 247] on div "Estado Documentación Estado Documentación" at bounding box center [545, 247] width 134 height 24
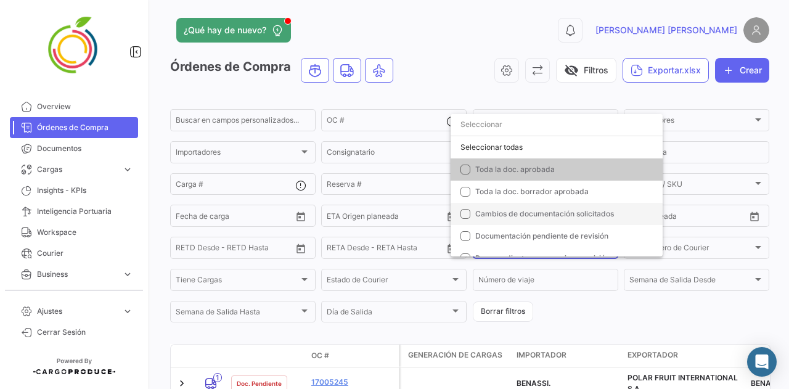
scroll to position [123, 0]
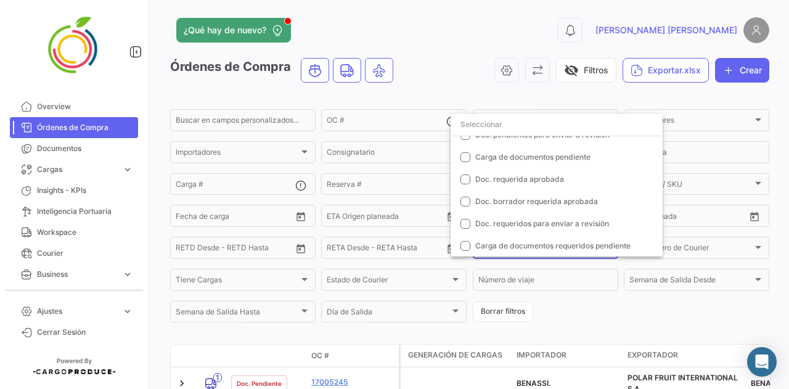
click at [636, 319] on div at bounding box center [394, 194] width 789 height 389
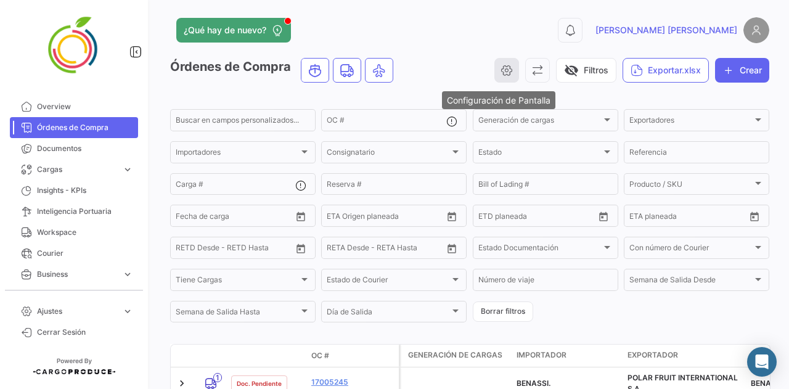
click at [501, 68] on icon "button" at bounding box center [507, 70] width 12 height 12
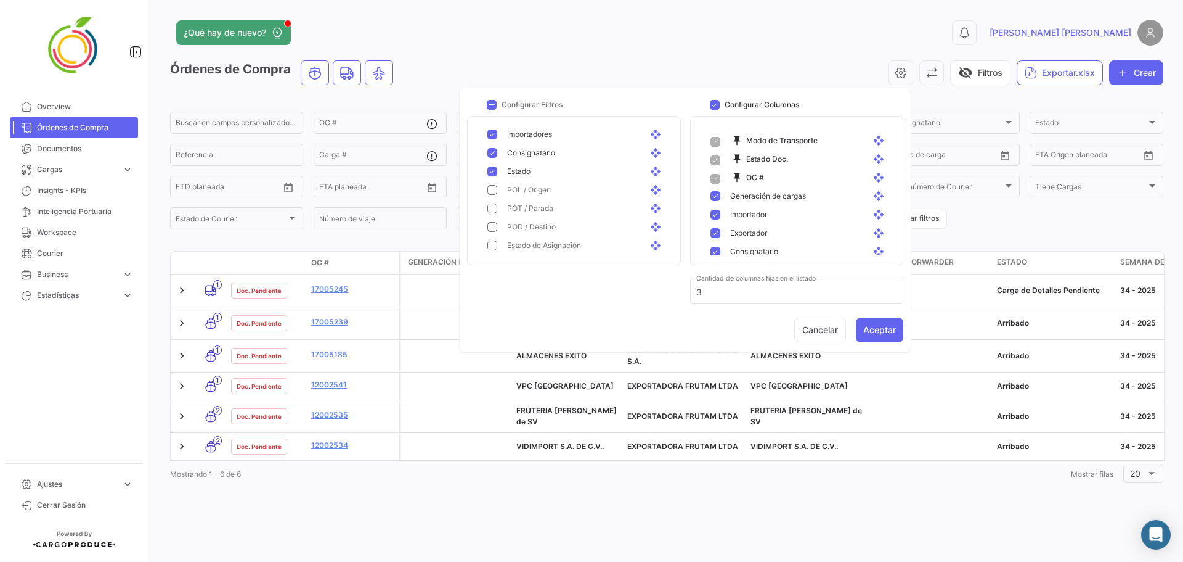
scroll to position [0, 0]
click at [779, 322] on button "Aceptar" at bounding box center [879, 329] width 47 height 25
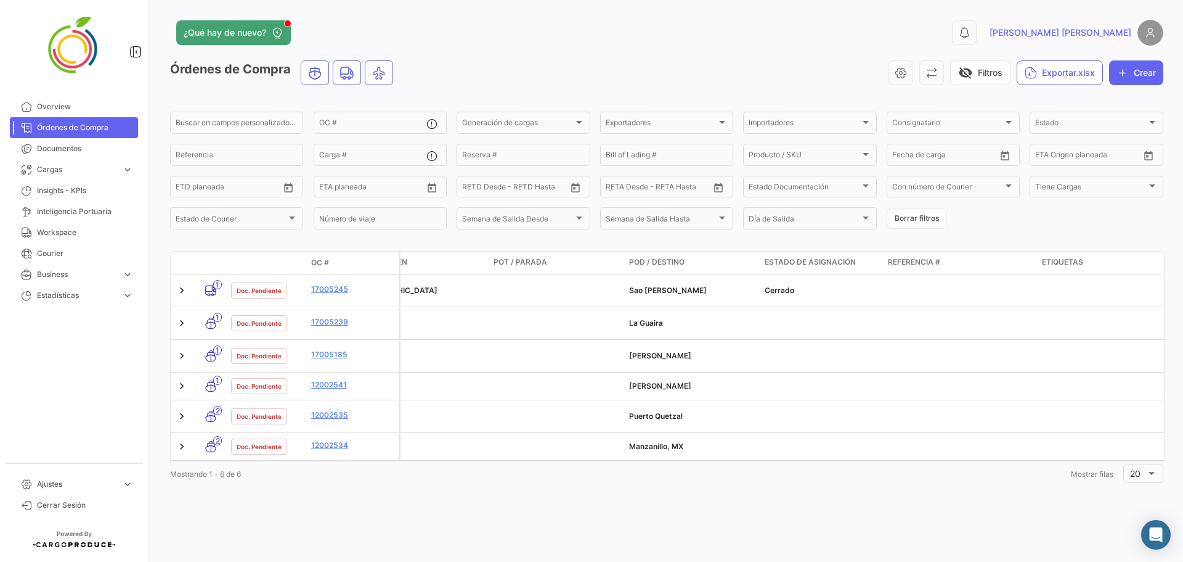
scroll to position [0, 1460]
click at [779, 80] on button "button" at bounding box center [901, 72] width 25 height 25
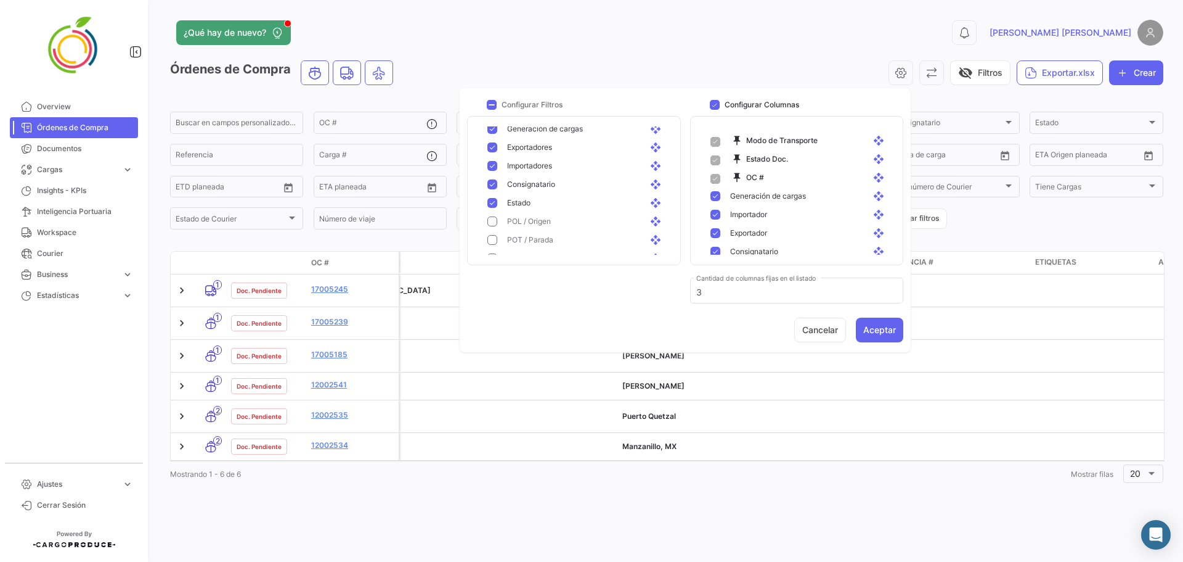
scroll to position [71, 0]
drag, startPoint x: 433, startPoint y: 255, endPoint x: 465, endPoint y: 215, distance: 50.8
click at [433, 255] on datatable-header-cell "POL / Origen" at bounding box center [414, 262] width 136 height 22
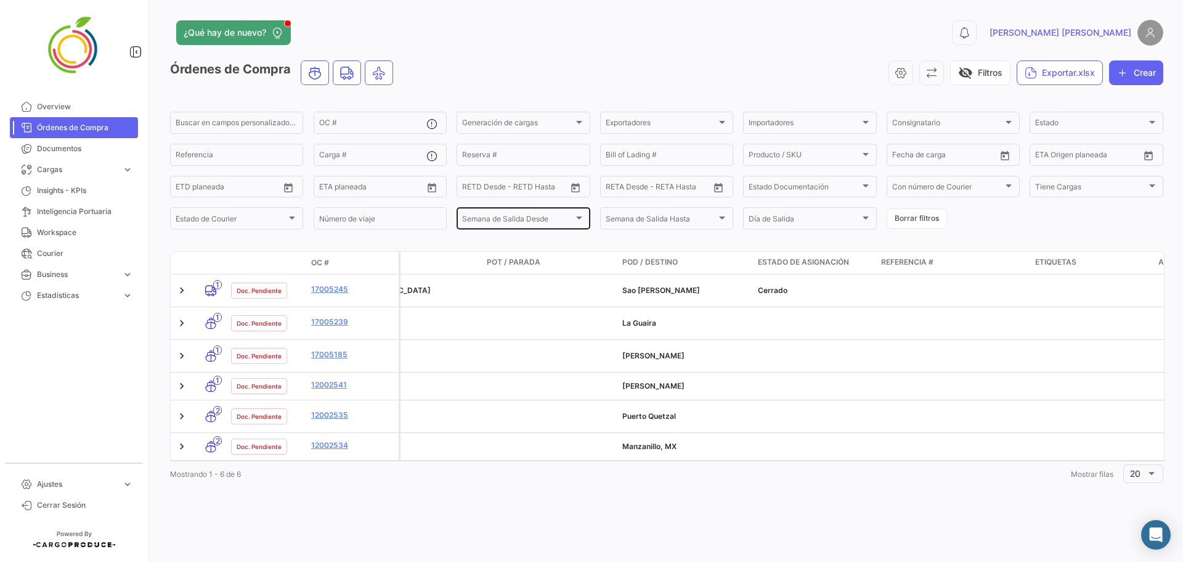
click at [526, 213] on div "Semana de Salida Desde Semana de Salida Desde" at bounding box center [523, 217] width 122 height 24
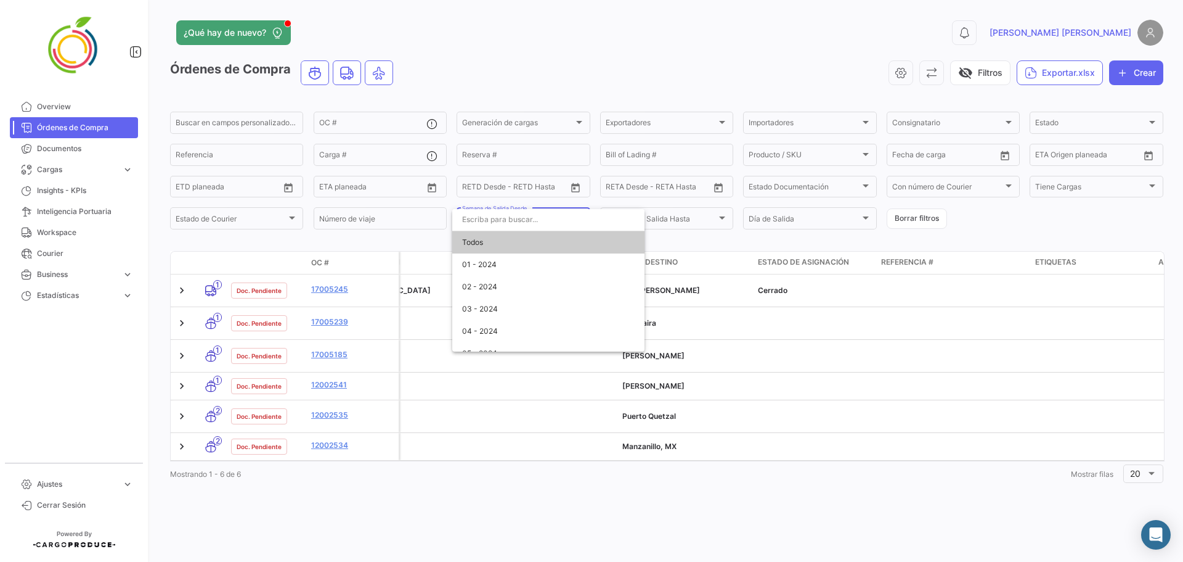
click at [526, 213] on input "dropdown search" at bounding box center [548, 219] width 192 height 22
click at [420, 235] on div at bounding box center [591, 281] width 1183 height 562
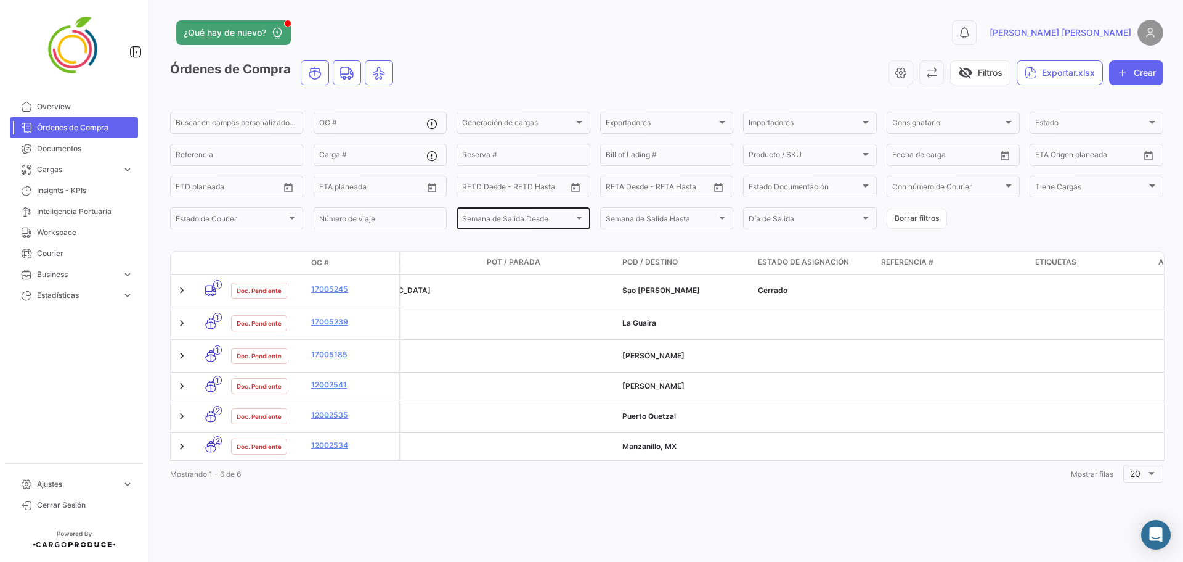
click at [505, 226] on div "Semana de Salida Desde Semana de Salida Desde" at bounding box center [523, 217] width 122 height 24
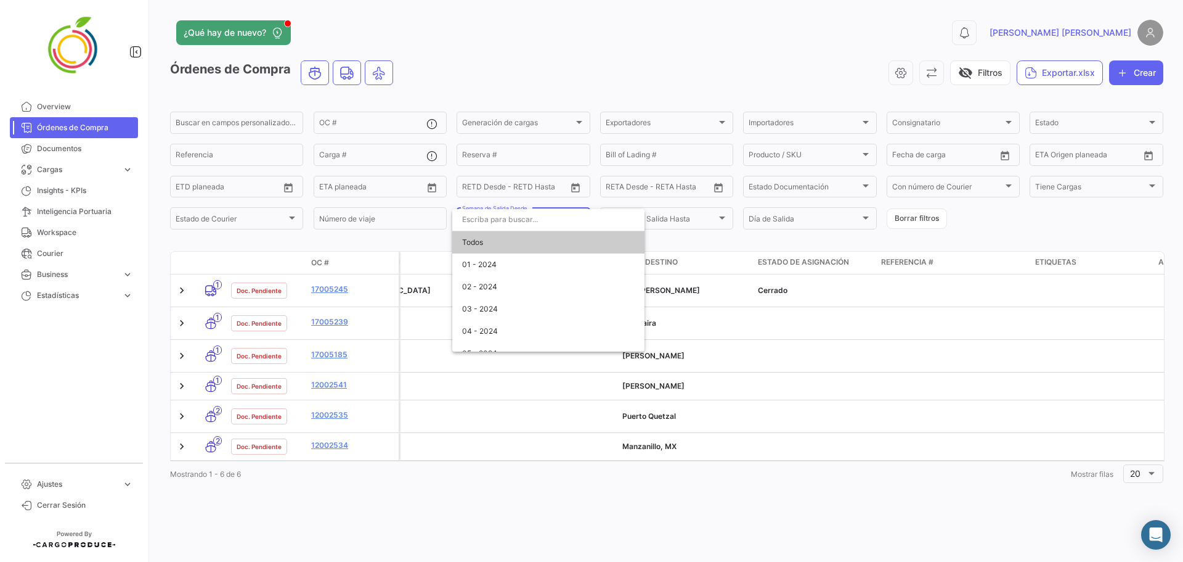
click at [779, 239] on div at bounding box center [591, 281] width 1183 height 562
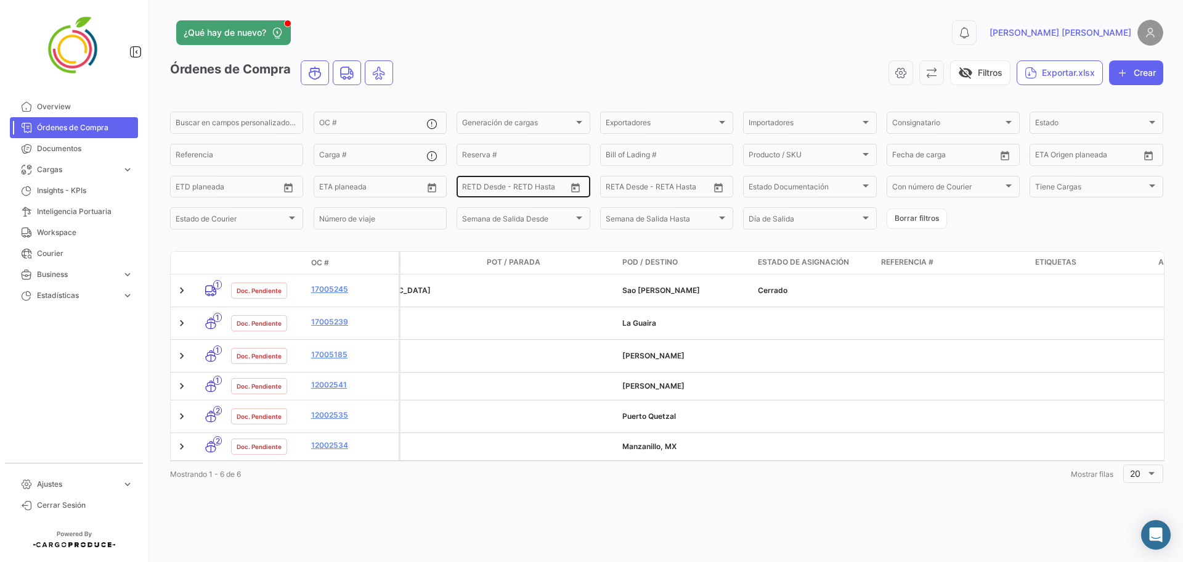
click at [533, 195] on div "Desde – RETD Desde - RETD Hasta" at bounding box center [514, 186] width 104 height 24
click at [779, 255] on datatable-header-cell "Referencia #" at bounding box center [954, 262] width 154 height 22
click at [81, 182] on link "Insights - KPIs" at bounding box center [74, 190] width 128 height 21
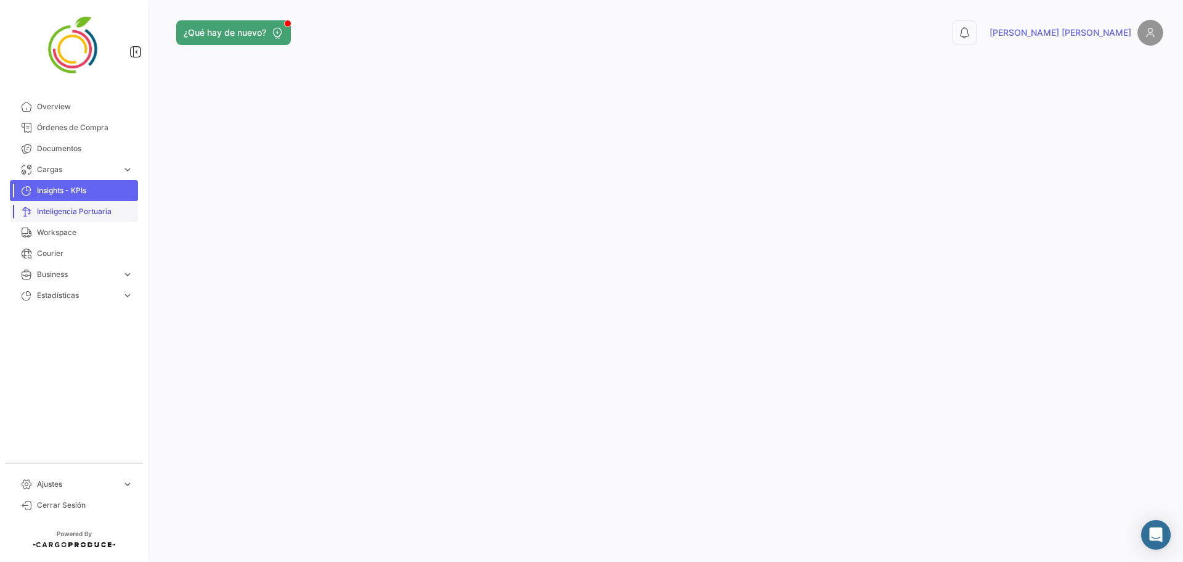
click at [91, 214] on span "Inteligencia Portuaria" at bounding box center [85, 211] width 96 height 11
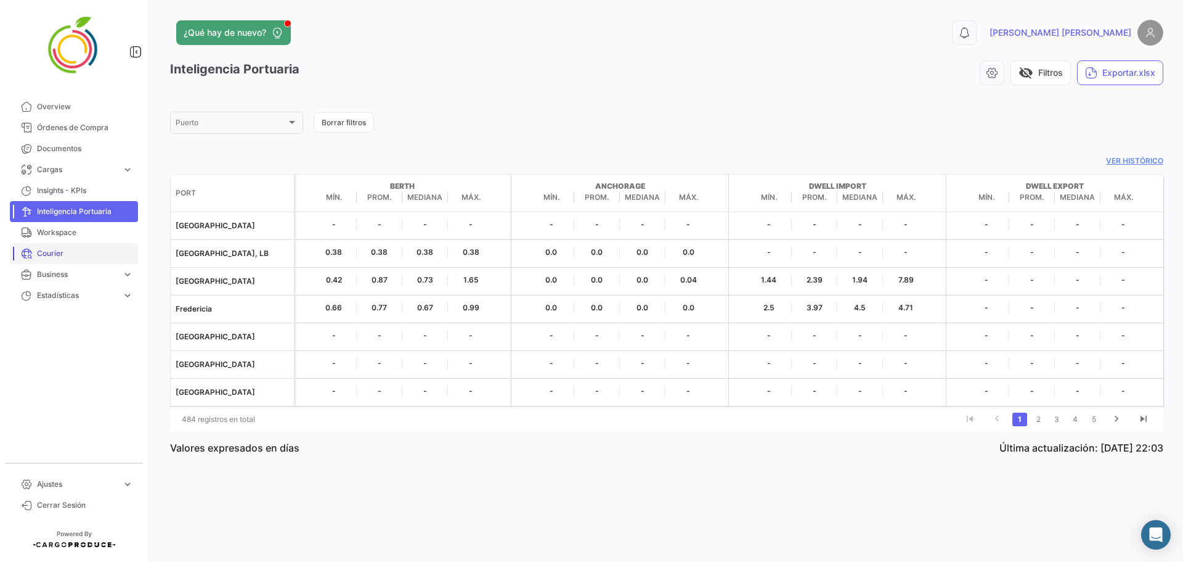
click at [98, 250] on span "Courier" at bounding box center [85, 253] width 96 height 11
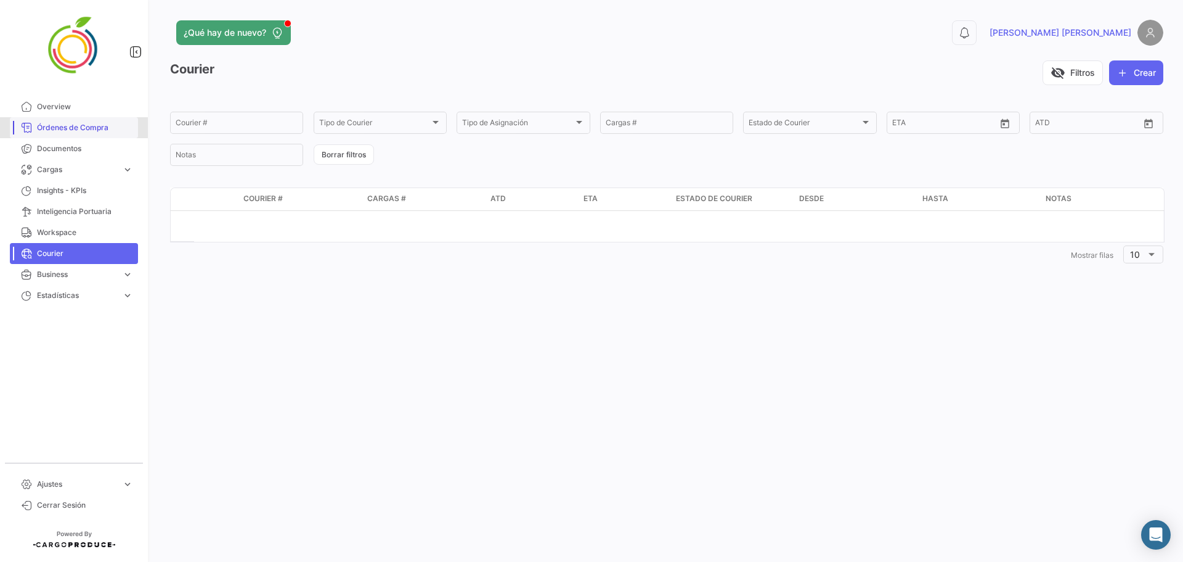
click at [91, 120] on link "Órdenes de Compra" at bounding box center [74, 127] width 128 height 21
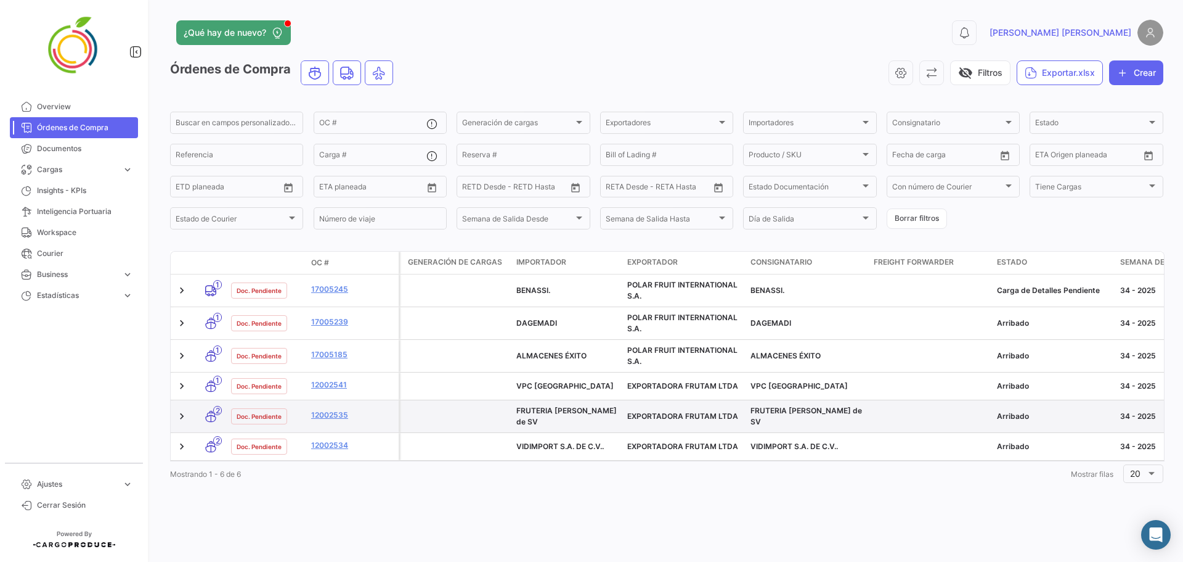
drag, startPoint x: 454, startPoint y: 316, endPoint x: 460, endPoint y: 421, distance: 105.6
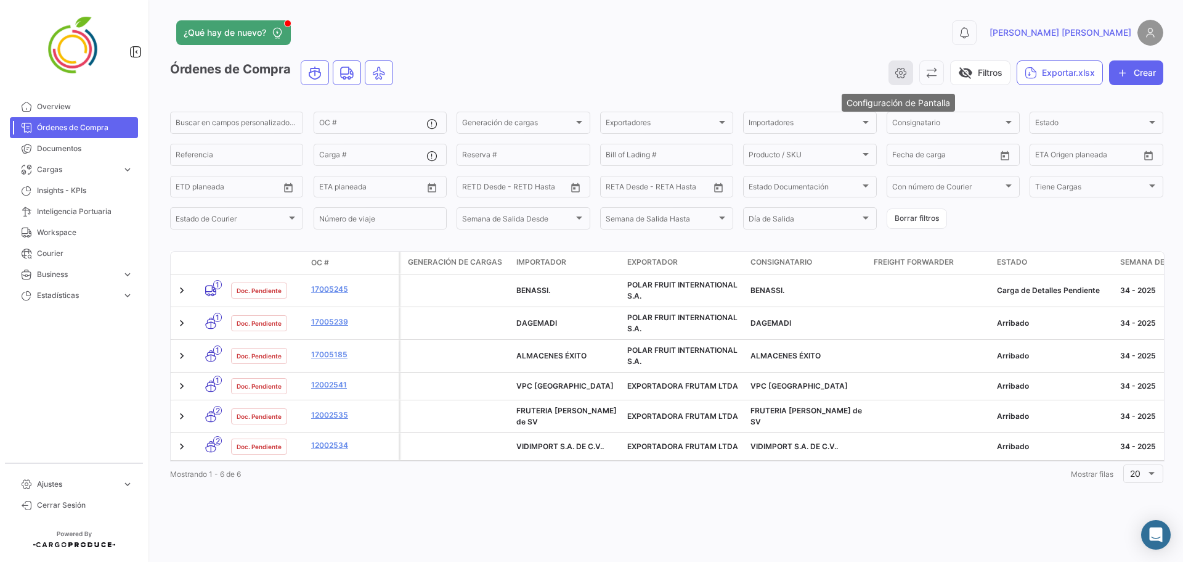
click at [779, 70] on icon "button" at bounding box center [901, 73] width 12 height 12
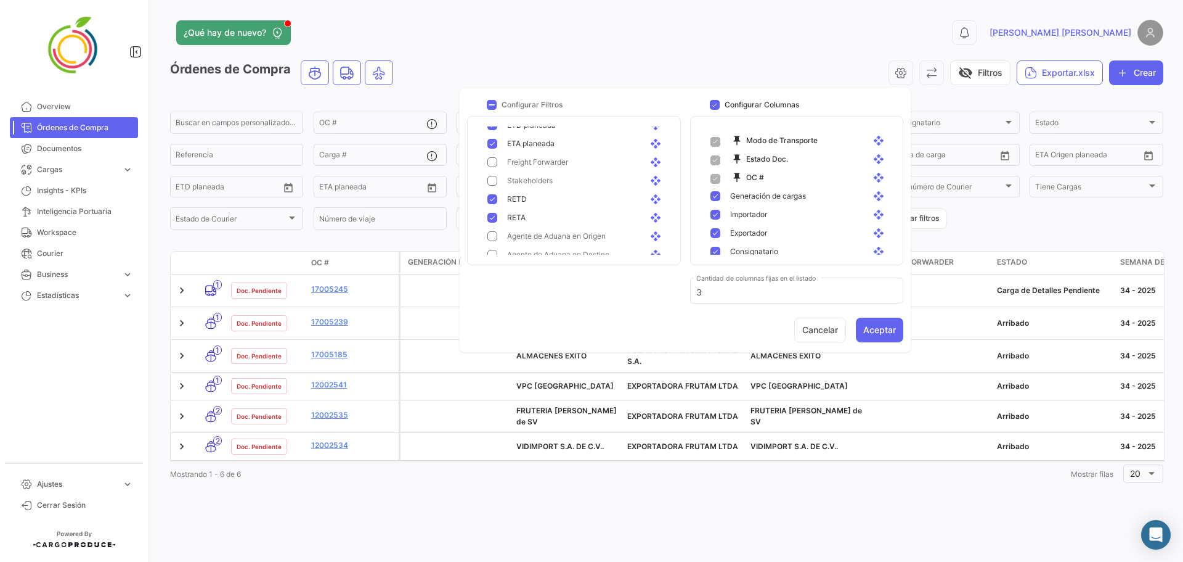
scroll to position [450, 0]
drag, startPoint x: 898, startPoint y: 234, endPoint x: 897, endPoint y: 223, distance: 11.1
click at [779, 223] on mat-card "push_pin Modo de Transporte open_with push_pin Estado Doc. open_with push_pin O…" at bounding box center [797, 190] width 214 height 149
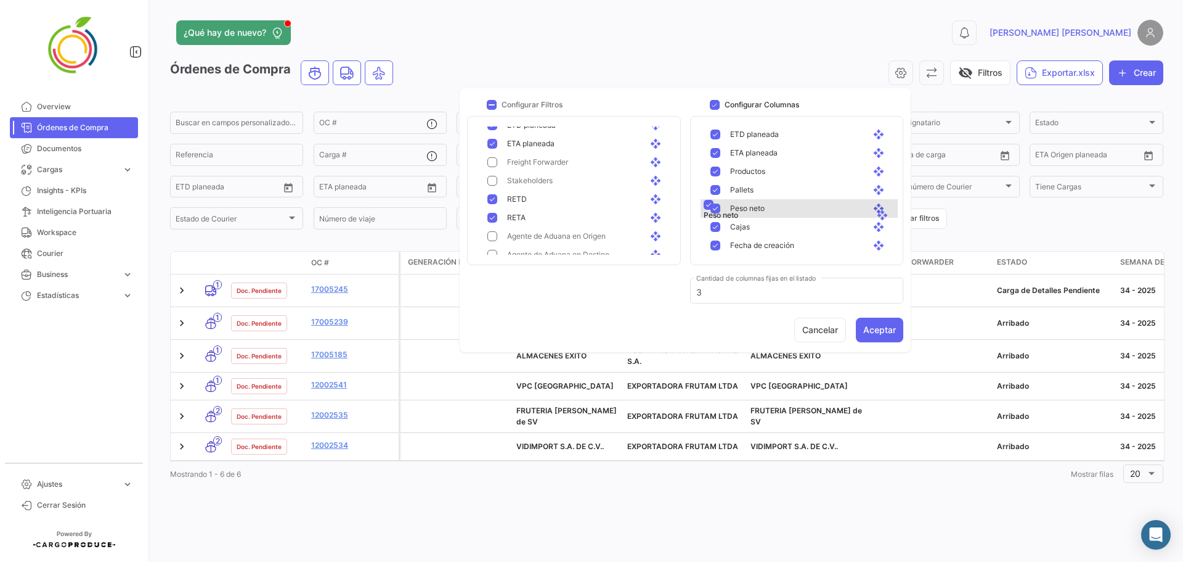
drag, startPoint x: 888, startPoint y: 229, endPoint x: 891, endPoint y: 209, distance: 20.6
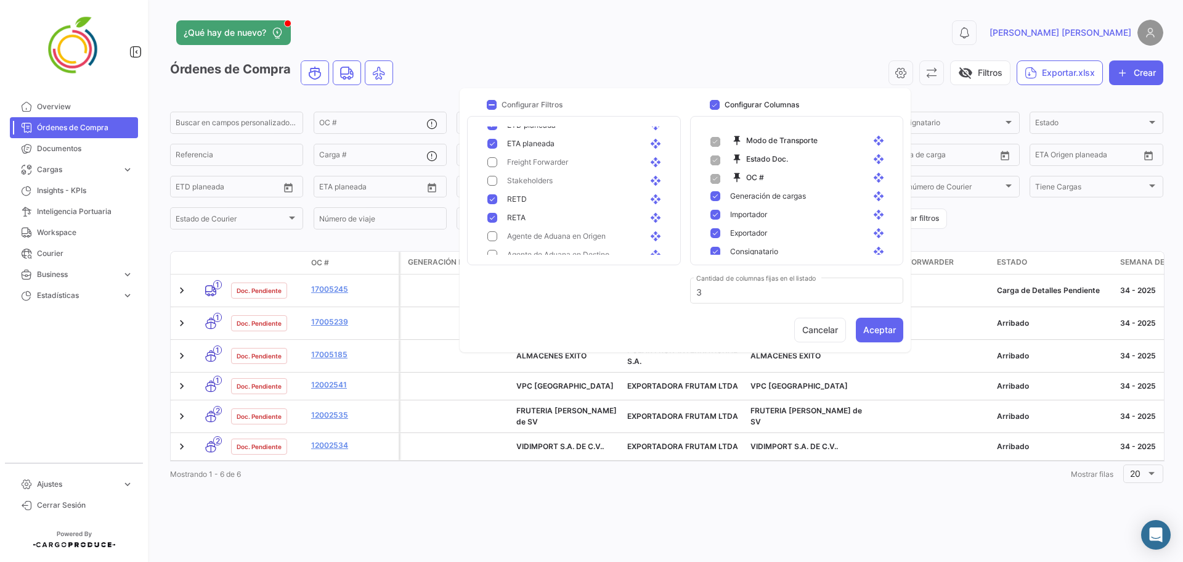
scroll to position [10, 0]
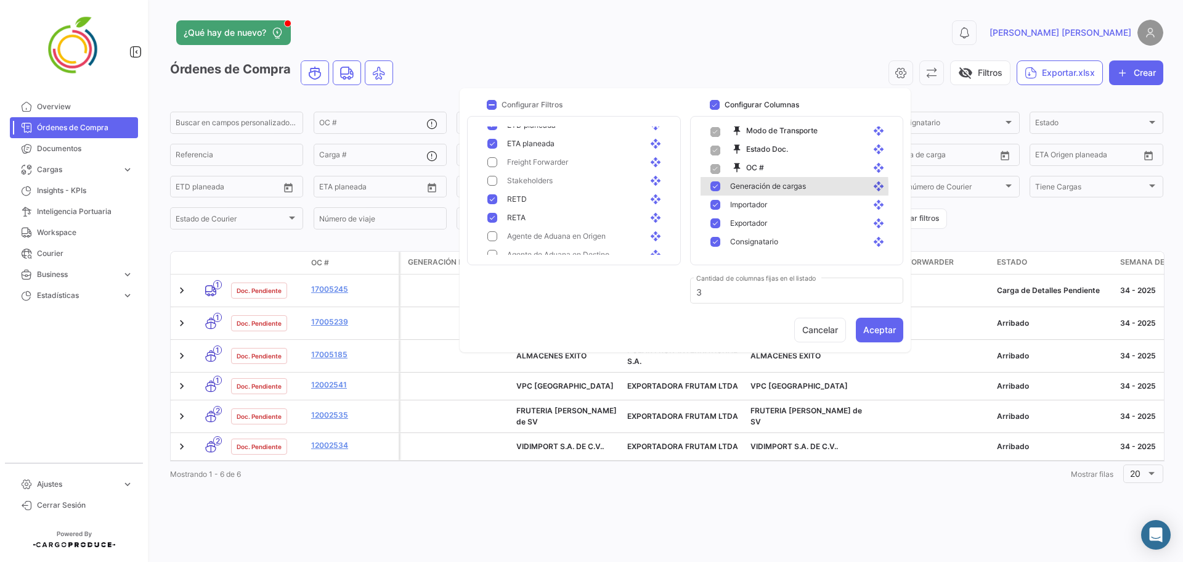
click at [714, 189] on mat-pseudo-checkbox at bounding box center [716, 186] width 10 height 10
checkbox input "false"
click at [779, 329] on button "Aceptar" at bounding box center [879, 329] width 47 height 25
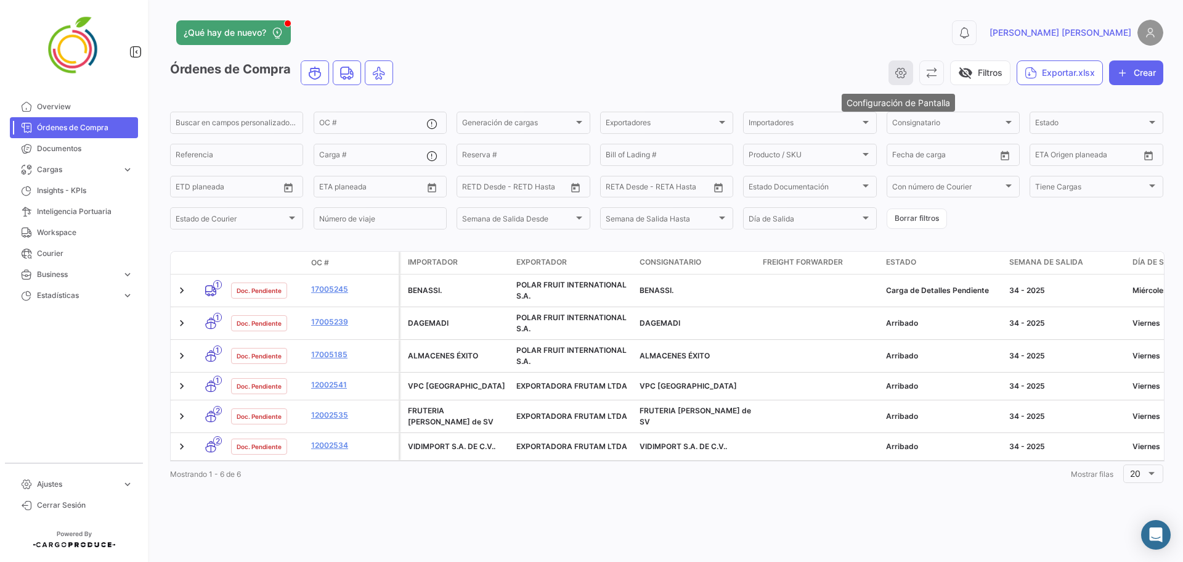
click at [779, 76] on icon "button" at bounding box center [901, 73] width 12 height 12
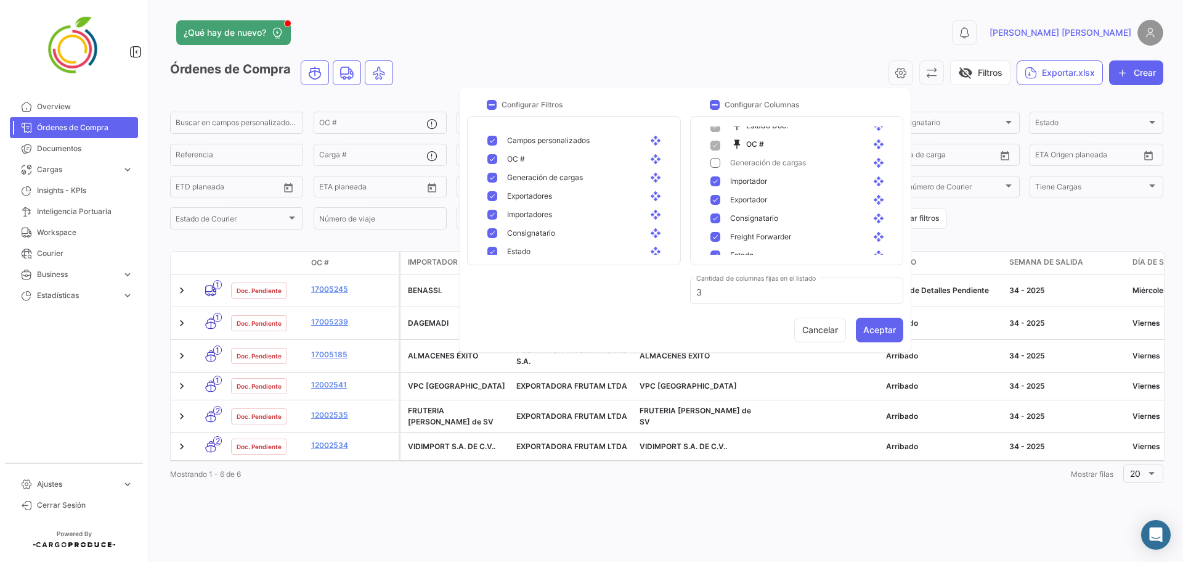
scroll to position [54, 0]
click at [721, 214] on div "Freight Forwarder open_with" at bounding box center [805, 216] width 168 height 11
click at [779, 325] on button "Aceptar" at bounding box center [879, 329] width 47 height 25
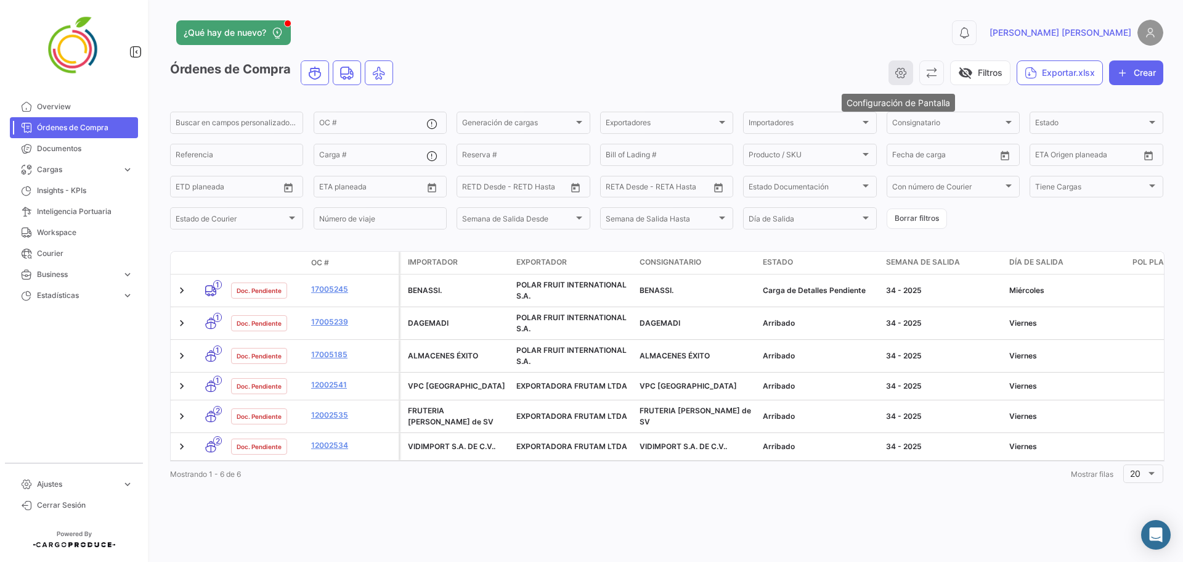
click at [779, 75] on button "button" at bounding box center [901, 72] width 25 height 25
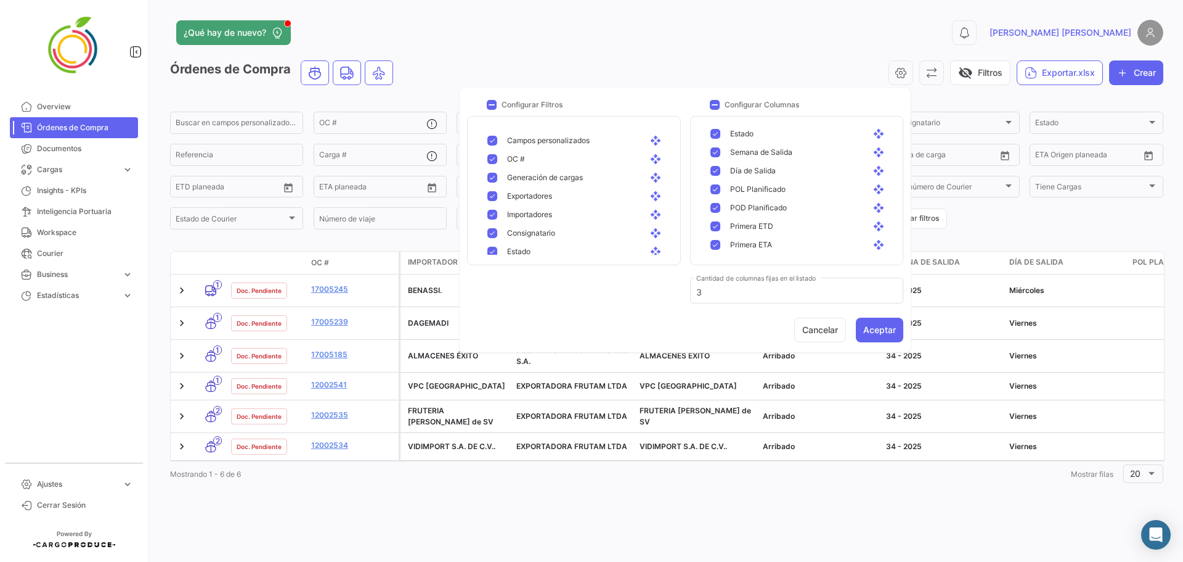
scroll to position [148, 0]
click at [711, 194] on mat-pseudo-checkbox at bounding box center [716, 196] width 10 height 10
click at [715, 178] on mat-pseudo-checkbox at bounding box center [716, 178] width 10 height 10
click at [712, 216] on mat-pseudo-checkbox at bounding box center [716, 215] width 10 height 10
click at [779, 330] on button "Aceptar" at bounding box center [879, 329] width 47 height 25
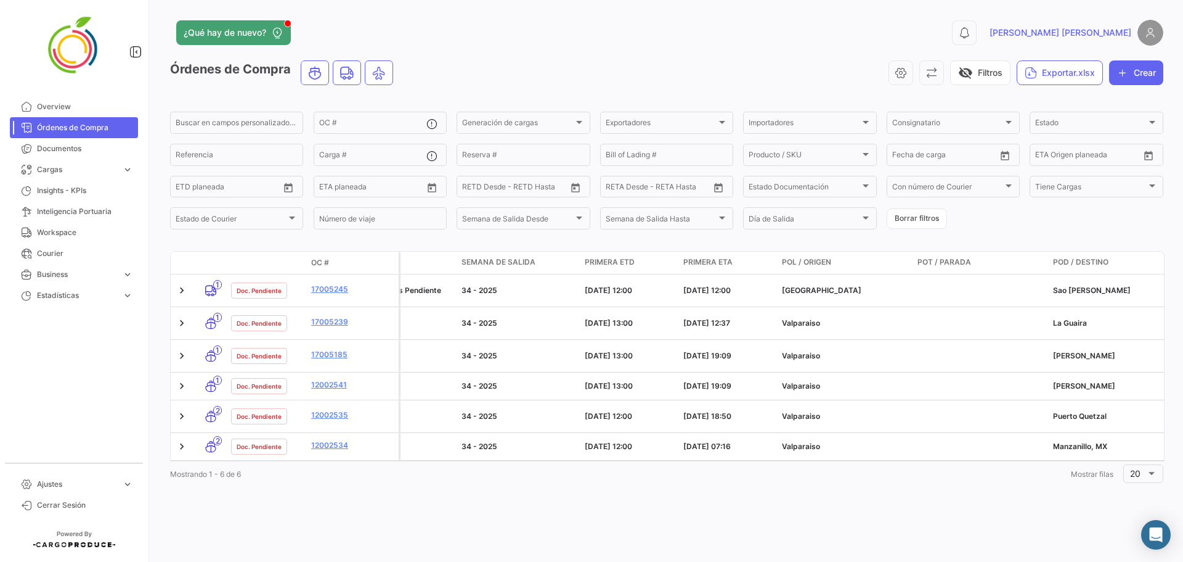
scroll to position [0, 427]
click at [779, 76] on icon "button" at bounding box center [901, 73] width 12 height 12
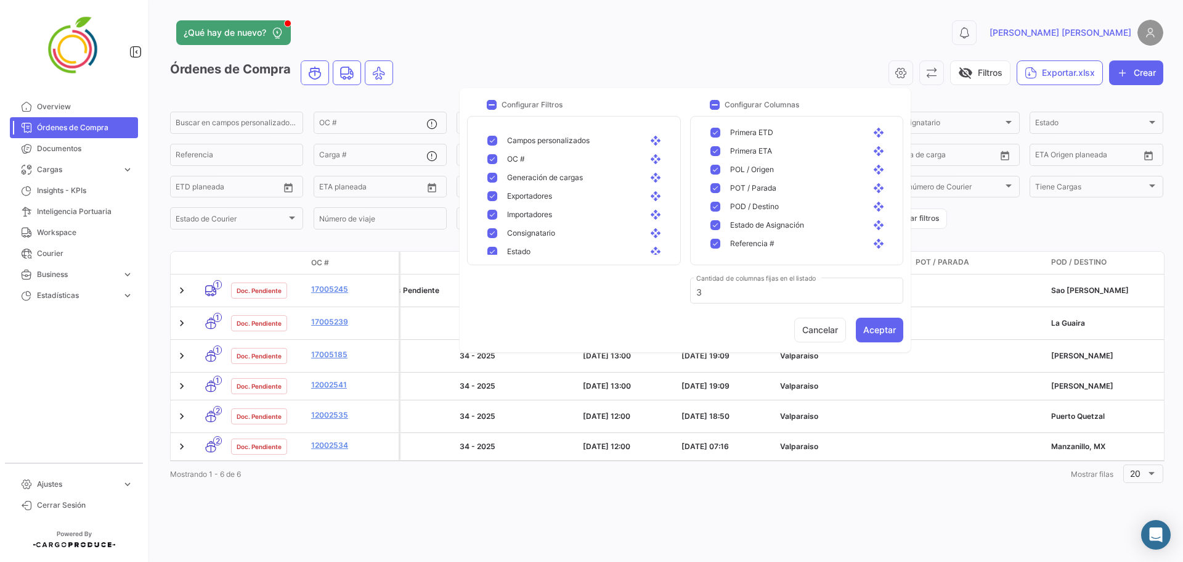
scroll to position [258, 0]
click at [716, 177] on mat-pseudo-checkbox at bounding box center [716, 178] width 10 height 10
click at [779, 327] on button "Aceptar" at bounding box center [879, 329] width 47 height 25
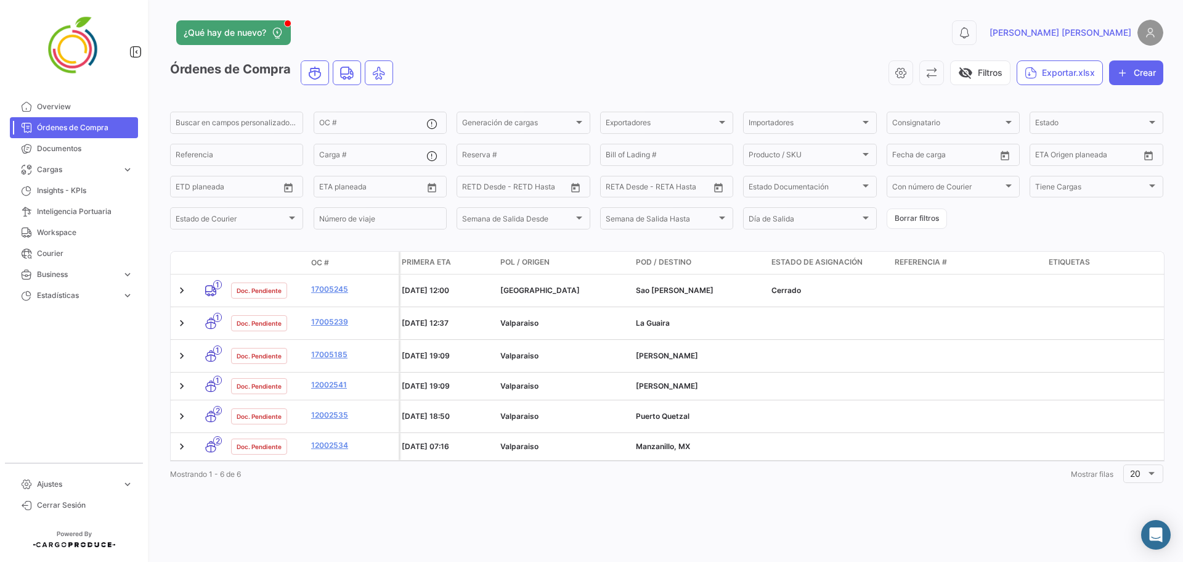
scroll to position [0, 708]
click at [779, 72] on icon "button" at bounding box center [901, 73] width 12 height 12
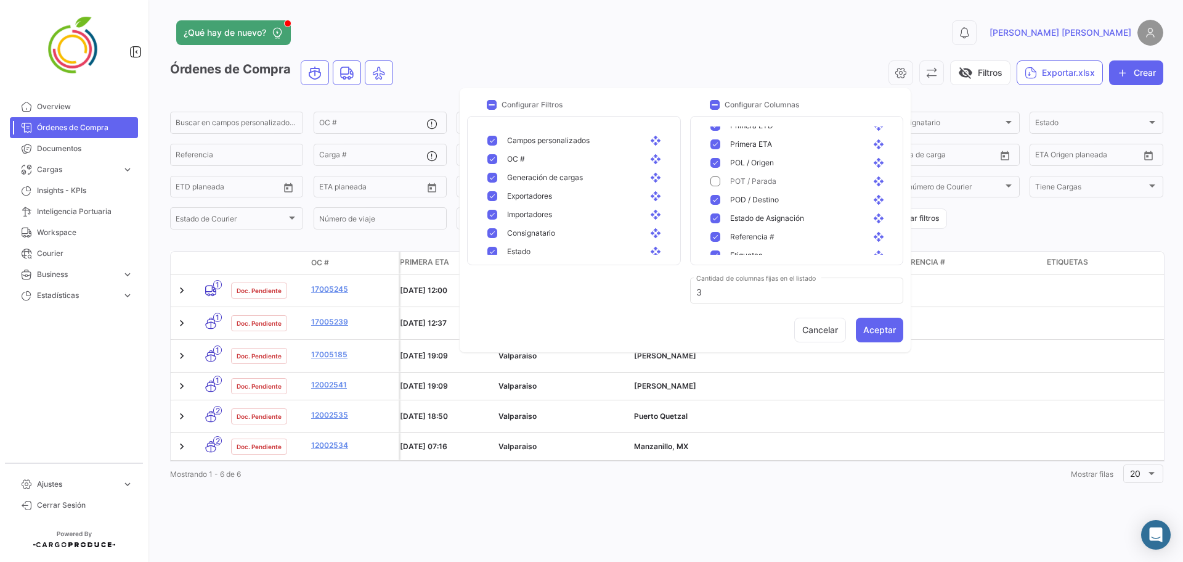
scroll to position [276, 0]
click at [709, 200] on div "Estado de Asignación open_with" at bounding box center [799, 198] width 197 height 18
drag, startPoint x: 759, startPoint y: 217, endPoint x: 766, endPoint y: 184, distance: 34.1
click at [779, 324] on button "Aceptar" at bounding box center [879, 329] width 47 height 25
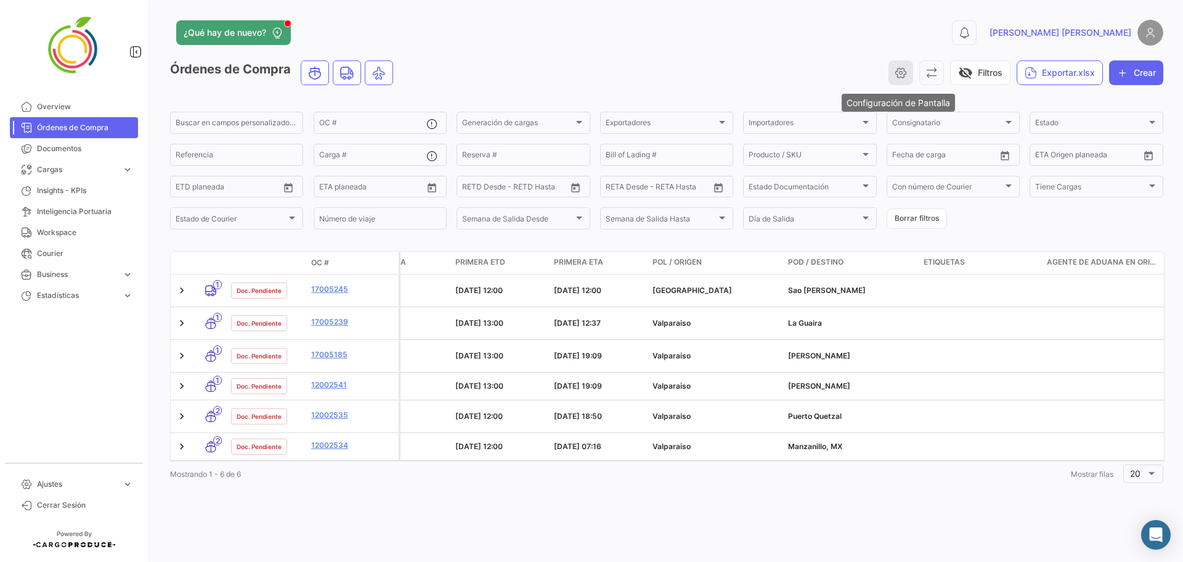
click at [779, 72] on icon "button" at bounding box center [901, 73] width 12 height 12
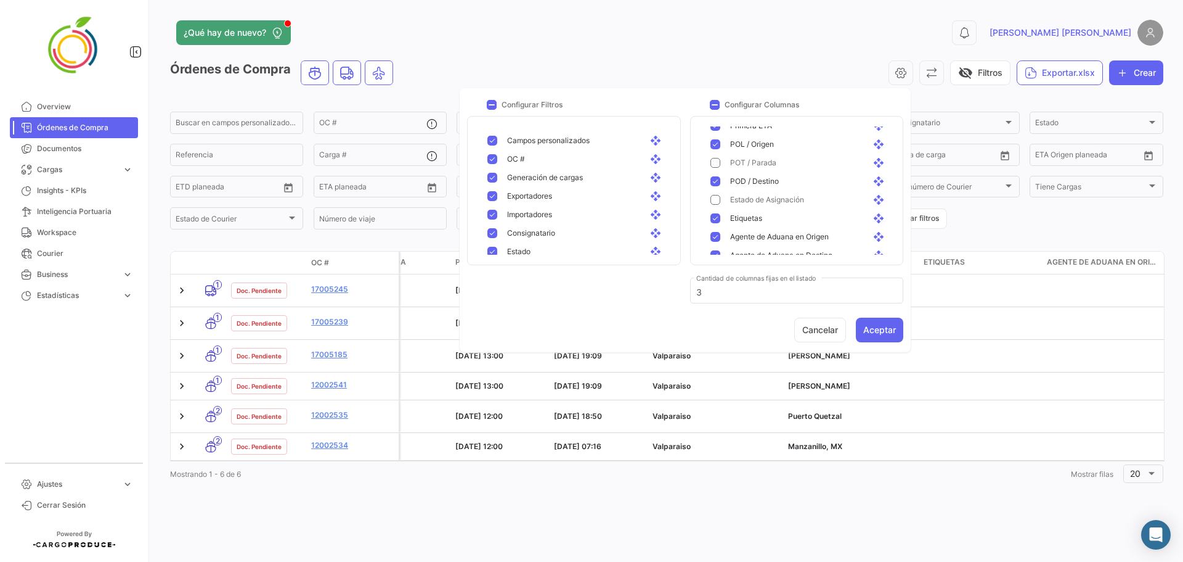
scroll to position [302, 0]
click at [714, 210] on mat-pseudo-checkbox at bounding box center [716, 208] width 10 height 10
drag, startPoint x: 712, startPoint y: 218, endPoint x: 712, endPoint y: 231, distance: 12.9
click at [712, 221] on div "Agente de Aduana en Origen open_with" at bounding box center [799, 227] width 197 height 18
drag, startPoint x: 712, startPoint y: 243, endPoint x: 737, endPoint y: 266, distance: 33.6
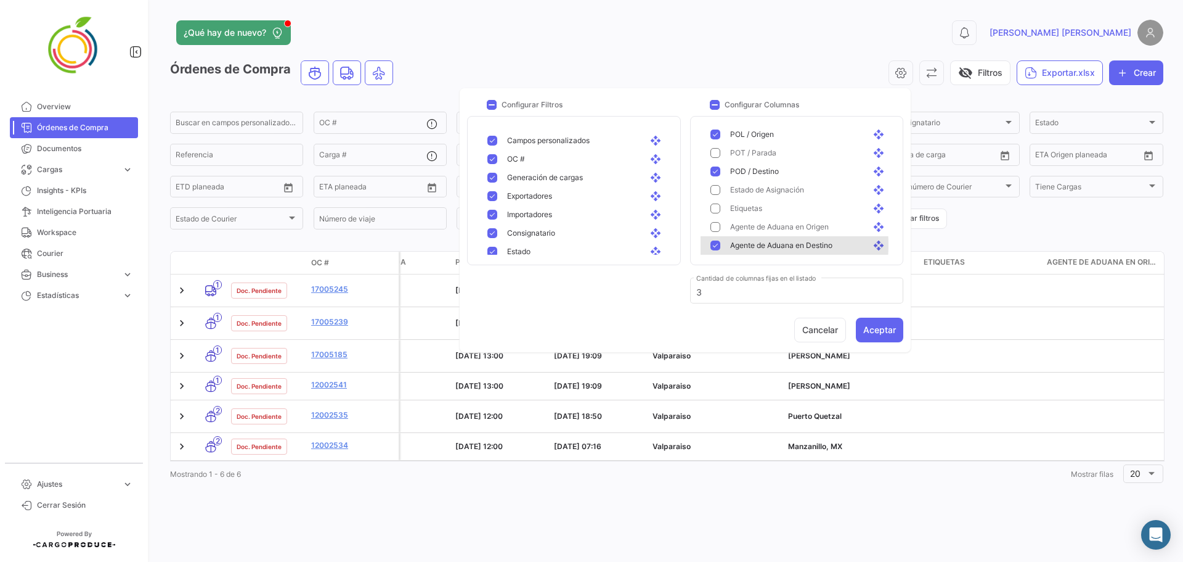
click at [718, 245] on mat-pseudo-checkbox at bounding box center [716, 245] width 10 height 10
click at [779, 325] on button "Aceptar" at bounding box center [879, 329] width 47 height 25
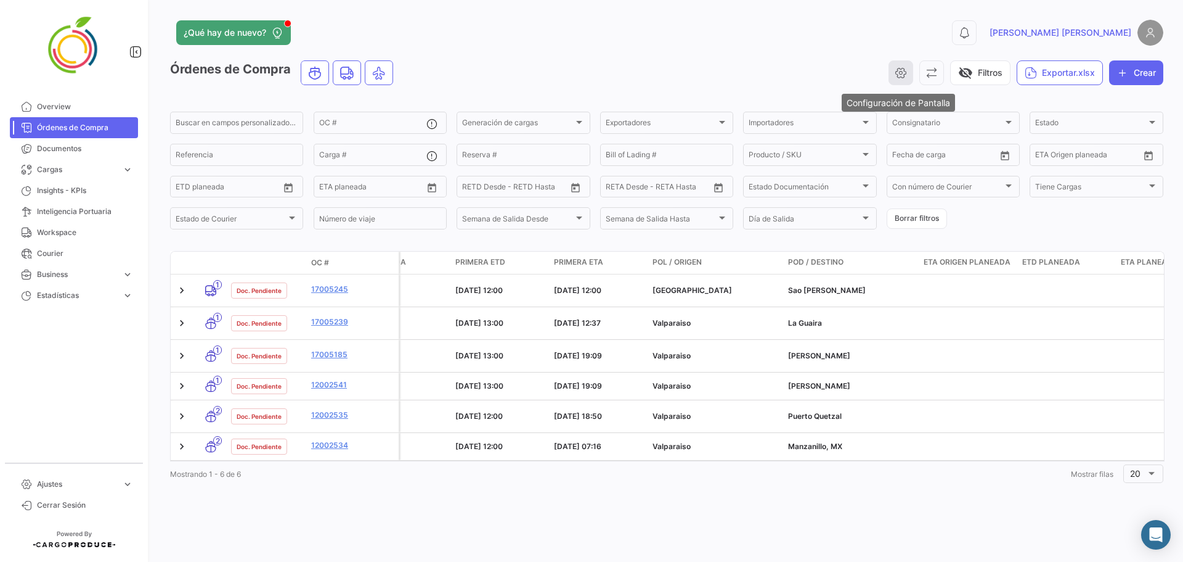
click at [779, 75] on icon "button" at bounding box center [901, 73] width 12 height 12
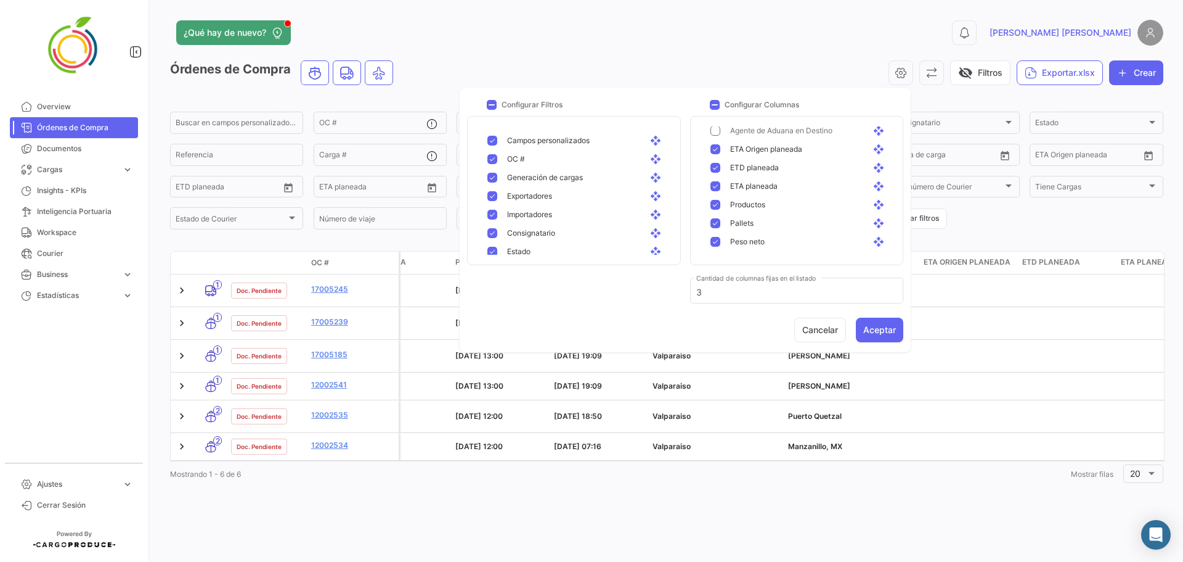
scroll to position [450, 0]
click at [725, 247] on div "Fecha de creación open_with" at bounding box center [805, 245] width 168 height 11
click at [779, 324] on button "Aceptar" at bounding box center [879, 329] width 47 height 25
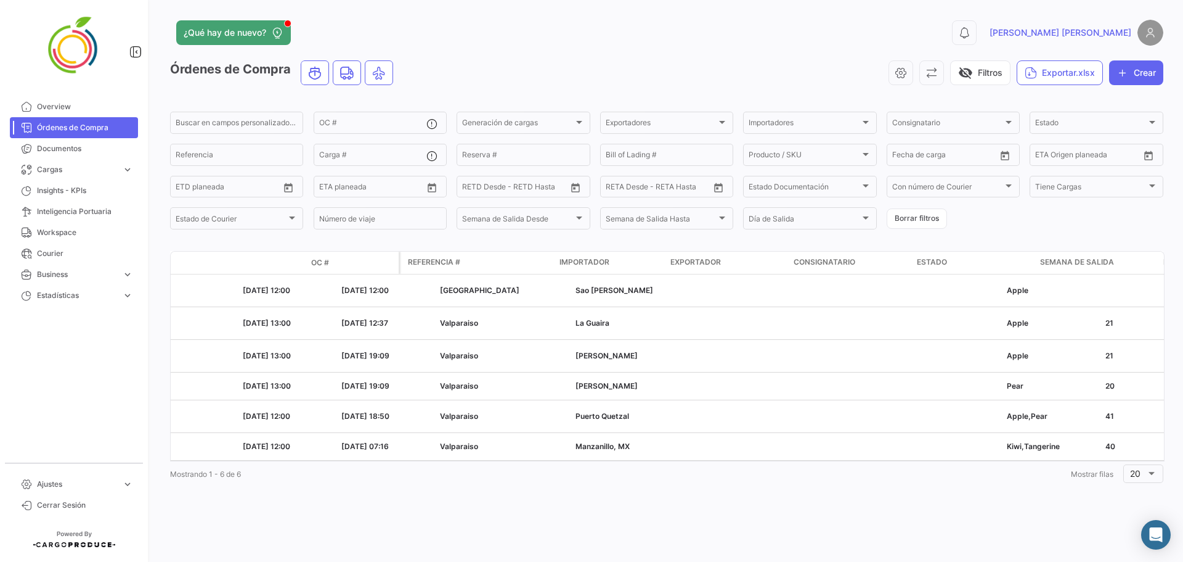
scroll to position [0, 0]
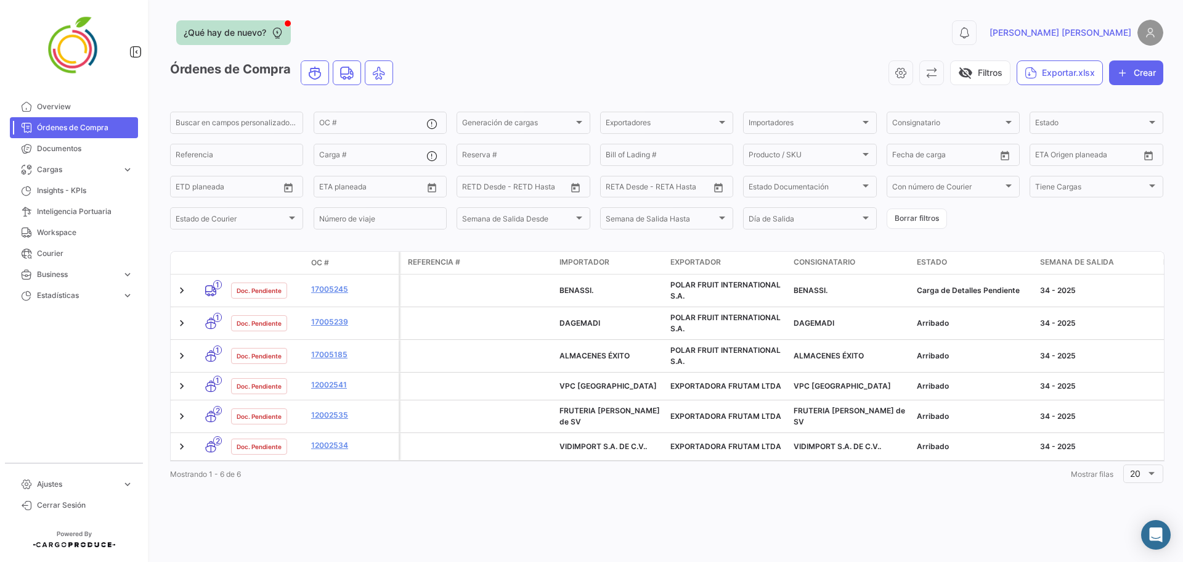
click at [259, 26] on button "¿Qué hay de nuevo?" at bounding box center [233, 32] width 115 height 25
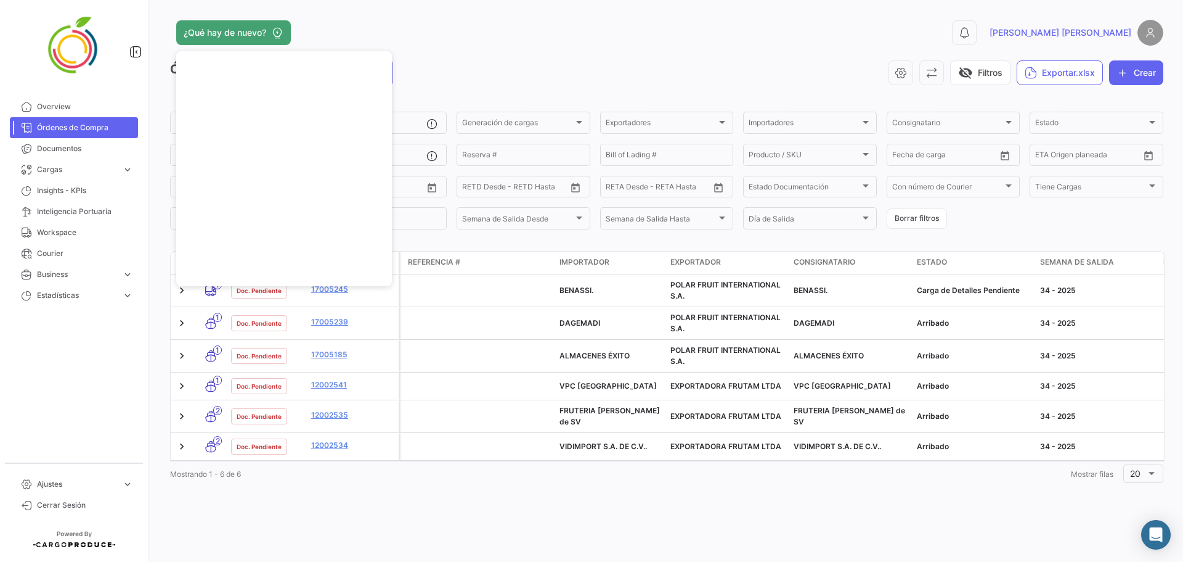
click at [589, 11] on div "¿Qué hay de nuevo? 0 [PERSON_NAME] de Compra visibility_off Filtros Exportar.xl…" at bounding box center [666, 281] width 1033 height 562
